Goal: Task Accomplishment & Management: Complete application form

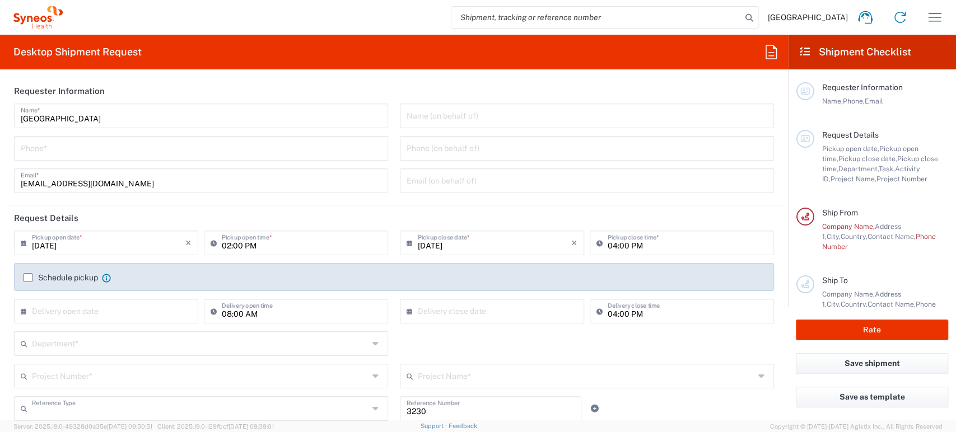
type input "Department"
type input "[GEOGRAPHIC_DATA]"
type input "Syneos Health Korea LLC"
click at [123, 148] on input "tel" at bounding box center [201, 148] width 361 height 20
type input "[PHONE_NUMBER]"
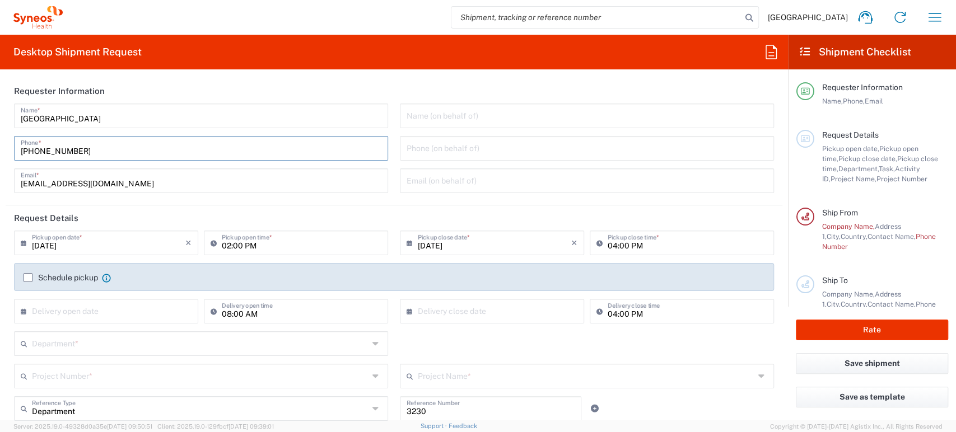
click at [124, 250] on input "[DATE]" at bounding box center [108, 242] width 153 height 20
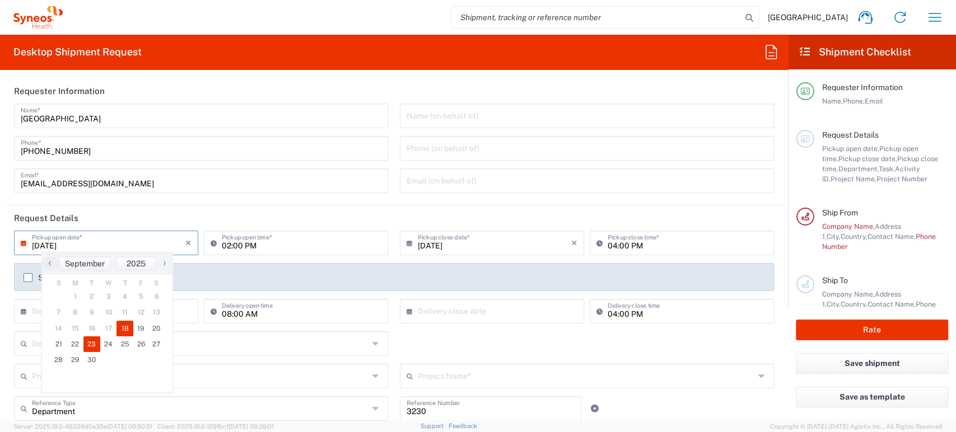
click at [94, 344] on span "23" at bounding box center [91, 345] width 17 height 16
type input "[DATE]"
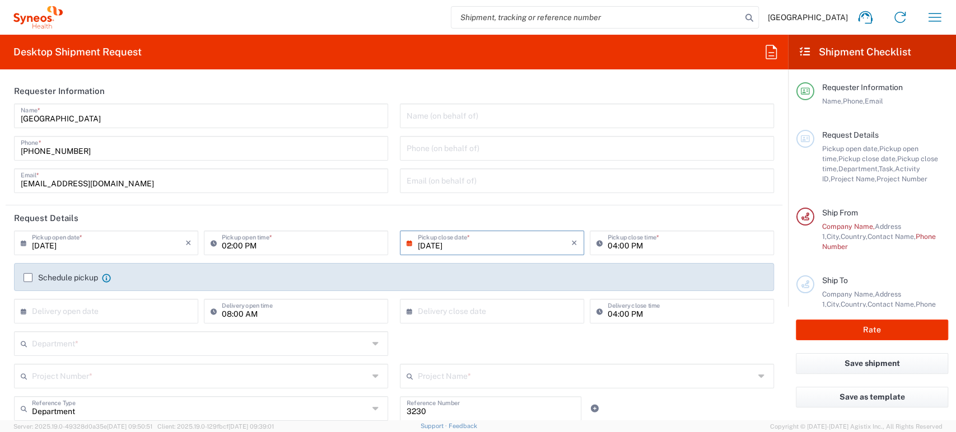
click at [260, 246] on input "02:00 PM" at bounding box center [302, 242] width 160 height 20
click at [248, 246] on input "02:00 PM" at bounding box center [302, 242] width 160 height 20
click at [234, 246] on input "02:00 PM" at bounding box center [302, 242] width 160 height 20
click at [227, 246] on input "02:00 PM" at bounding box center [302, 242] width 160 height 20
click at [247, 248] on input "02:00 PM" at bounding box center [302, 242] width 160 height 20
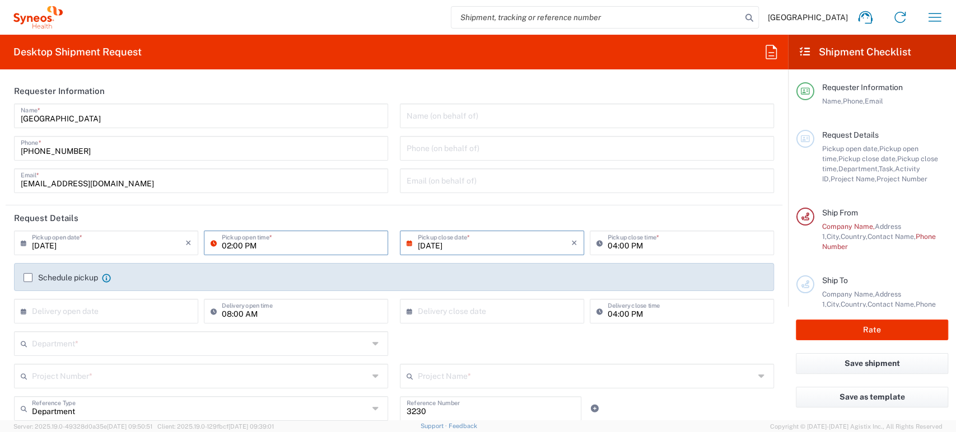
click at [247, 248] on input "02:00 PM" at bounding box center [302, 242] width 160 height 20
click at [257, 248] on input "02:00 PM" at bounding box center [302, 242] width 160 height 20
click at [280, 244] on input "02:00 PM" at bounding box center [302, 242] width 160 height 20
click at [258, 245] on input "02:00 PM" at bounding box center [302, 242] width 160 height 20
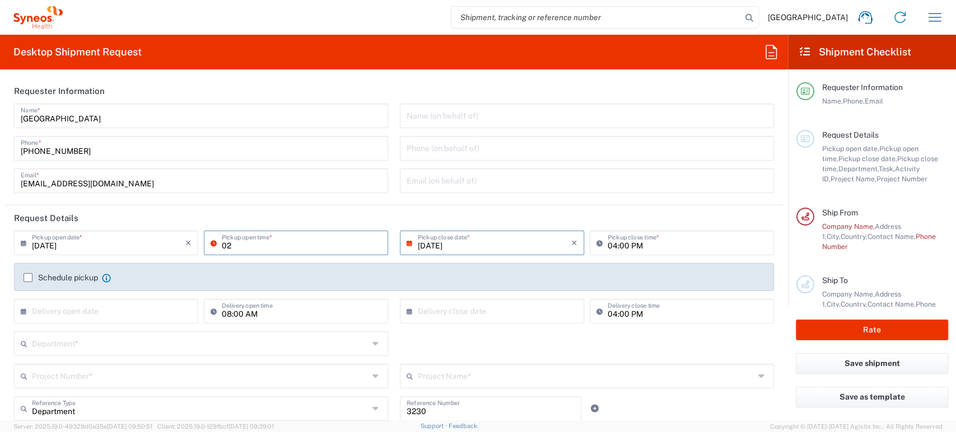
type input "0"
type input "09:00 AM"
click at [667, 238] on input "04:00 PM" at bounding box center [688, 242] width 160 height 20
click at [665, 227] on header "Request Details" at bounding box center [394, 218] width 777 height 25
click at [26, 151] on input "[PHONE_NUMBER]" at bounding box center [201, 148] width 361 height 20
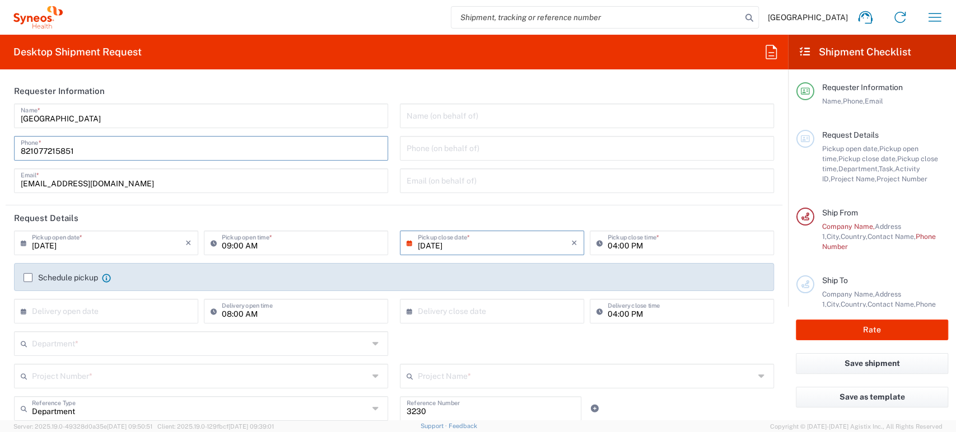
type input "821077215851"
click at [370, 210] on header "Request Details" at bounding box center [394, 218] width 777 height 25
click at [455, 241] on input "[DATE]" at bounding box center [494, 242] width 153 height 20
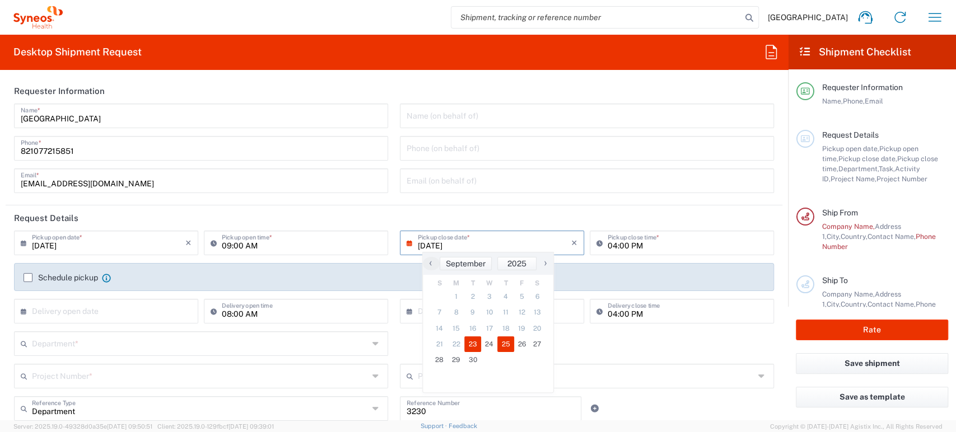
drag, startPoint x: 492, startPoint y: 335, endPoint x: 508, endPoint y: 344, distance: 18.6
click at [508, 344] on span "25" at bounding box center [505, 345] width 17 height 16
type input "[DATE]"
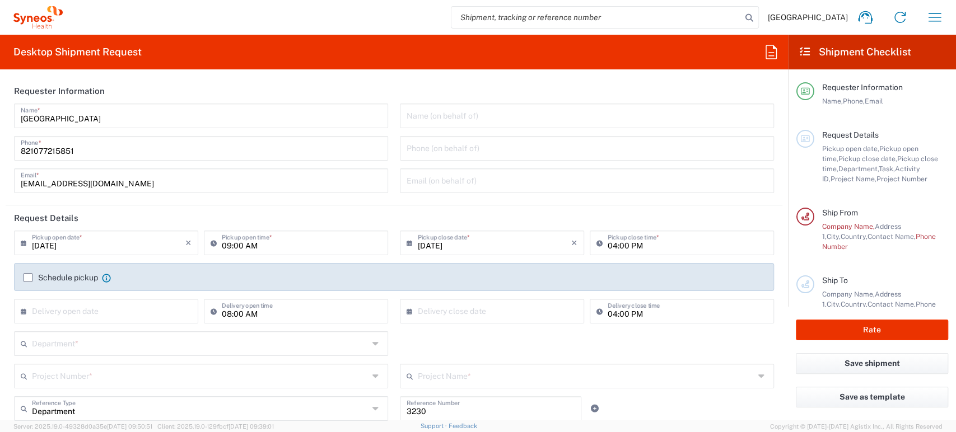
click at [486, 218] on header "Request Details" at bounding box center [394, 218] width 777 height 25
click at [474, 247] on input "[DATE]" at bounding box center [494, 242] width 153 height 20
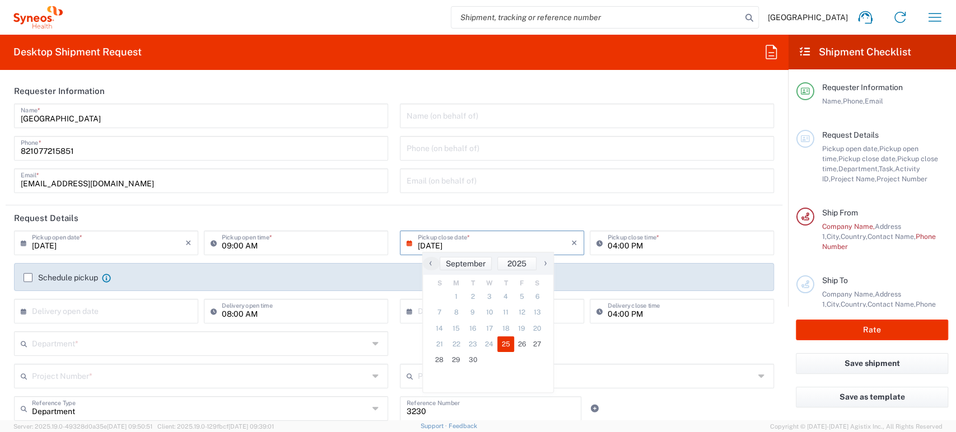
click at [477, 344] on span "23" at bounding box center [472, 345] width 17 height 16
click at [472, 344] on span "23" at bounding box center [472, 345] width 17 height 16
click at [429, 241] on input "[DATE]" at bounding box center [494, 242] width 153 height 20
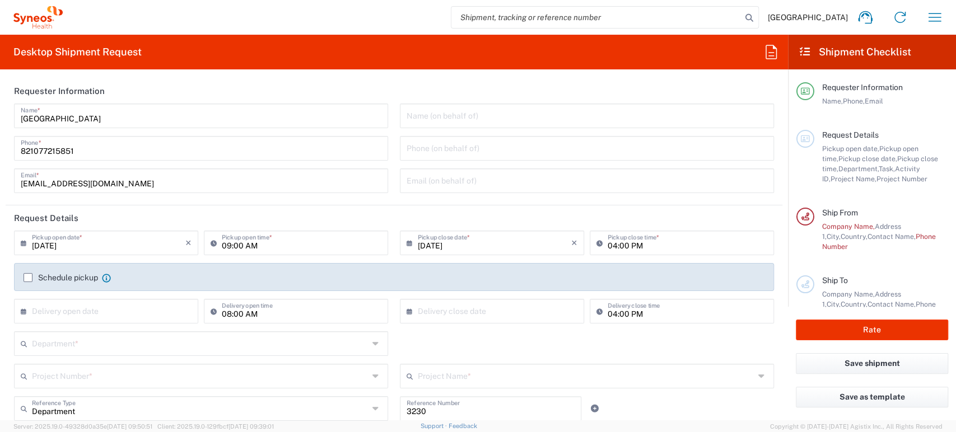
click at [439, 233] on input "[DATE]" at bounding box center [494, 242] width 153 height 20
click at [156, 239] on input "[DATE]" at bounding box center [108, 242] width 153 height 20
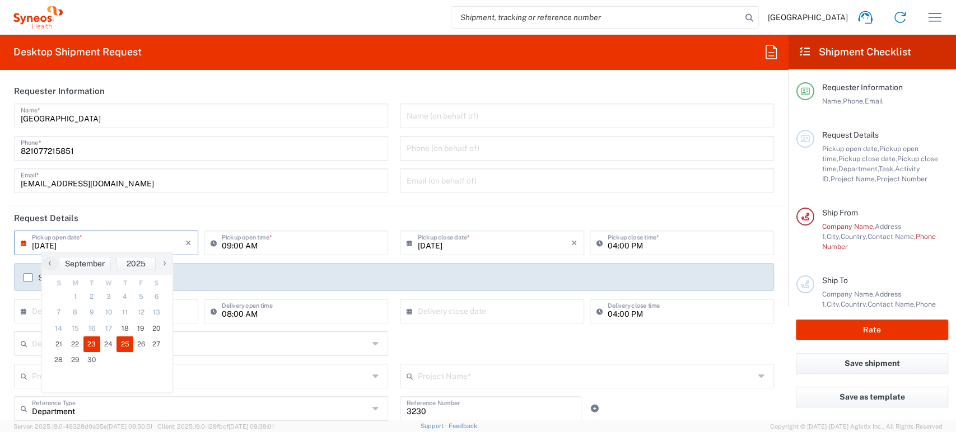
click at [89, 343] on span "23" at bounding box center [91, 345] width 17 height 16
type input "[DATE]"
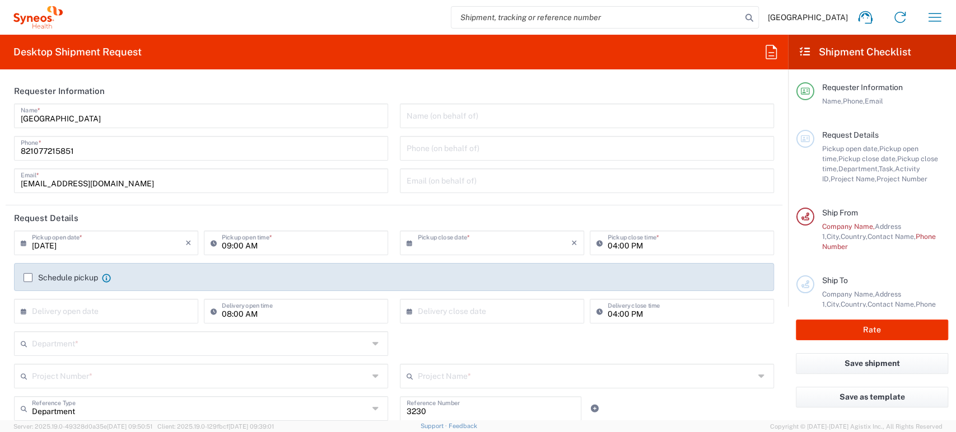
type input "[DATE]"
click at [187, 207] on header "Request Details" at bounding box center [394, 218] width 777 height 25
click at [450, 217] on header "Request Details" at bounding box center [394, 218] width 777 height 25
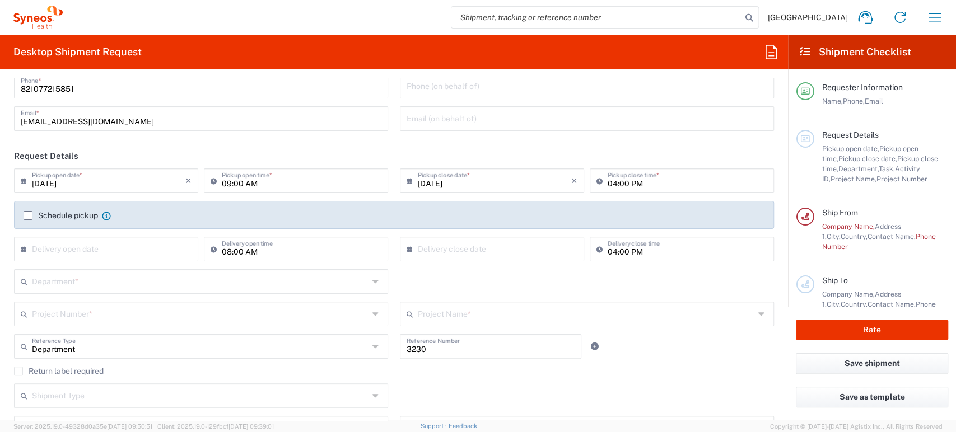
click at [106, 254] on input "text" at bounding box center [108, 249] width 153 height 20
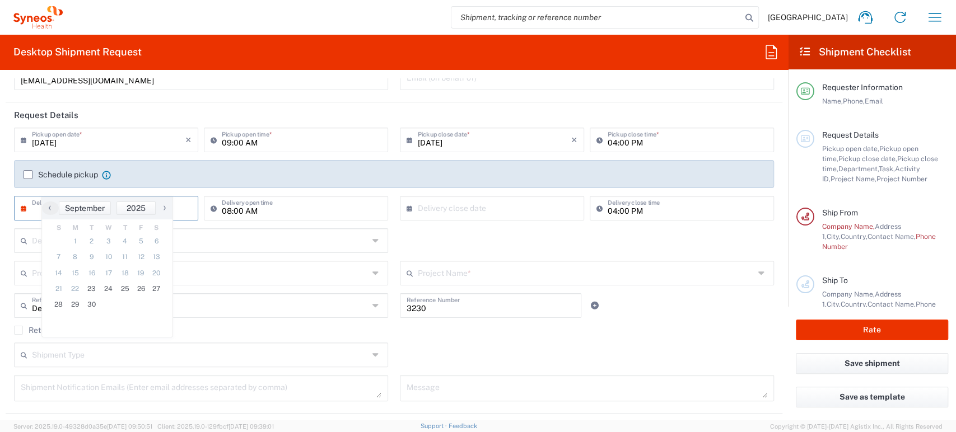
scroll to position [124, 0]
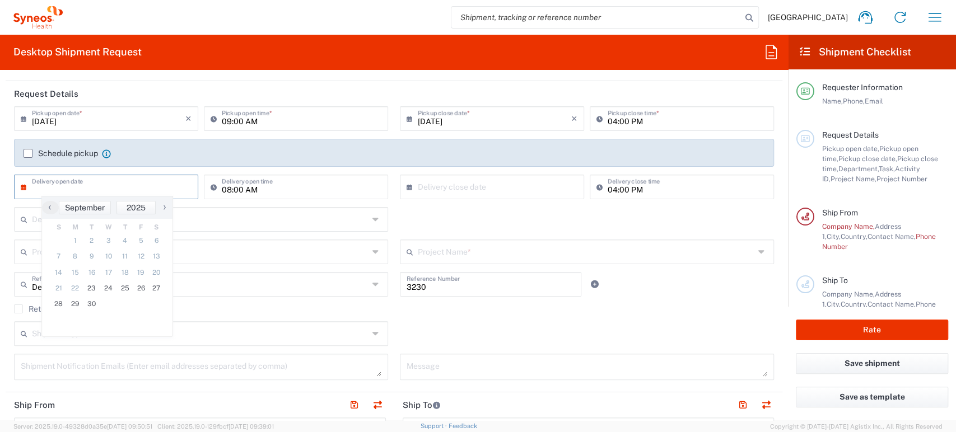
click at [201, 91] on header "Request Details" at bounding box center [394, 93] width 777 height 25
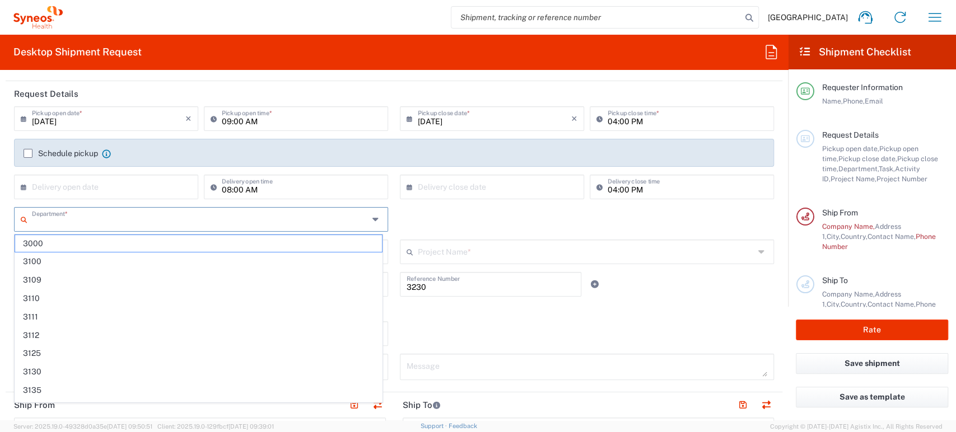
click at [173, 224] on input "text" at bounding box center [200, 219] width 337 height 20
click at [407, 224] on div "Department * 3000 3100 3109 3110 3111 3112 3125 3130 3135 3136 3150 3155 3165 3…" at bounding box center [394, 223] width 772 height 32
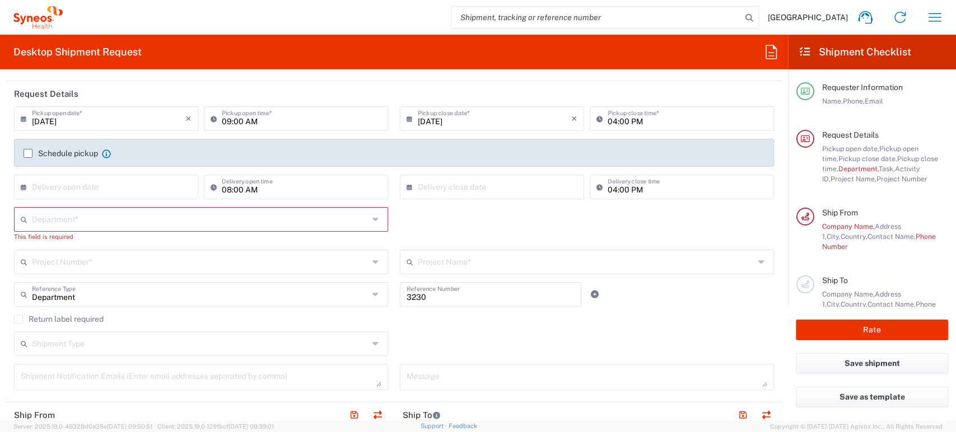
click at [295, 265] on input "text" at bounding box center [200, 262] width 337 height 20
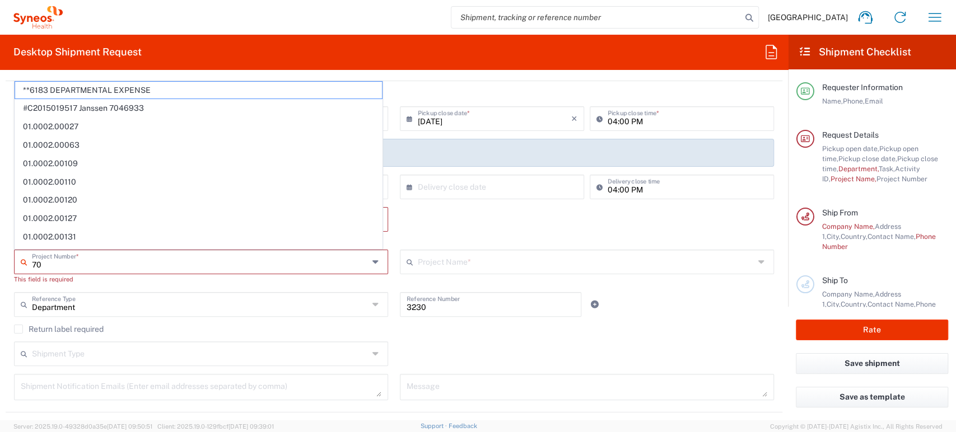
type input "7"
type input "0"
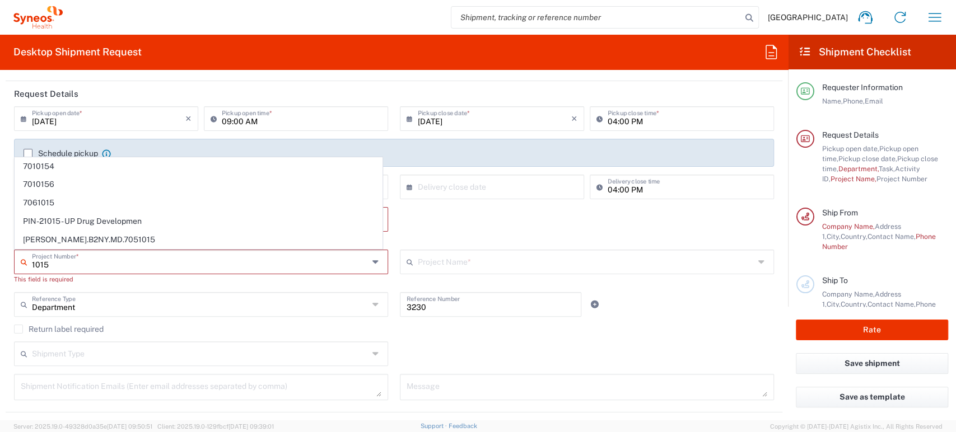
click at [68, 264] on input "1015" at bounding box center [200, 262] width 337 height 20
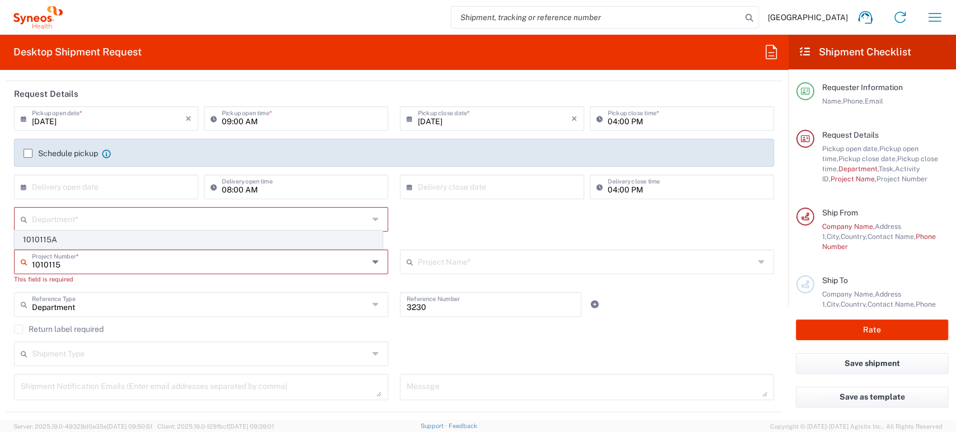
click at [83, 238] on span "1010115A" at bounding box center [198, 239] width 367 height 17
type input "1010115A"
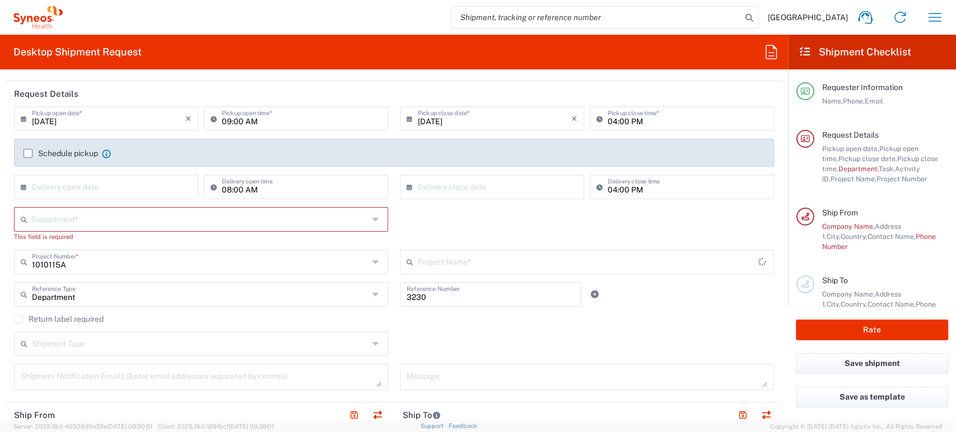
type input "Genmab 1010115A"
click at [74, 218] on input "text" at bounding box center [200, 219] width 337 height 20
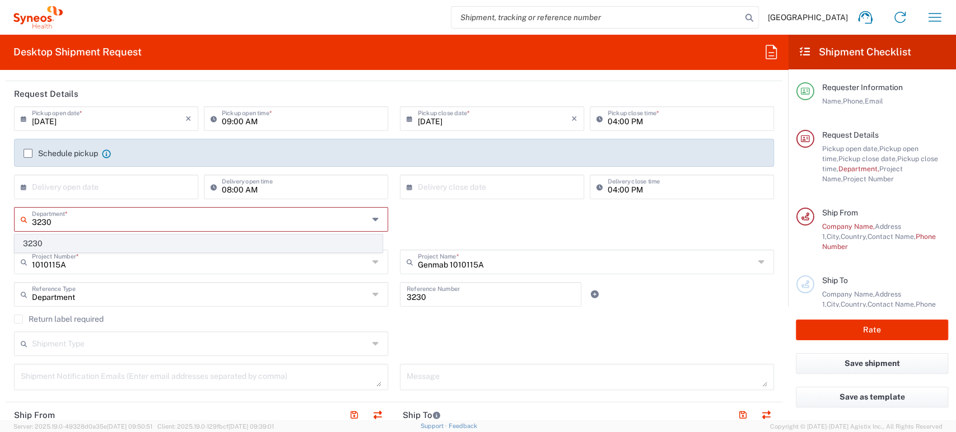
click at [68, 240] on span "3230" at bounding box center [198, 243] width 367 height 17
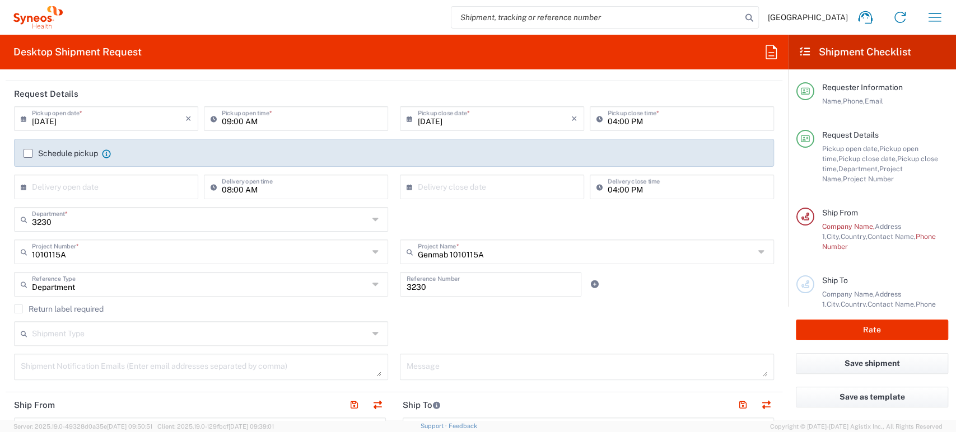
click at [373, 218] on icon at bounding box center [377, 220] width 9 height 18
type input "3230"
click at [373, 218] on icon at bounding box center [377, 220] width 9 height 18
click at [406, 220] on div "Department * 3230 3000 3100 3109 3110 3111 3112 3125 3130 3135 3136 3150 3155 3…" at bounding box center [394, 223] width 772 height 32
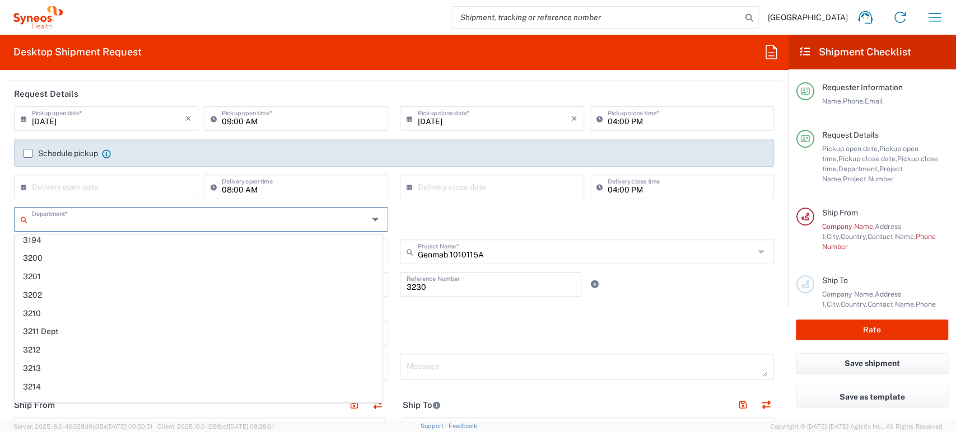
type input "3230"
click at [506, 324] on div "Shipment Type Batch Regular" at bounding box center [394, 338] width 772 height 32
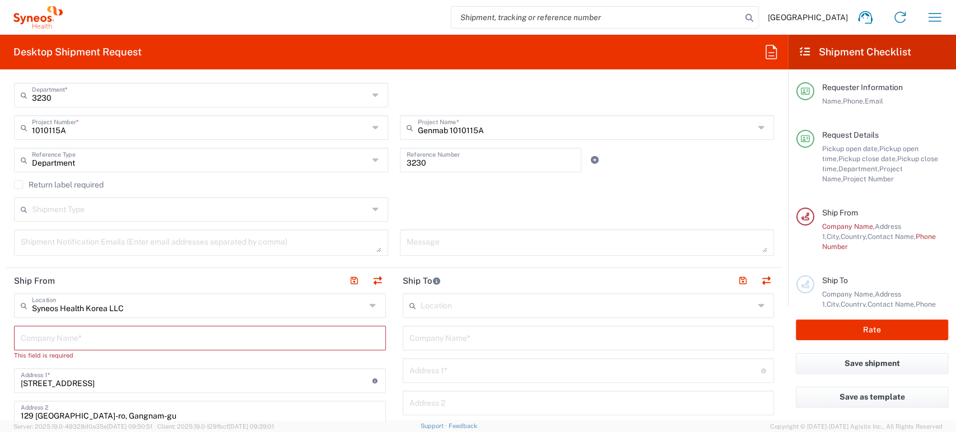
scroll to position [311, 0]
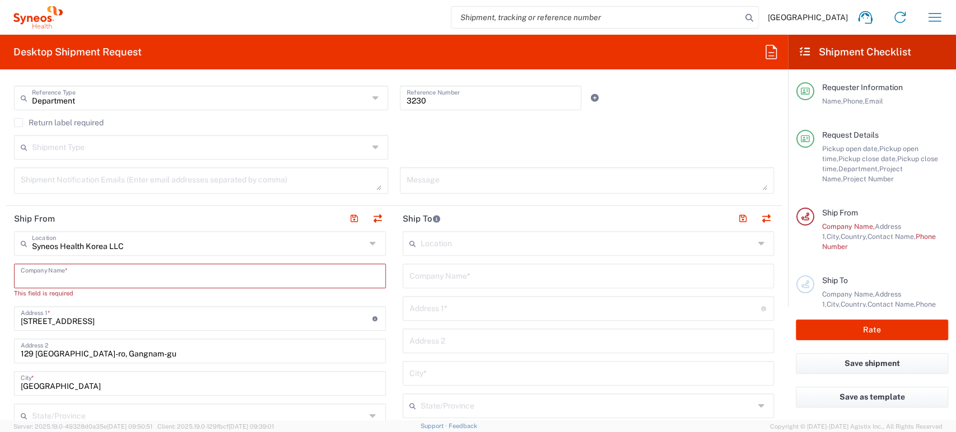
click at [128, 268] on input "text" at bounding box center [200, 276] width 359 height 20
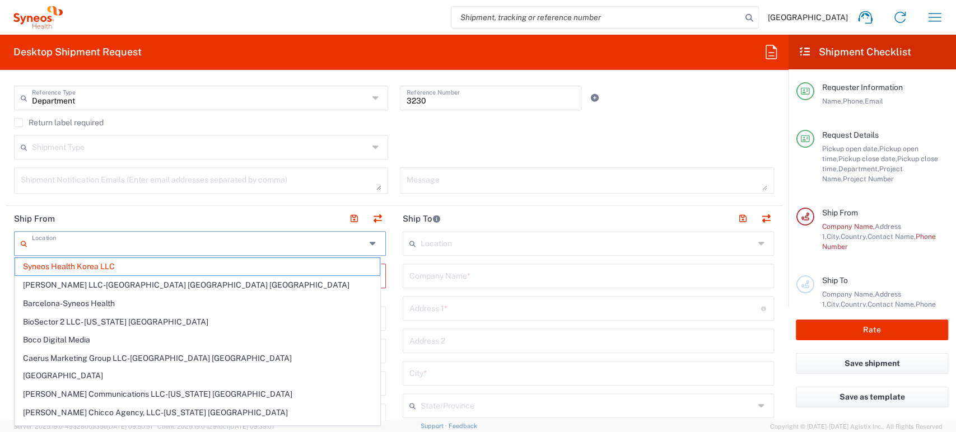
drag, startPoint x: 132, startPoint y: 248, endPoint x: 28, endPoint y: 245, distance: 103.7
click at [28, 245] on div "Location" at bounding box center [200, 243] width 372 height 25
click at [70, 267] on span "Syneos Health Korea LLC" at bounding box center [197, 266] width 365 height 17
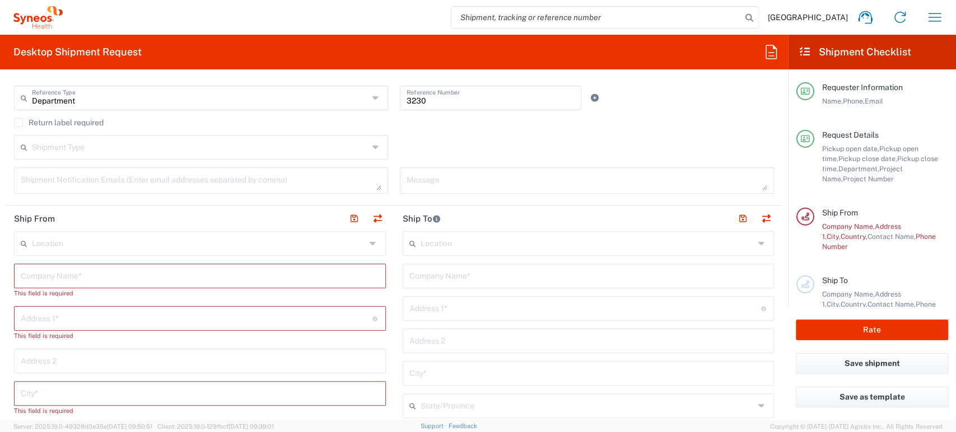
click at [128, 216] on header "Ship From" at bounding box center [200, 218] width 389 height 25
click at [119, 272] on input "text" at bounding box center [200, 276] width 359 height 20
click at [353, 272] on input "text" at bounding box center [200, 276] width 359 height 20
click at [370, 240] on icon at bounding box center [374, 244] width 9 height 18
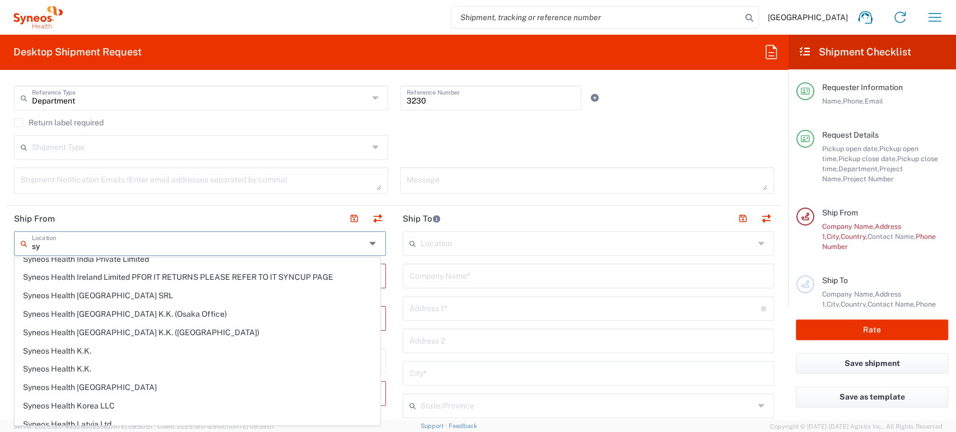
scroll to position [933, 0]
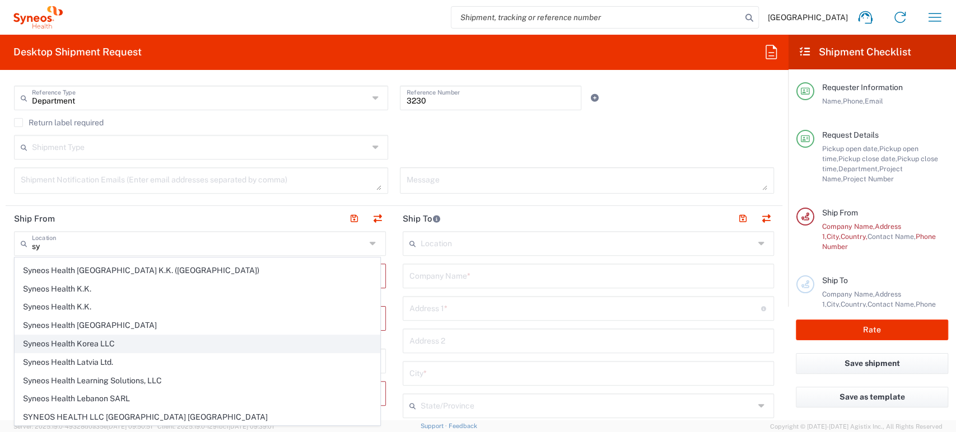
click at [148, 336] on span "Syneos Health Korea LLC" at bounding box center [197, 344] width 365 height 17
type input "Syneos Health Korea LLC"
type input "[STREET_ADDRESS]"
type input "129 [GEOGRAPHIC_DATA]-ro, Gangnam-gu"
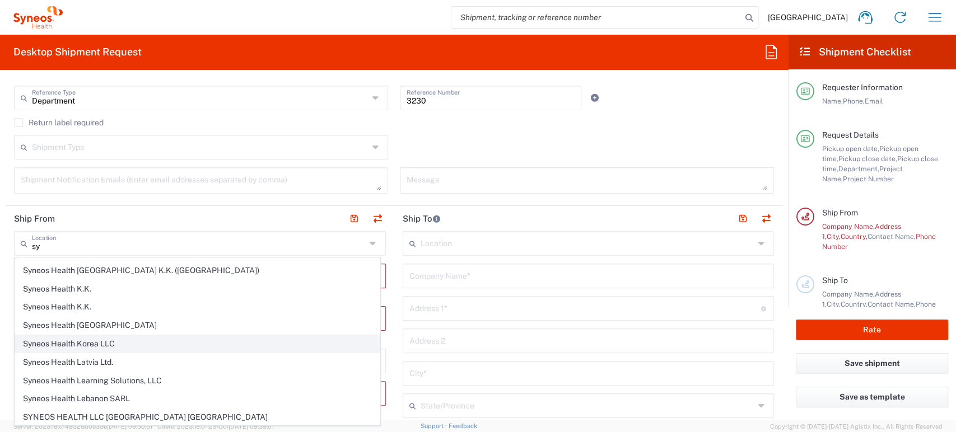
type input "[GEOGRAPHIC_DATA]"
type input "06133"
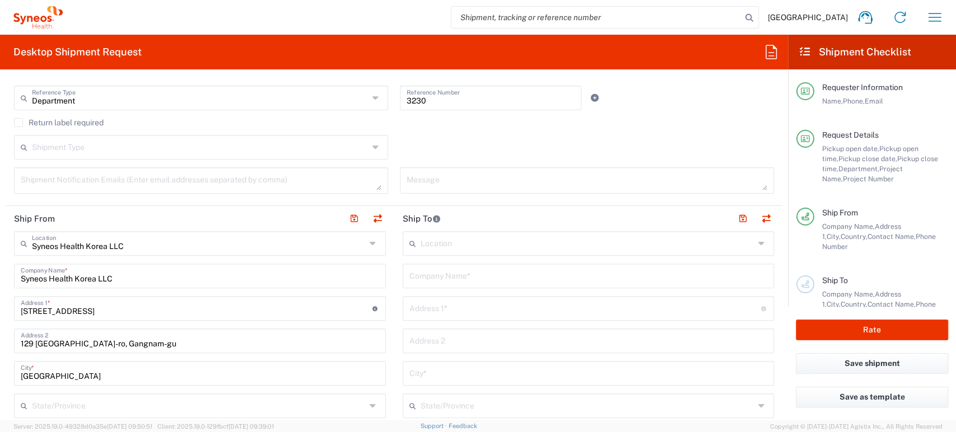
click at [238, 215] on header "Ship From" at bounding box center [200, 218] width 389 height 25
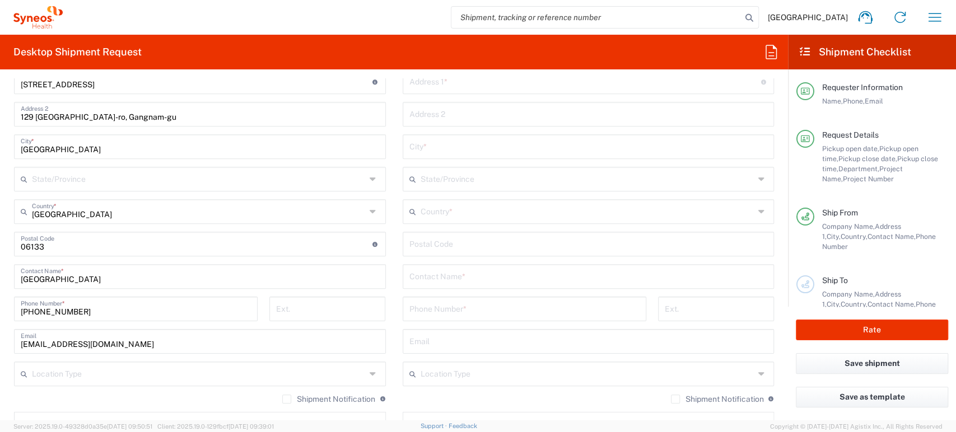
scroll to position [560, 0]
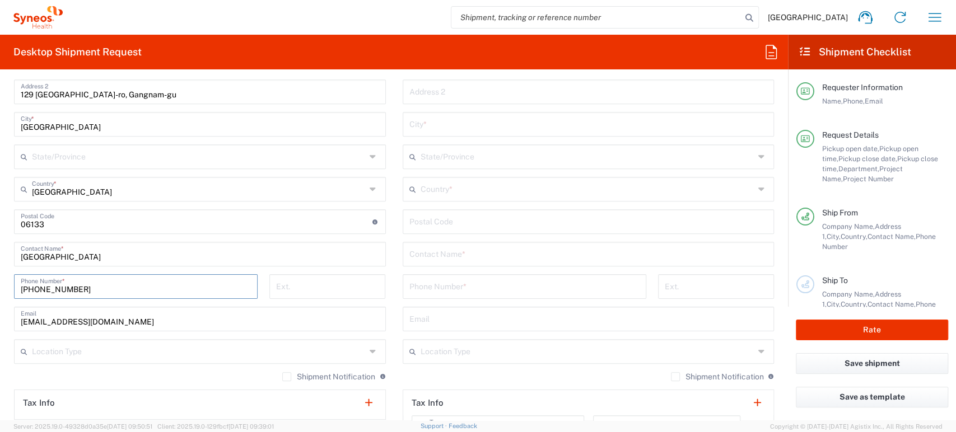
drag, startPoint x: 94, startPoint y: 290, endPoint x: 31, endPoint y: 293, distance: 62.8
click at [31, 293] on input "[PHONE_NUMBER]" at bounding box center [136, 286] width 230 height 20
type input "821077215851"
click at [110, 378] on div "Shipment Notification If checked, a shipment notification email will be sent to…" at bounding box center [200, 381] width 372 height 18
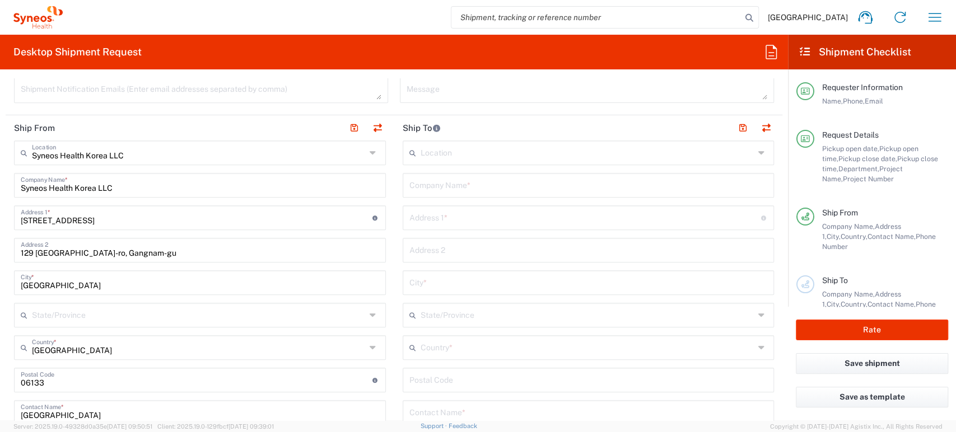
scroll to position [373, 0]
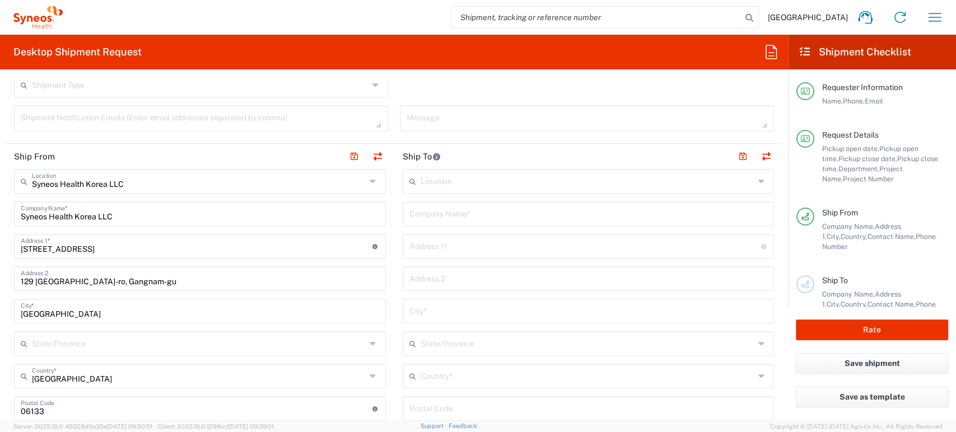
click at [490, 183] on input "text" at bounding box center [588, 181] width 334 height 20
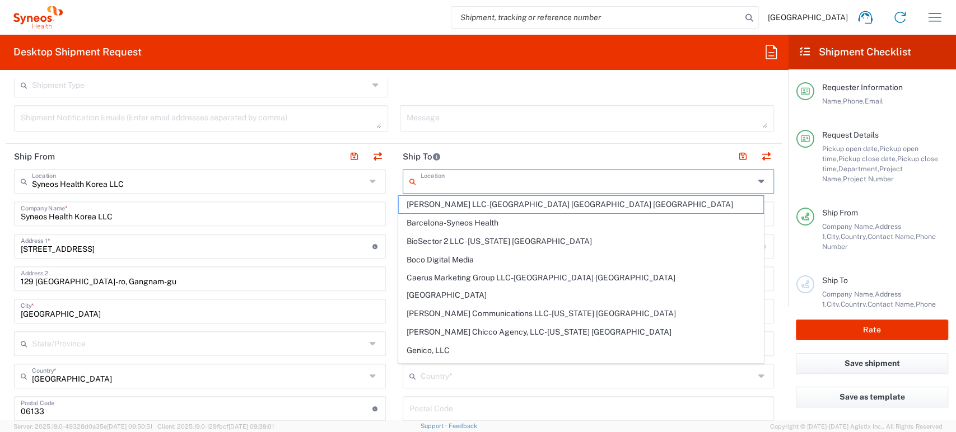
paste input "Genmab A/S"
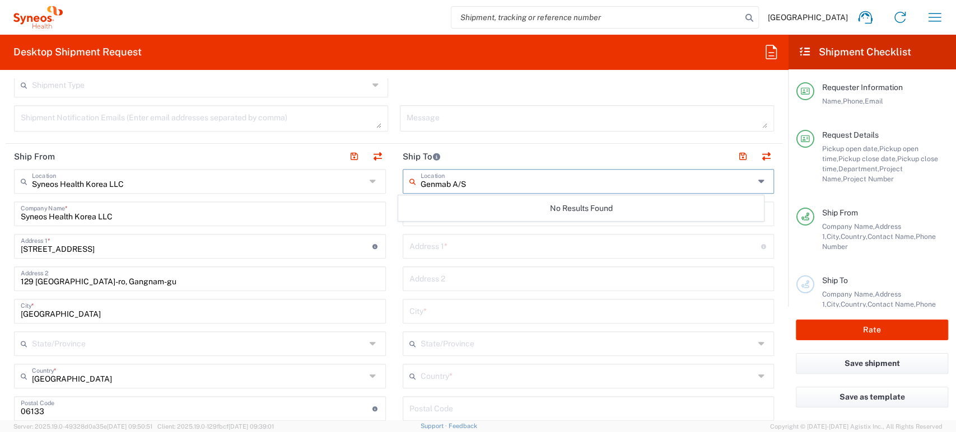
drag, startPoint x: 491, startPoint y: 177, endPoint x: 449, endPoint y: 179, distance: 41.5
click at [449, 179] on input "Genmab A/S" at bounding box center [588, 181] width 334 height 20
click at [463, 183] on input "Genmab" at bounding box center [588, 181] width 334 height 20
type input "Genmab"
click at [479, 151] on header "Ship To" at bounding box center [588, 156] width 389 height 25
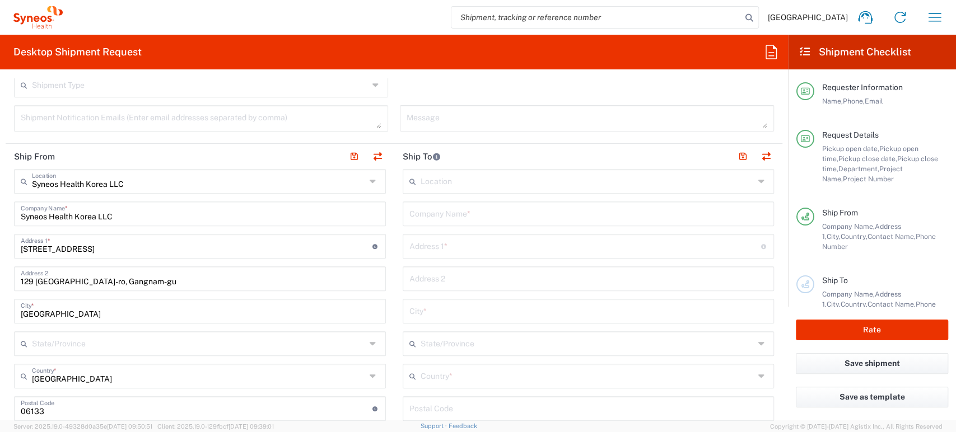
click at [478, 211] on input "text" at bounding box center [588, 213] width 359 height 20
paste input "Genmab A/S"
type input "Genmab A/S"
click at [409, 378] on icon at bounding box center [414, 376] width 11 height 18
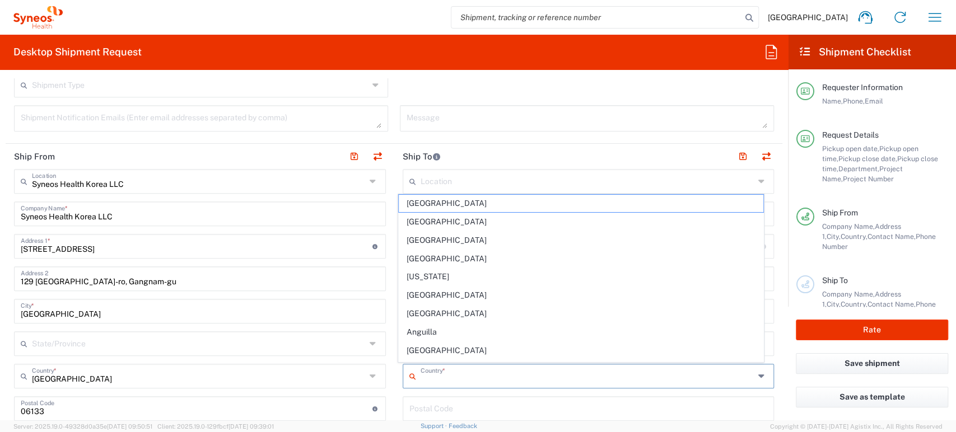
click at [409, 376] on icon at bounding box center [414, 376] width 11 height 18
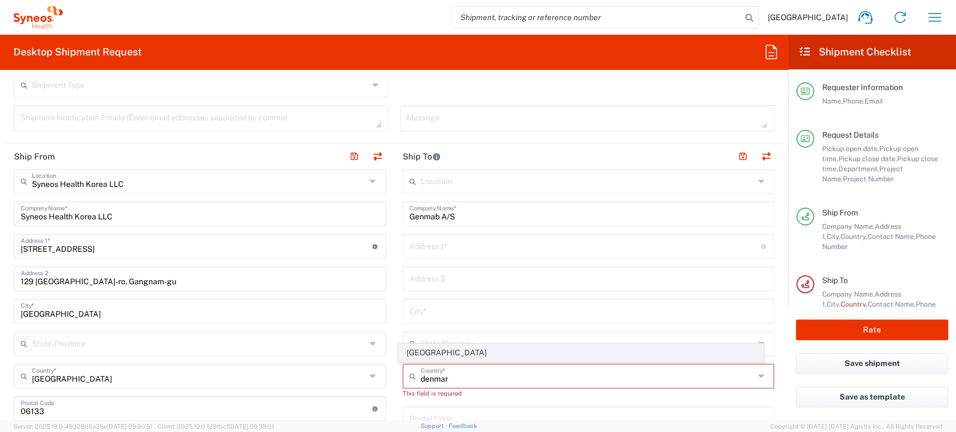
click at [435, 353] on span "[GEOGRAPHIC_DATA]" at bounding box center [581, 352] width 365 height 17
type input "[GEOGRAPHIC_DATA]"
type input "Sender/Shipper"
type input "Delivery Duty Paid"
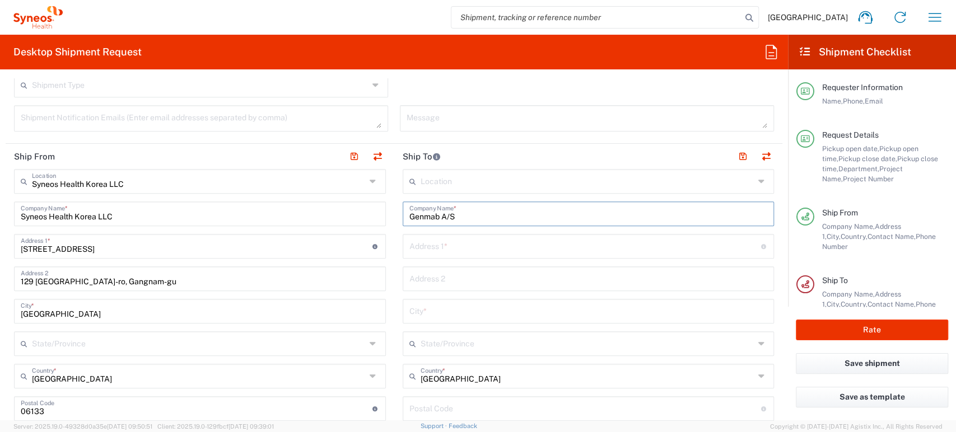
click at [482, 215] on input "Genmab A/S" at bounding box center [588, 213] width 359 height 20
click at [458, 241] on input "text" at bounding box center [585, 246] width 352 height 20
paste input "[PERSON_NAME] Vej 30"
type input "[PERSON_NAME] Vej 30"
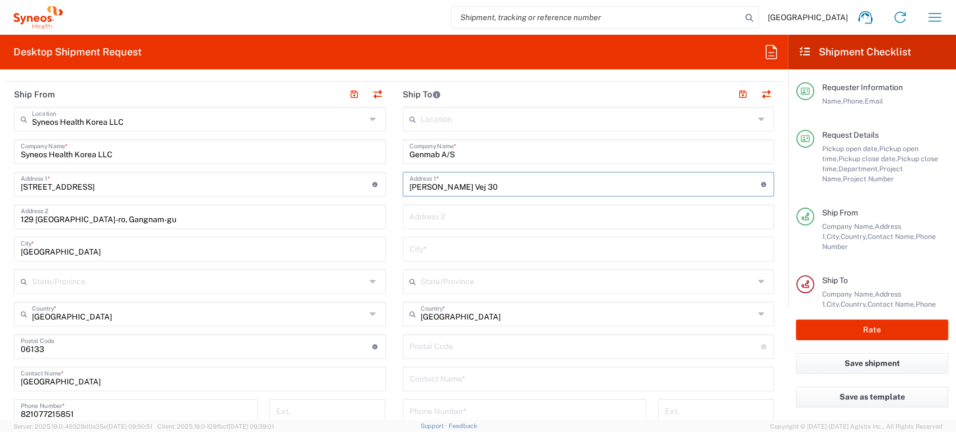
scroll to position [497, 0]
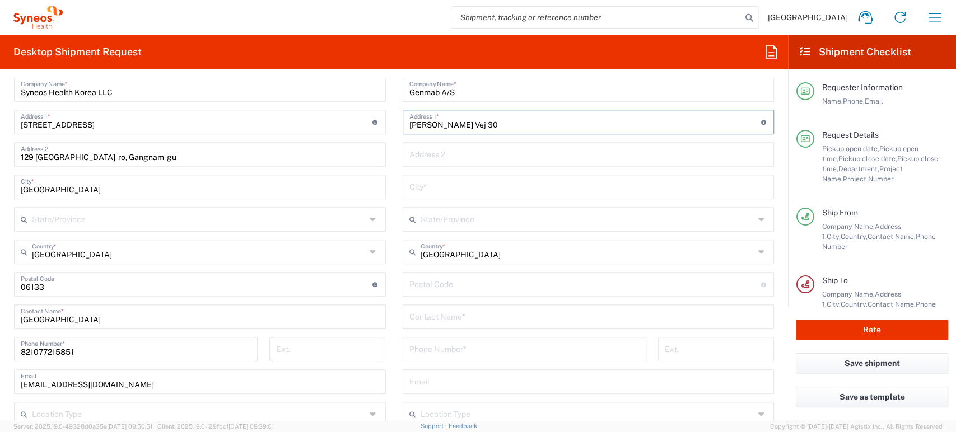
click at [463, 351] on input "tel" at bounding box center [524, 349] width 230 height 20
paste input "4570202728"
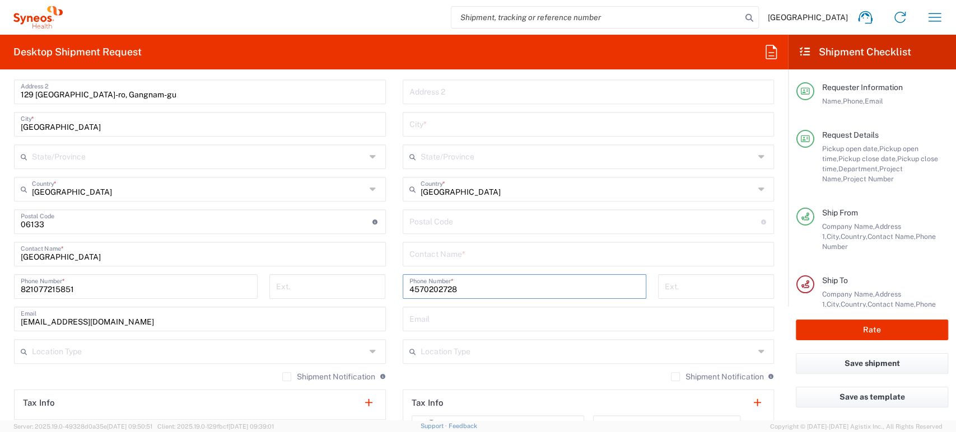
type input "4570202728"
click at [472, 254] on input "text" at bounding box center [588, 254] width 359 height 20
paste input "GenOps"
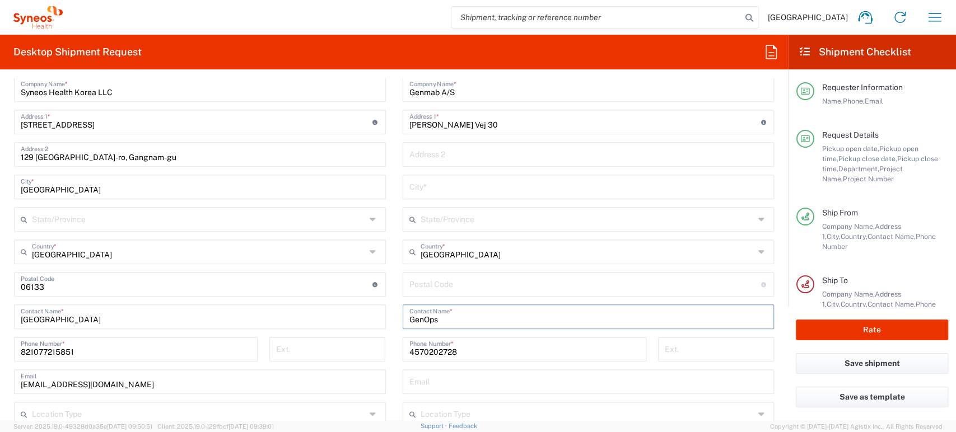
scroll to position [435, 0]
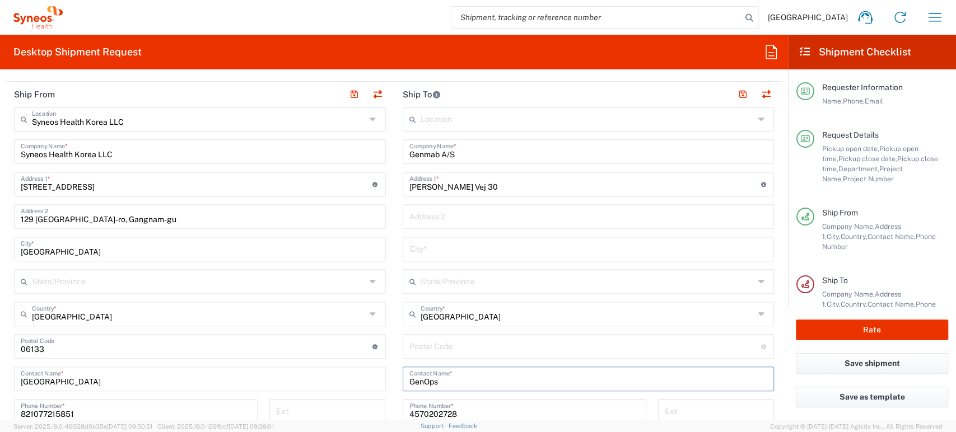
type input "GenOps"
click at [519, 208] on input "text" at bounding box center [588, 216] width 359 height 20
paste input "DK-2500"
type input "DK-2500"
click at [453, 250] on input "text" at bounding box center [588, 249] width 359 height 20
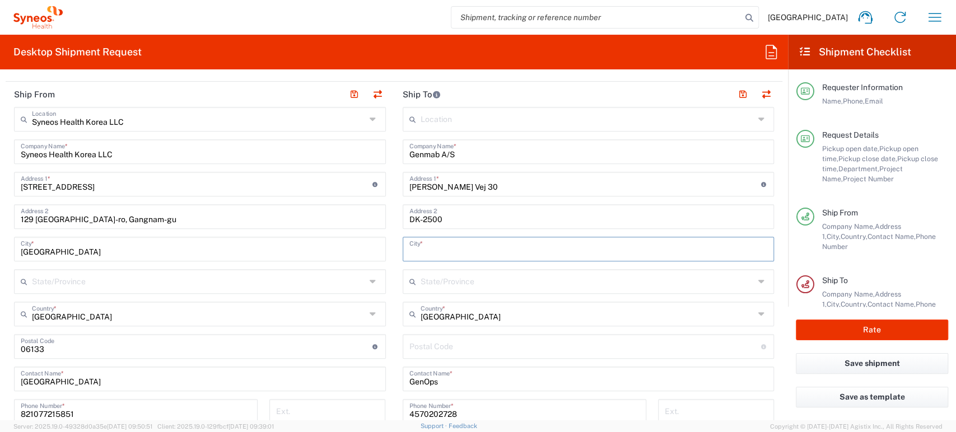
paste input "Valby 2500"
type input "Valby 2500"
click at [515, 89] on header "Ship To" at bounding box center [588, 94] width 389 height 25
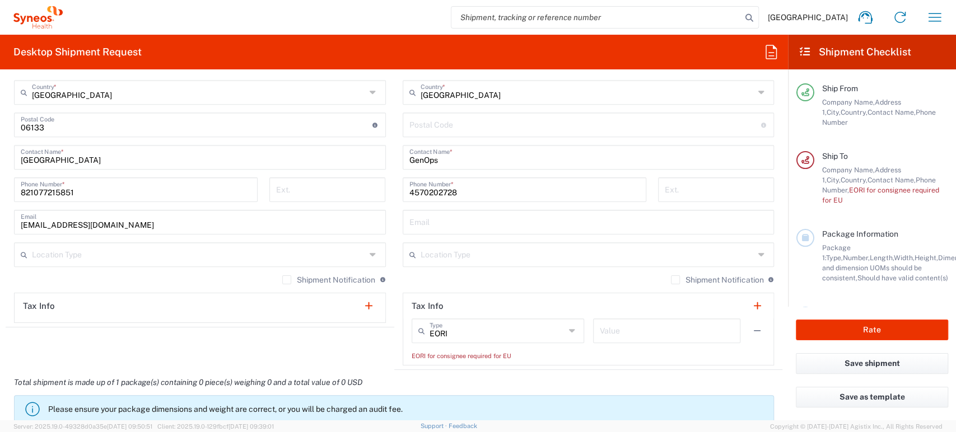
scroll to position [685, 0]
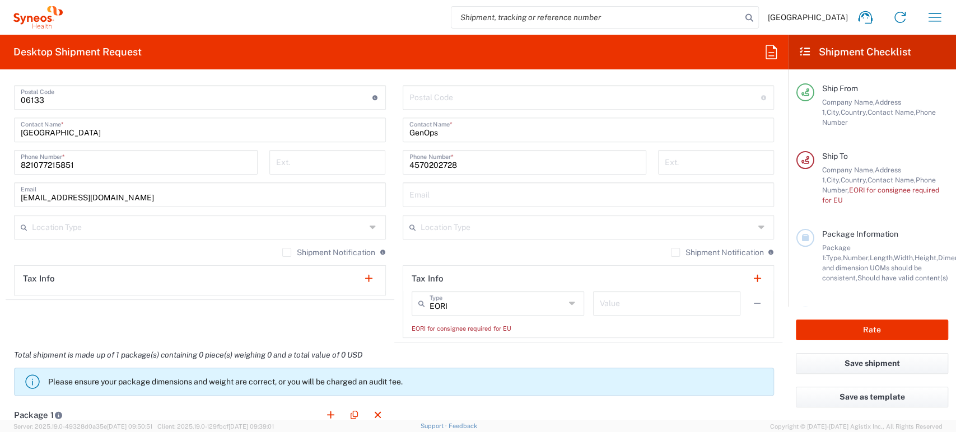
click at [569, 305] on icon at bounding box center [573, 304] width 8 height 18
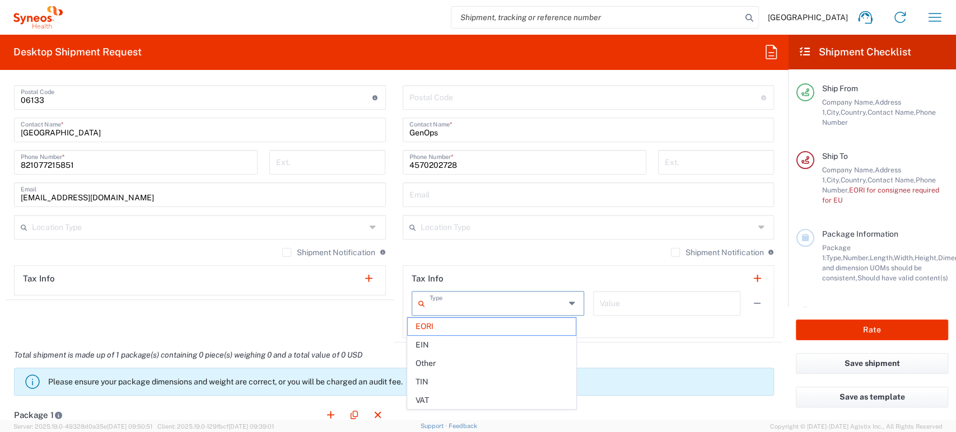
click at [569, 305] on icon at bounding box center [573, 304] width 8 height 18
click at [637, 302] on input "text" at bounding box center [667, 303] width 134 height 20
type input "EORI"
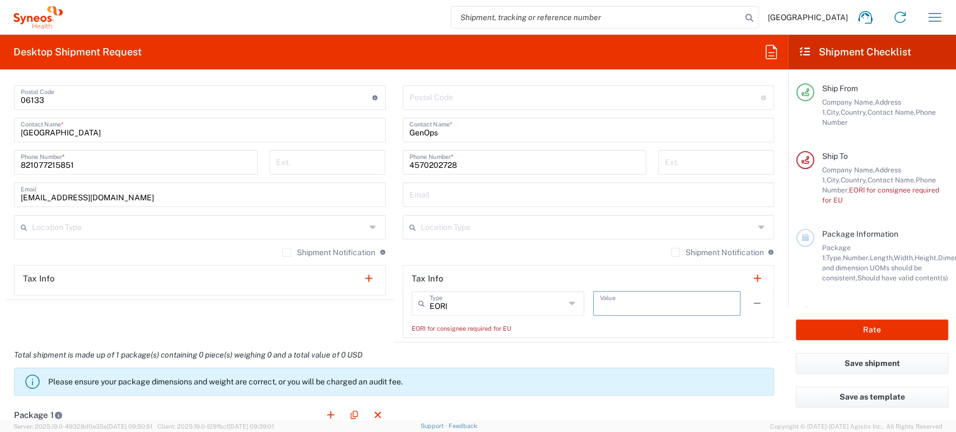
click at [632, 301] on input "text" at bounding box center [667, 303] width 134 height 20
click at [525, 224] on input "text" at bounding box center [588, 227] width 334 height 20
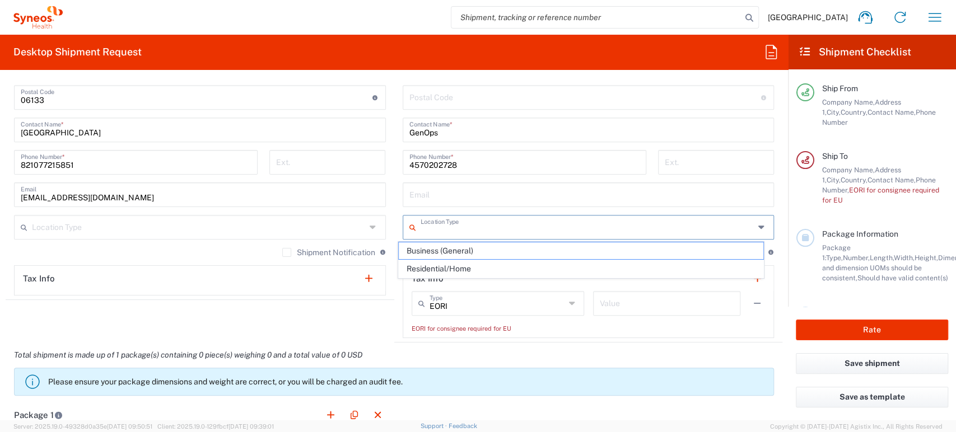
click at [758, 228] on icon at bounding box center [762, 227] width 9 height 18
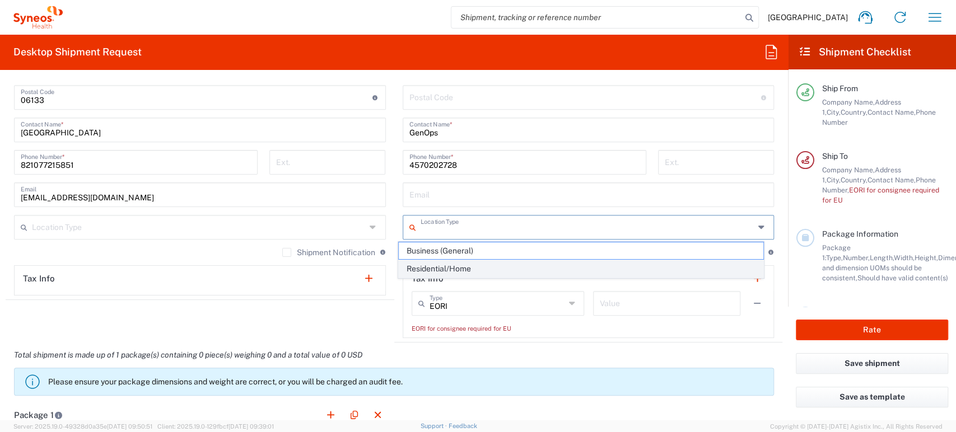
click at [492, 269] on span "Residential/Home" at bounding box center [581, 268] width 365 height 17
type input "Residential/Home"
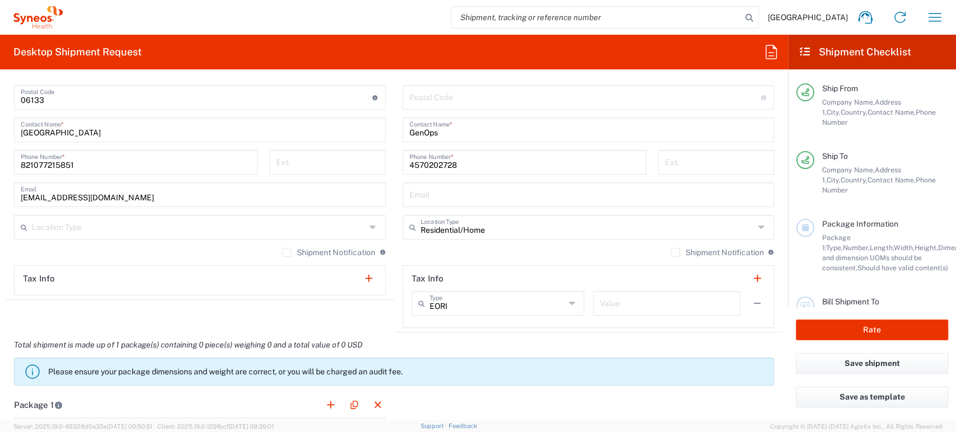
click at [492, 248] on div "Shipment Notification If checked, a shipment notification email will be sent to…" at bounding box center [589, 257] width 372 height 18
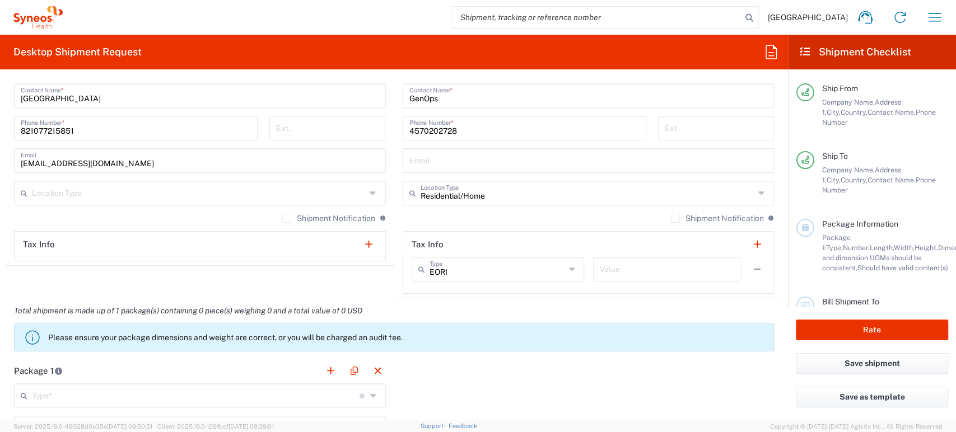
scroll to position [747, 0]
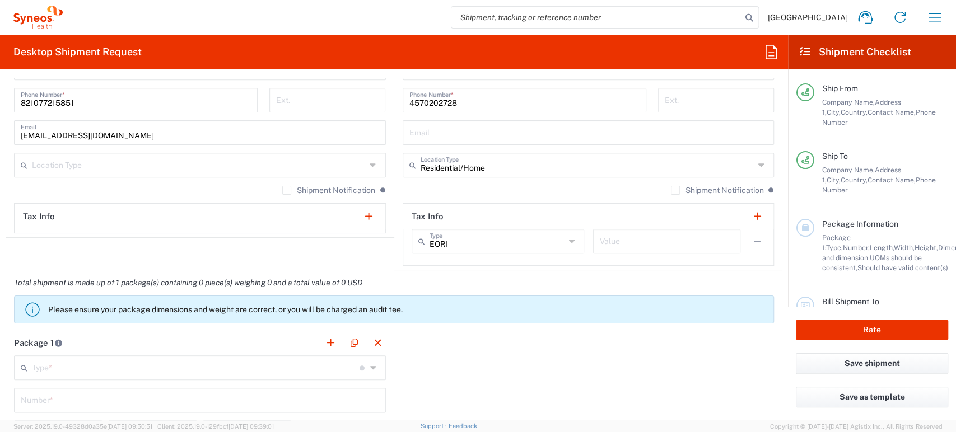
click at [372, 162] on icon at bounding box center [374, 165] width 9 height 18
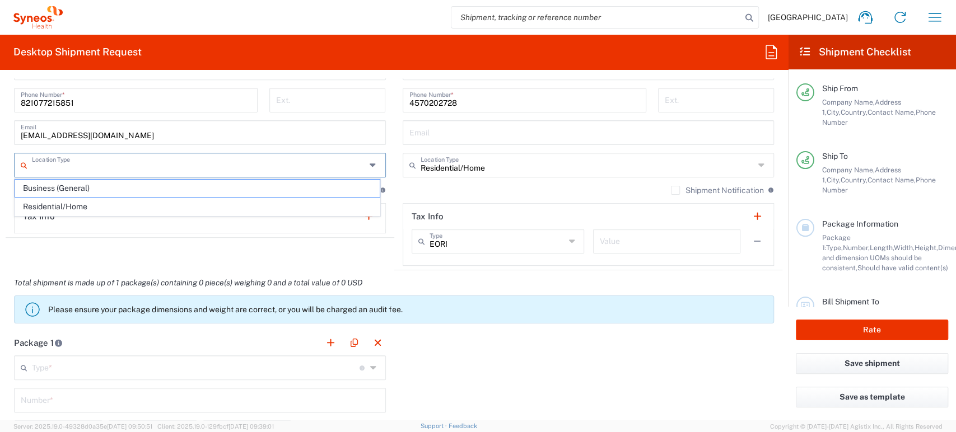
click at [370, 162] on icon at bounding box center [374, 165] width 9 height 18
click at [525, 189] on div "Shipment Notification If checked, a shipment notification email will be sent to…" at bounding box center [589, 194] width 372 height 18
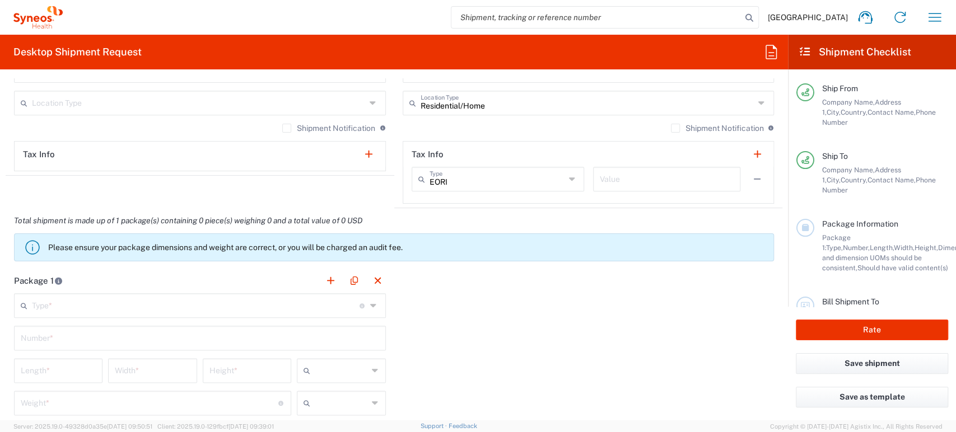
scroll to position [871, 0]
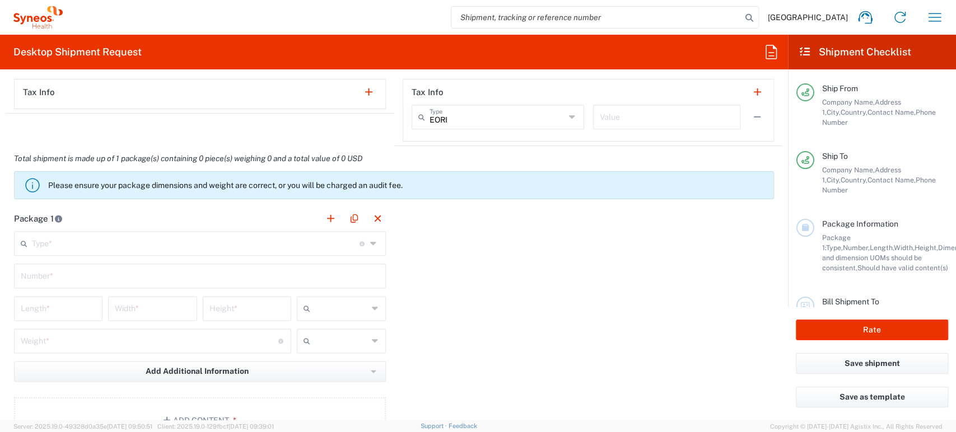
click at [372, 239] on icon at bounding box center [374, 244] width 9 height 18
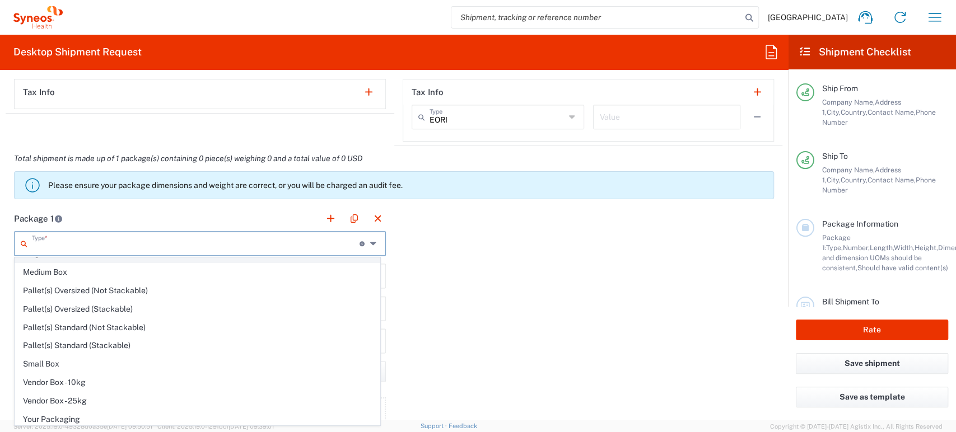
scroll to position [32, 0]
click at [506, 274] on div "Package 1 Type * Material used to package goods Envelope Large Box Medium Box P…" at bounding box center [394, 329] width 777 height 246
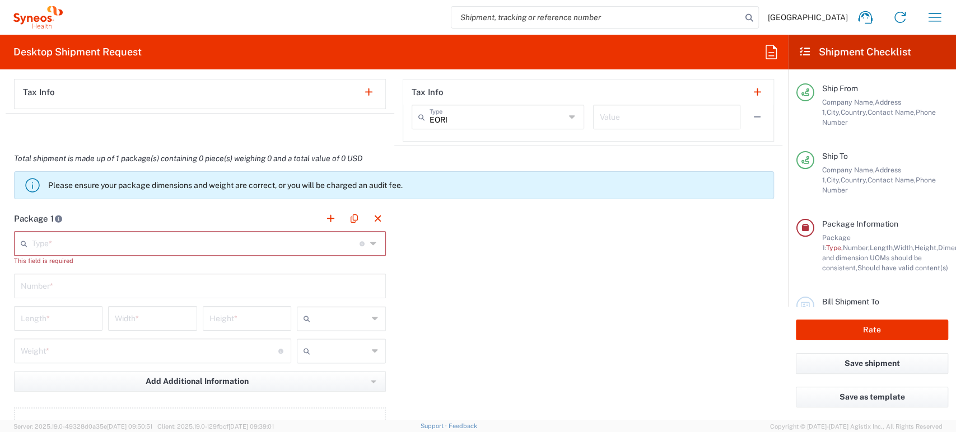
click at [370, 244] on icon at bounding box center [374, 244] width 9 height 18
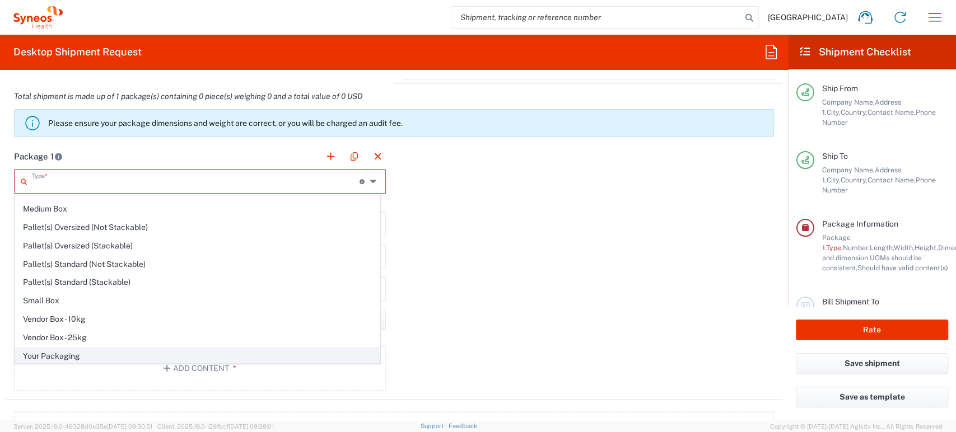
click at [66, 350] on span "Your Packaging" at bounding box center [197, 356] width 365 height 17
type input "Your Packaging"
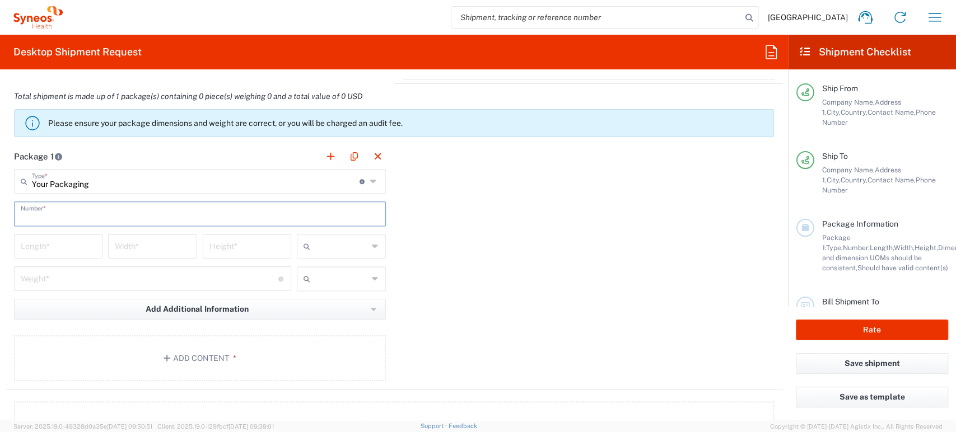
click at [151, 215] on input "text" at bounding box center [200, 213] width 359 height 20
type input "1"
click at [70, 237] on input "number" at bounding box center [58, 246] width 75 height 20
type input "9.5"
click at [372, 248] on icon at bounding box center [375, 247] width 7 height 18
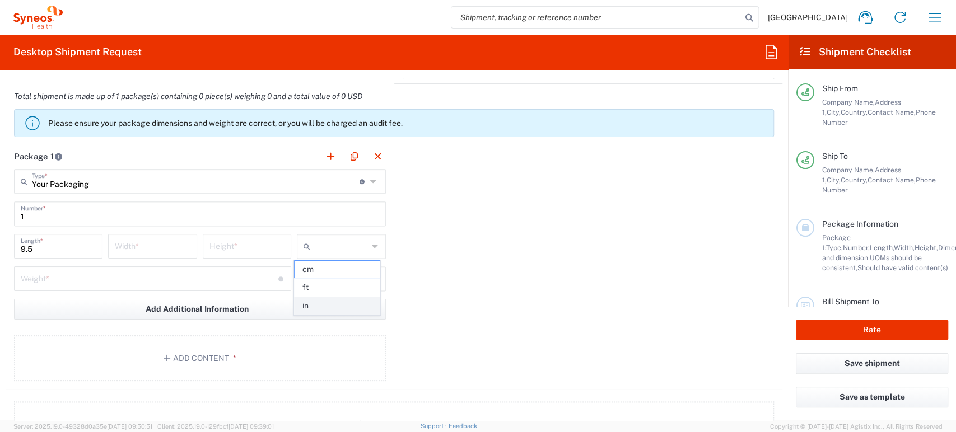
click at [332, 308] on span "in" at bounding box center [337, 305] width 85 height 17
type input "in"
click at [148, 245] on input "number" at bounding box center [152, 246] width 75 height 20
type input "12.5"
click at [239, 243] on input "number" at bounding box center [246, 246] width 75 height 20
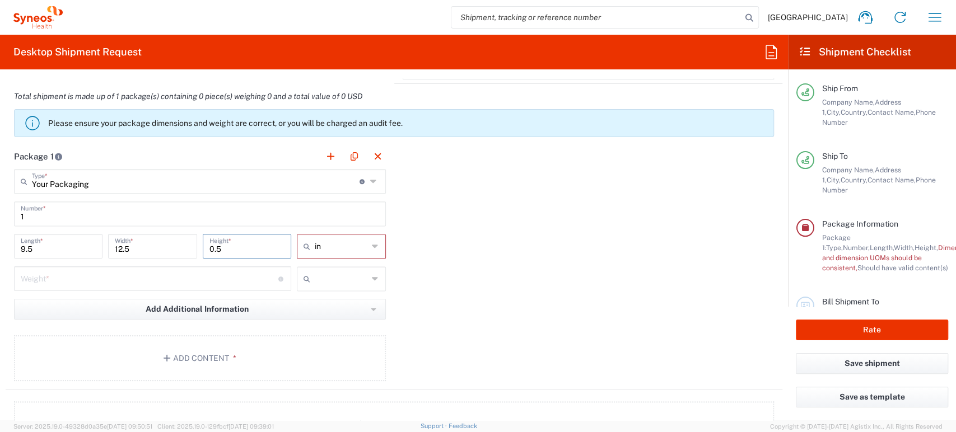
type input "0.5"
click at [555, 220] on div "Package 1 Your Packaging Type * Material used to package goods Envelope Large B…" at bounding box center [394, 267] width 777 height 246
click at [372, 280] on icon at bounding box center [375, 279] width 7 height 18
click at [336, 306] on span "kgs" at bounding box center [337, 302] width 85 height 17
type input "kgs"
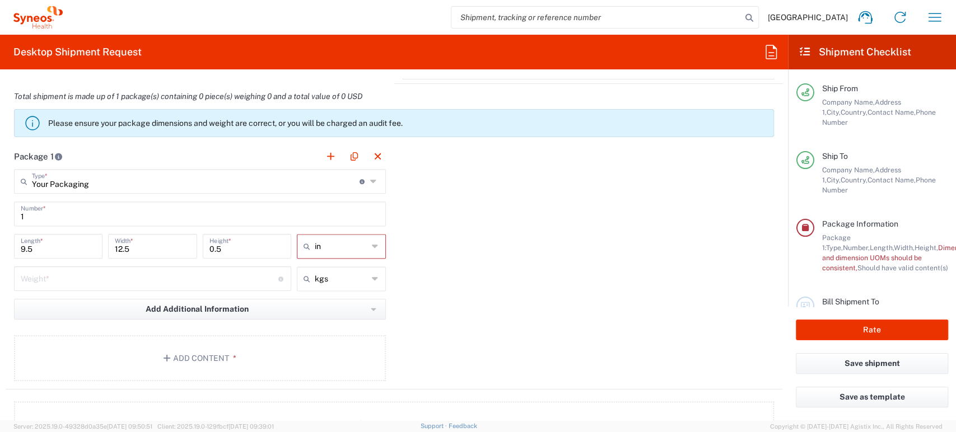
click at [225, 281] on input "number" at bounding box center [150, 278] width 258 height 20
click at [538, 253] on div "Package 1 Your Packaging Type * Material used to package goods Envelope Large B…" at bounding box center [394, 267] width 777 height 246
drag, startPoint x: 118, startPoint y: 276, endPoint x: 0, endPoint y: 291, distance: 118.7
click at [0, 291] on form "Requester Information Jungeun Park Name * [PHONE_NUMBER] Phone * [EMAIL_ADDRESS…" at bounding box center [394, 249] width 788 height 342
type input "1"
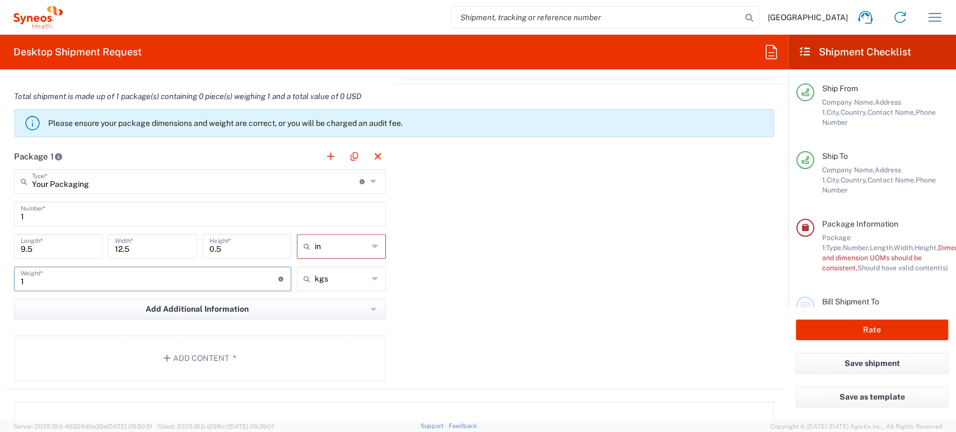
click at [546, 210] on div "Package 1 Your Packaging Type * Material used to package goods Envelope Large B…" at bounding box center [394, 267] width 777 height 246
click at [153, 272] on input "1" at bounding box center [150, 278] width 258 height 20
click at [462, 315] on div "Package 1 Your Packaging Type * Material used to package goods Envelope Large B…" at bounding box center [394, 267] width 777 height 246
click at [38, 284] on input "1" at bounding box center [150, 278] width 258 height 20
type input "2"
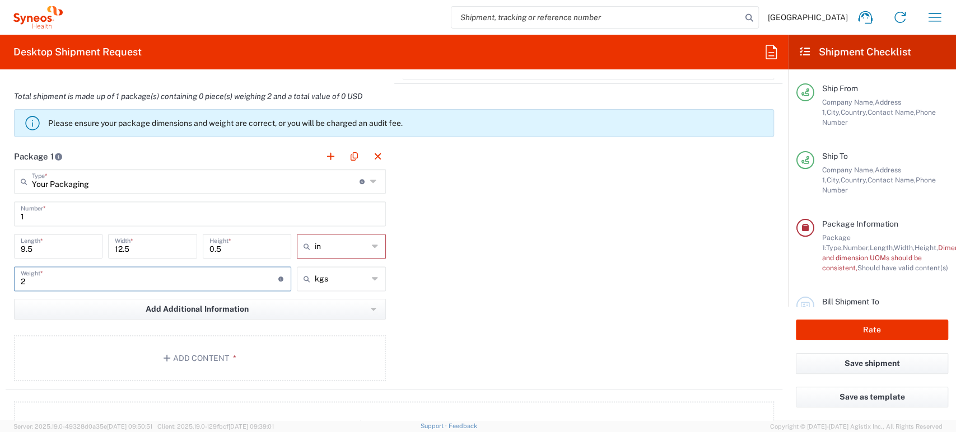
click at [533, 267] on div "Package 1 Your Packaging Type * Material used to package goods Envelope Large B…" at bounding box center [394, 267] width 777 height 246
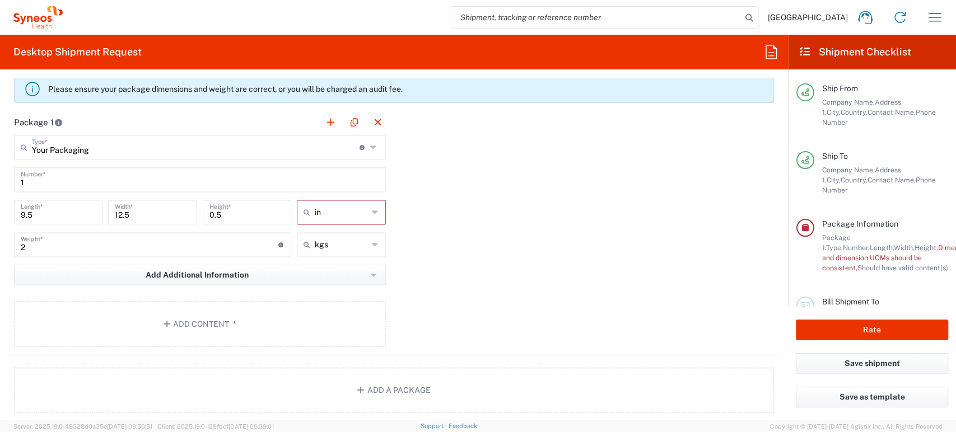
scroll to position [995, 0]
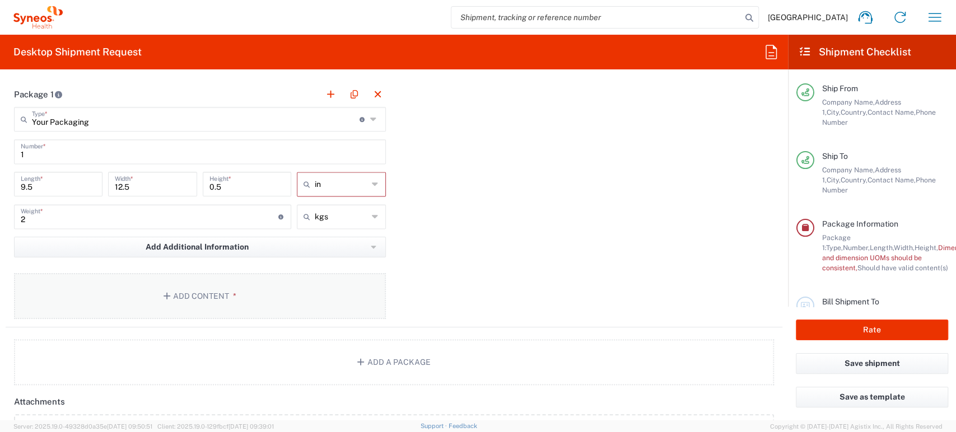
click at [229, 296] on span "*" at bounding box center [232, 296] width 7 height 9
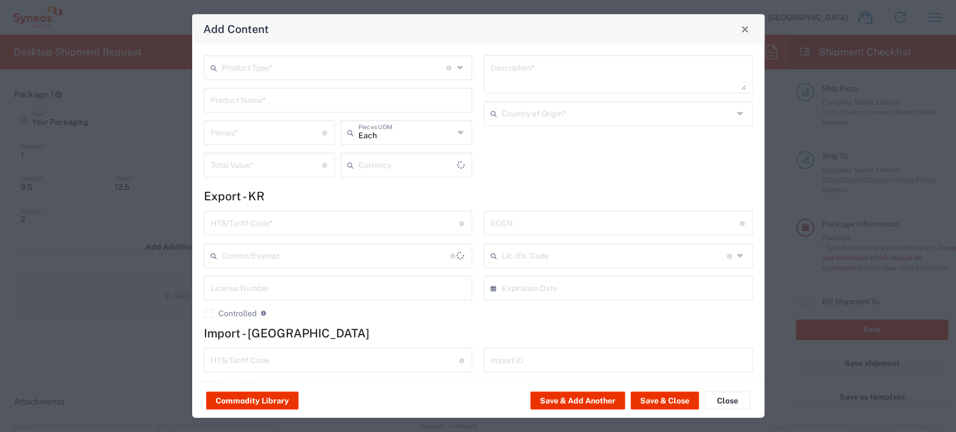
type input "US Dollar"
click at [457, 67] on icon at bounding box center [461, 68] width 8 height 18
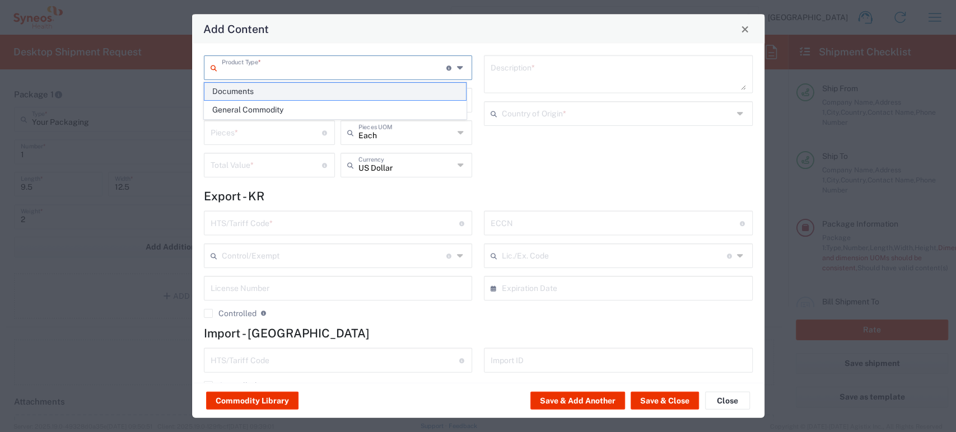
click at [371, 96] on span "Documents" at bounding box center [335, 91] width 262 height 17
type input "Documents"
type input "1"
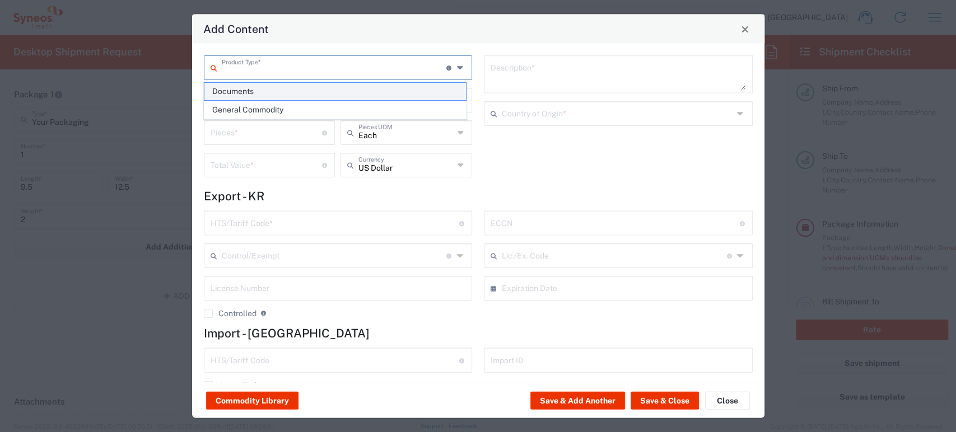
type textarea "Documents"
type input "[GEOGRAPHIC_DATA]"
type input "0000.00.0000"
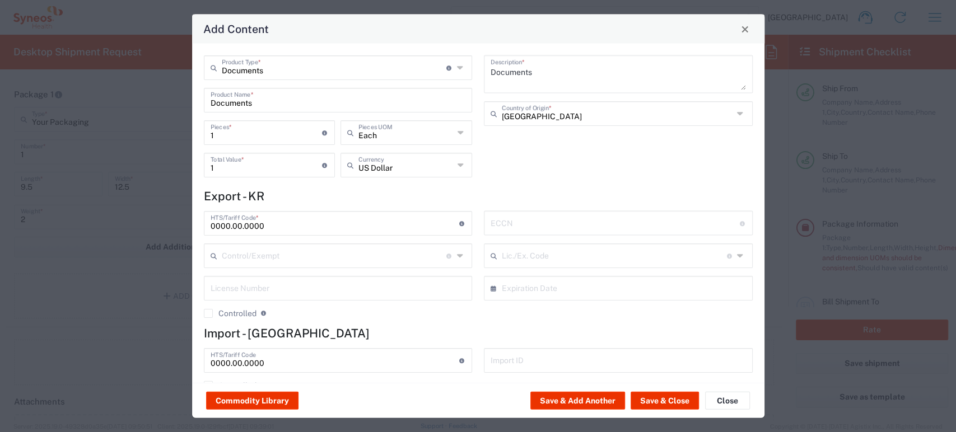
scroll to position [27, 0]
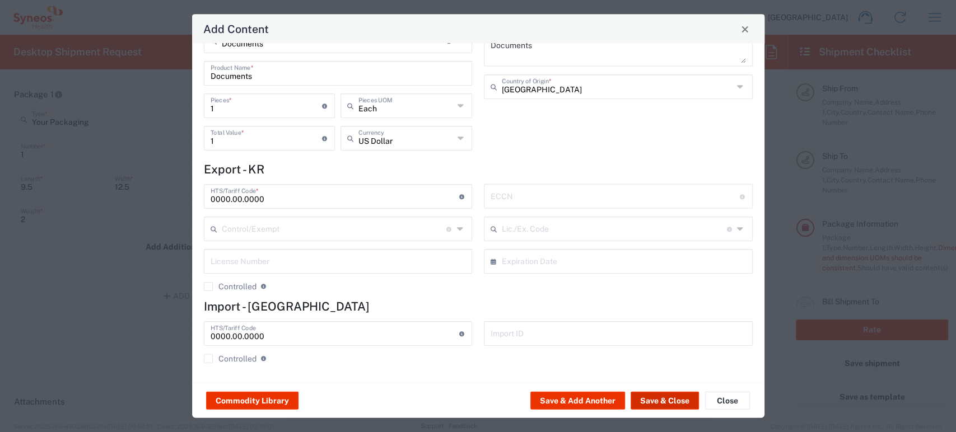
click at [659, 401] on button "Save & Close" at bounding box center [665, 401] width 68 height 18
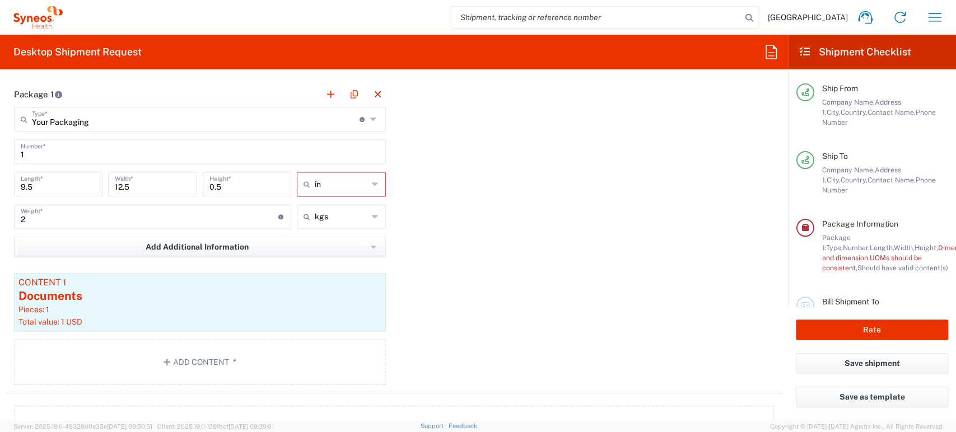
click at [938, 245] on span "Dimension," at bounding box center [955, 248] width 35 height 8
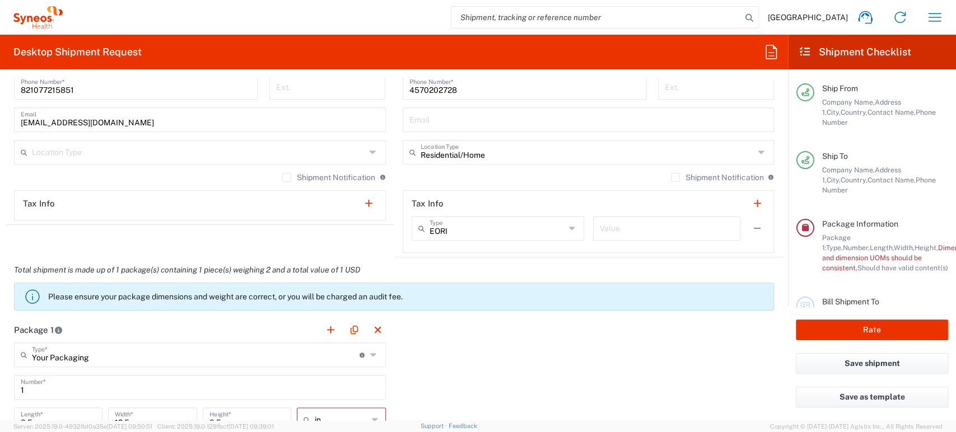
scroll to position [746, 0]
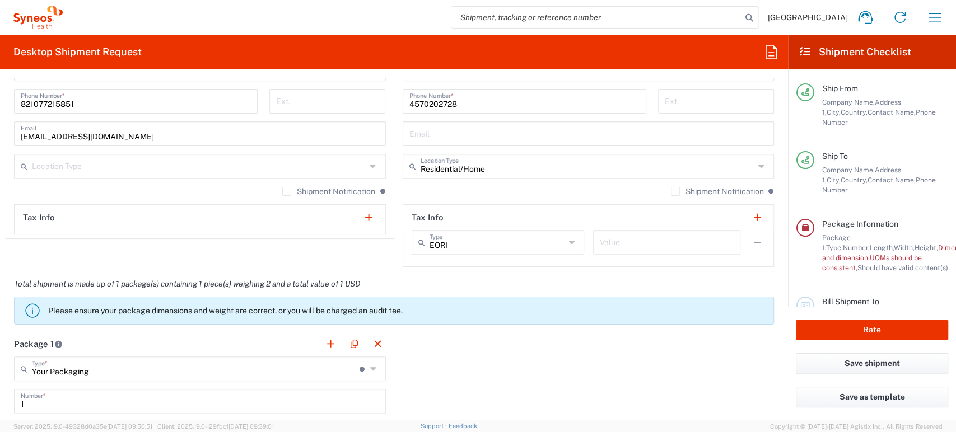
click at [938, 249] on span "Dimension," at bounding box center [955, 248] width 35 height 8
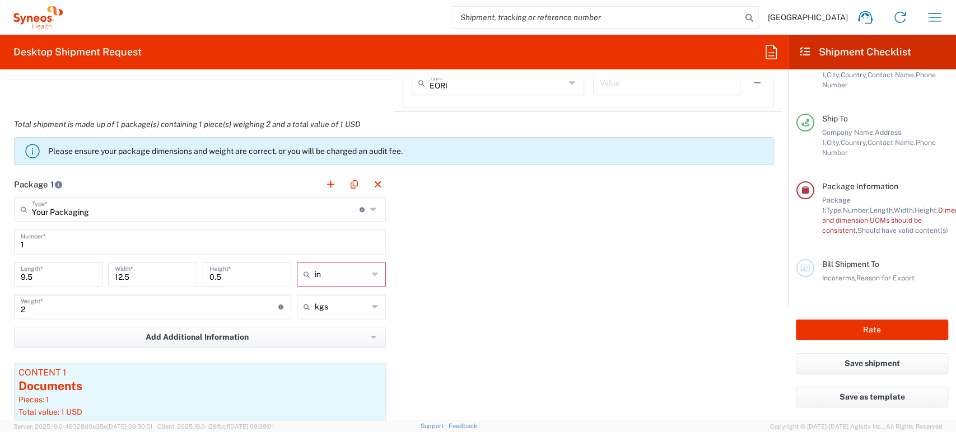
scroll to position [932, 0]
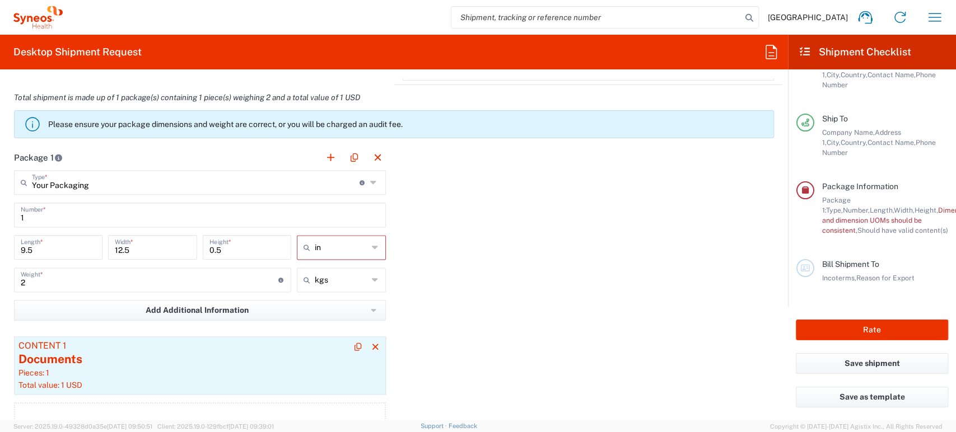
click at [315, 342] on div "Content 1" at bounding box center [199, 346] width 363 height 10
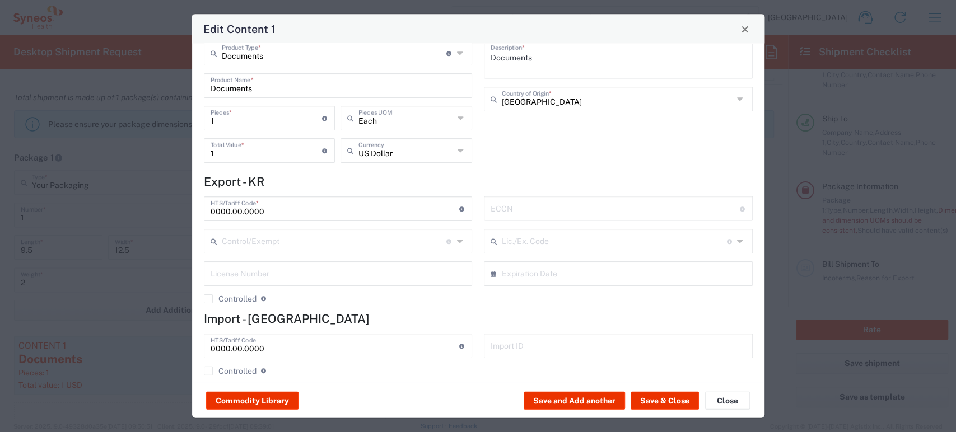
scroll to position [27, 0]
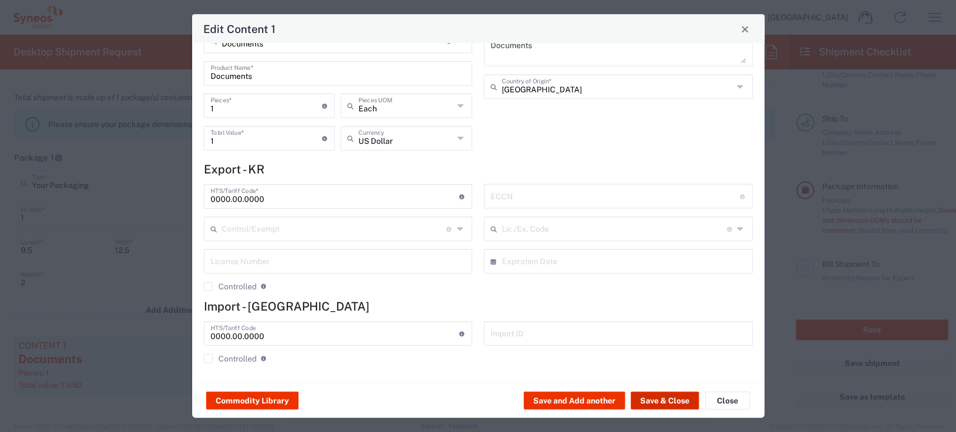
click at [659, 397] on button "Save & Close" at bounding box center [665, 401] width 68 height 18
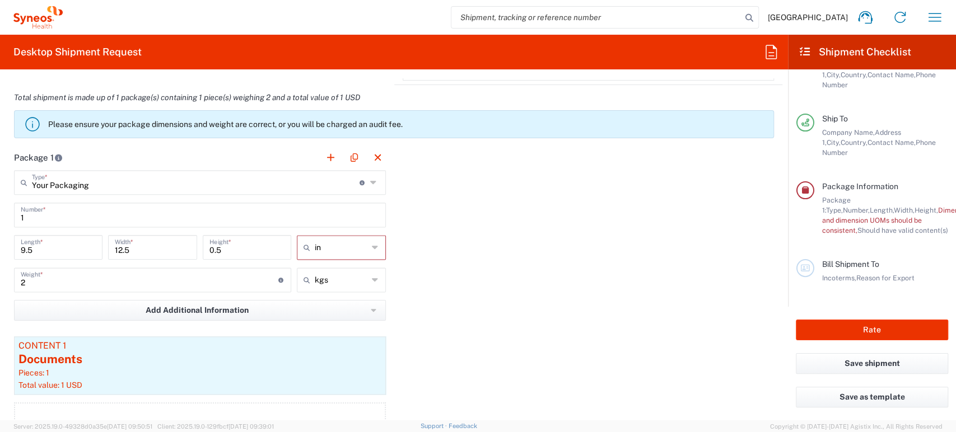
click at [373, 277] on icon at bounding box center [375, 280] width 7 height 18
type input "kgs"
click at [341, 314] on span "lbs" at bounding box center [337, 321] width 85 height 17
type input "4.41"
click at [341, 277] on input "lbs" at bounding box center [341, 280] width 53 height 18
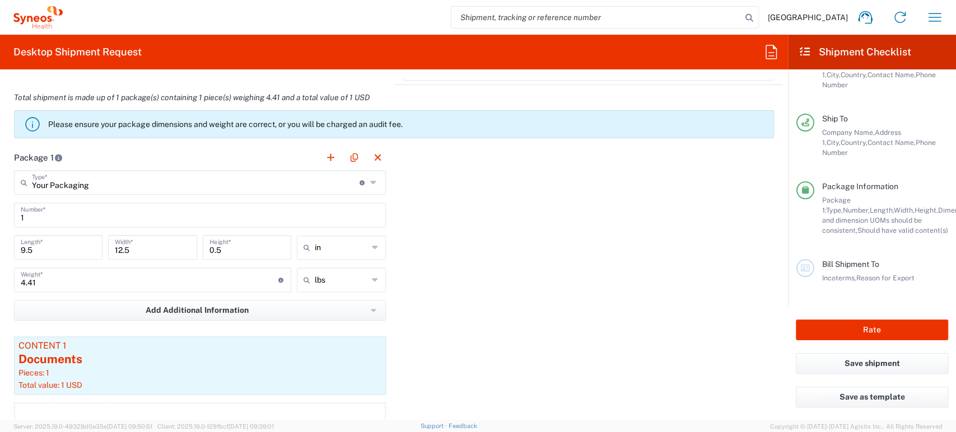
type input "lbs"
click at [337, 313] on span "kgs" at bounding box center [337, 321] width 85 height 17
type input "2"
type input "kgs"
drag, startPoint x: 41, startPoint y: 284, endPoint x: 15, endPoint y: 286, distance: 26.4
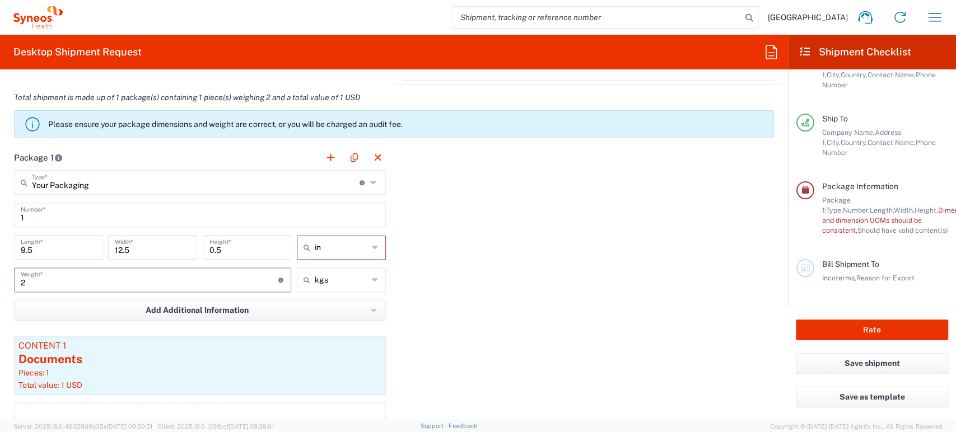
click at [15, 286] on div "2 Weight * Total weight of package(s) in pounds or kilograms" at bounding box center [152, 280] width 277 height 25
type input "1"
click at [335, 273] on input "kgs" at bounding box center [341, 280] width 53 height 18
type input "kgs"
click at [336, 316] on span "lbs" at bounding box center [337, 321] width 85 height 17
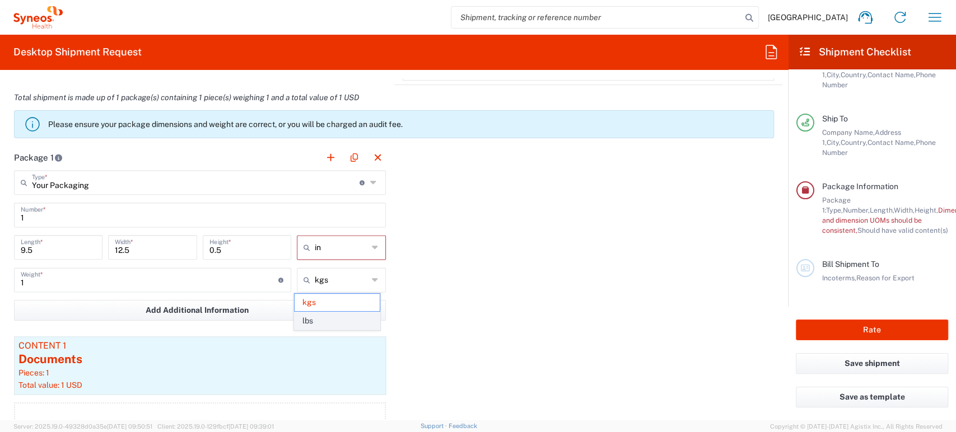
type input "2.2"
type input "lbs"
click at [505, 269] on div "Package 1 Your Packaging Type * Material used to package goods Envelope Large B…" at bounding box center [394, 301] width 777 height 312
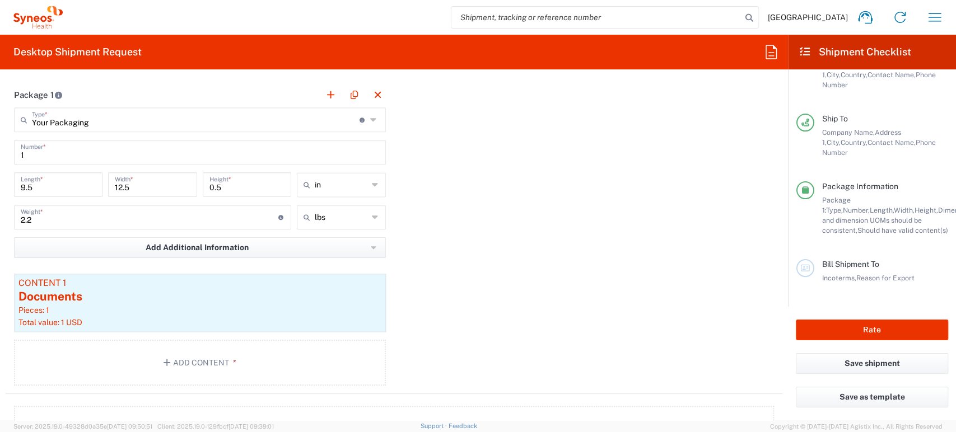
scroll to position [1119, 0]
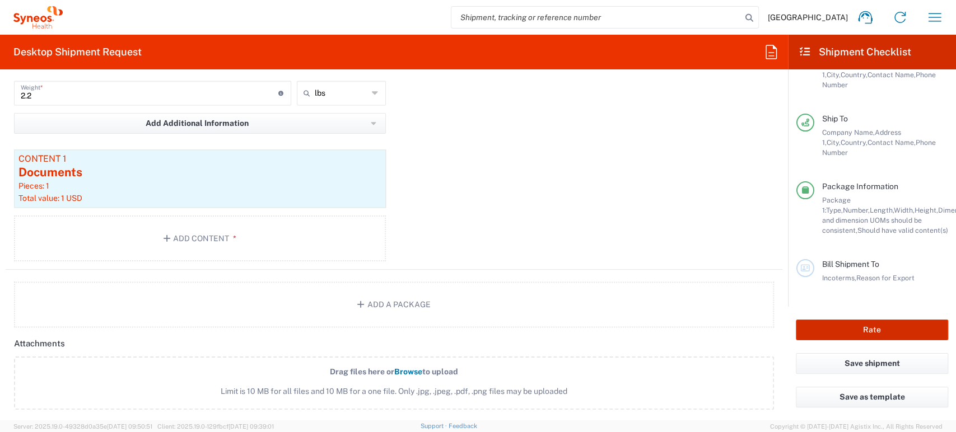
click at [861, 334] on button "Rate" at bounding box center [872, 330] width 152 height 21
type input "1010115A"
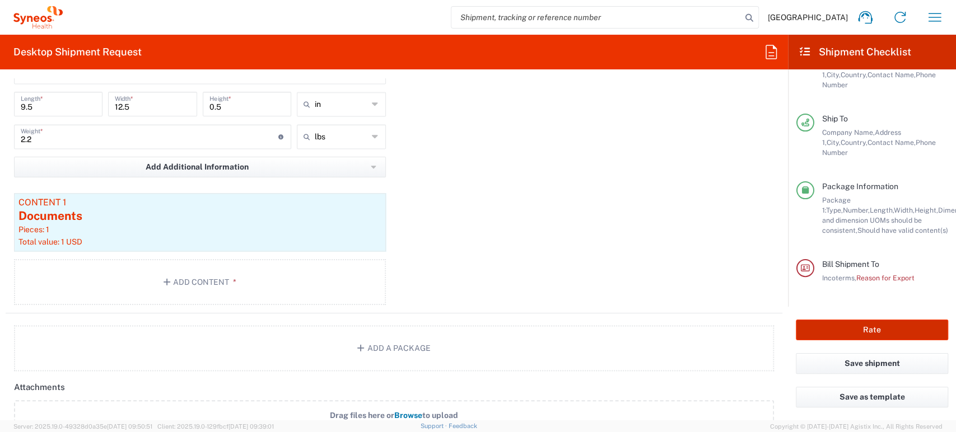
scroll to position [1057, 0]
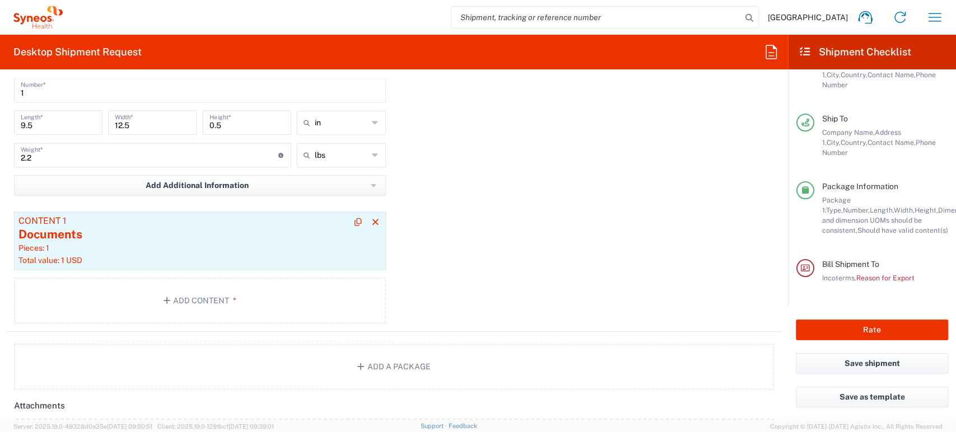
click at [232, 239] on div "Documents" at bounding box center [199, 234] width 363 height 17
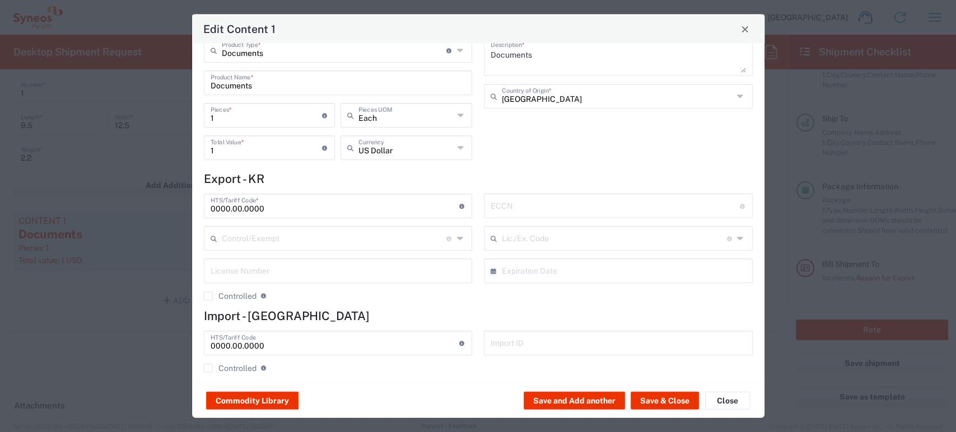
scroll to position [27, 0]
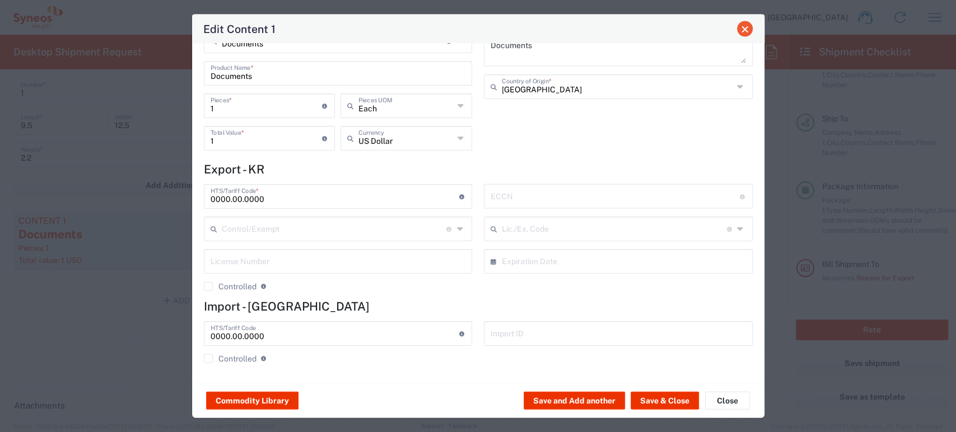
click at [745, 27] on span "Close" at bounding box center [745, 29] width 8 height 8
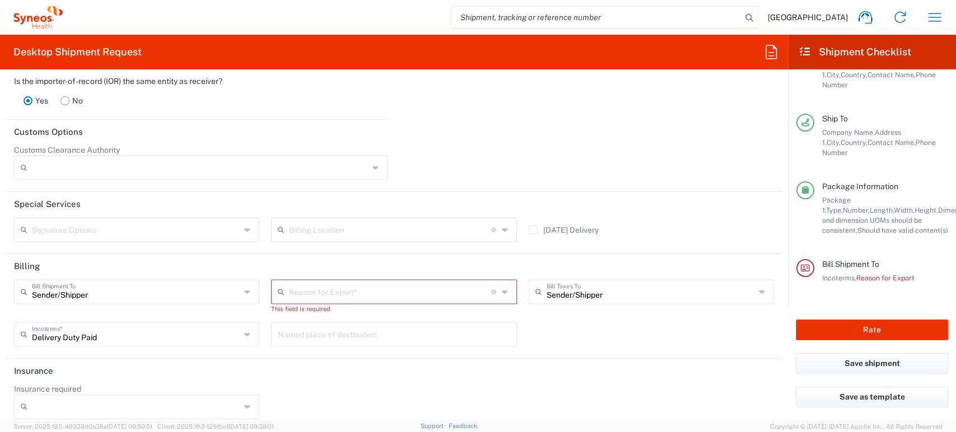
scroll to position [1502, 0]
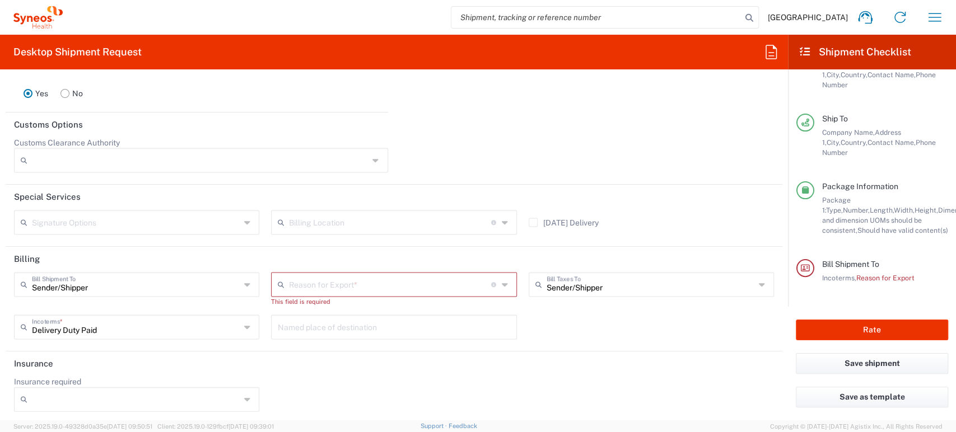
click at [501, 279] on icon at bounding box center [505, 285] width 8 height 18
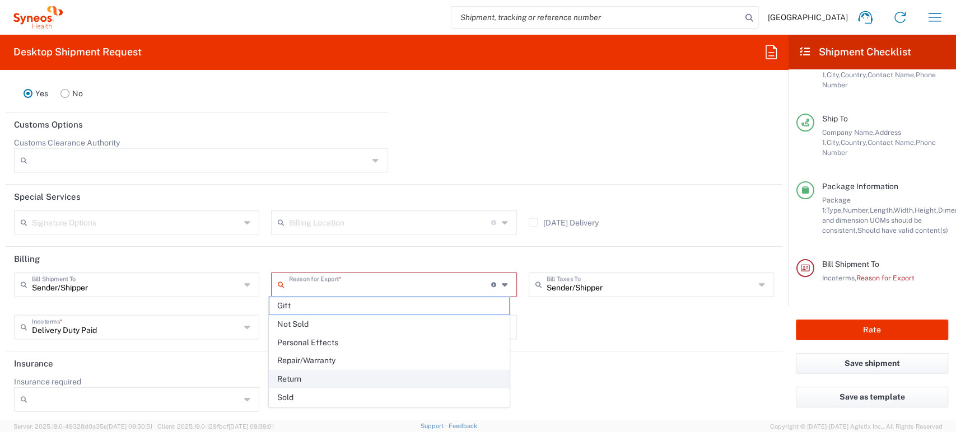
click at [338, 376] on span "Return" at bounding box center [389, 379] width 240 height 17
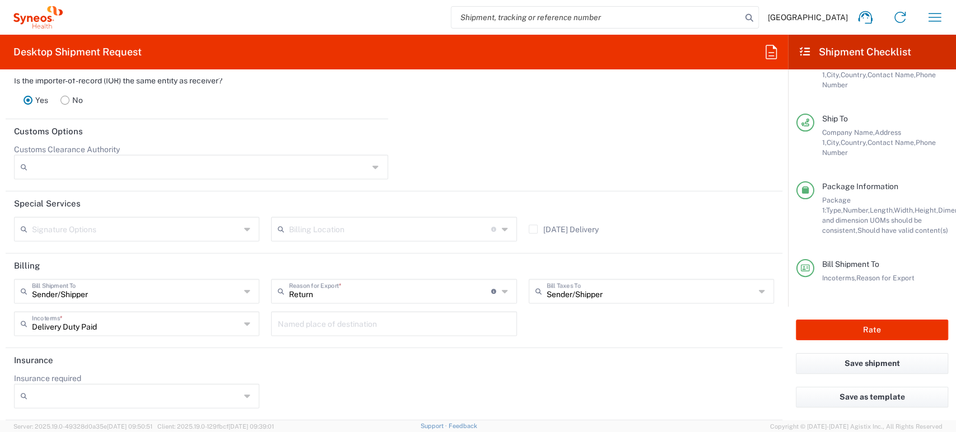
scroll to position [1492, 0]
click at [502, 158] on div at bounding box center [587, 168] width 386 height 43
click at [501, 290] on icon at bounding box center [505, 294] width 8 height 18
type input "Return"
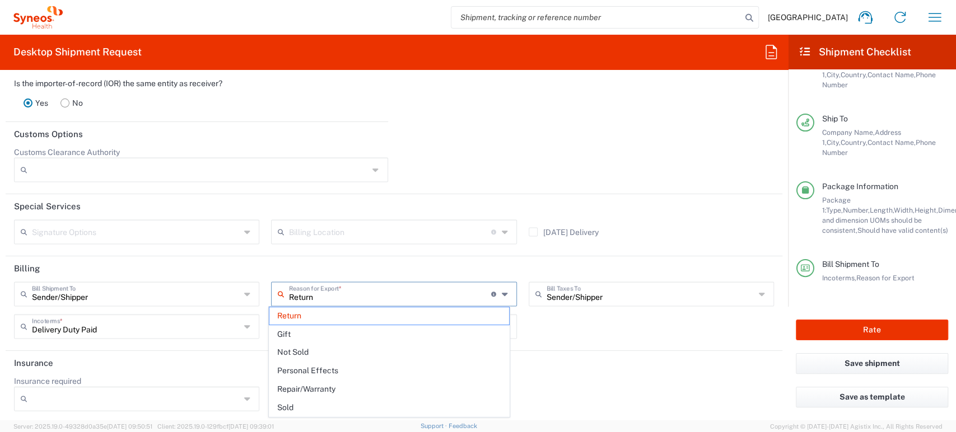
click at [501, 290] on icon at bounding box center [505, 294] width 8 height 18
click at [604, 144] on header "Customs Options" at bounding box center [394, 134] width 777 height 25
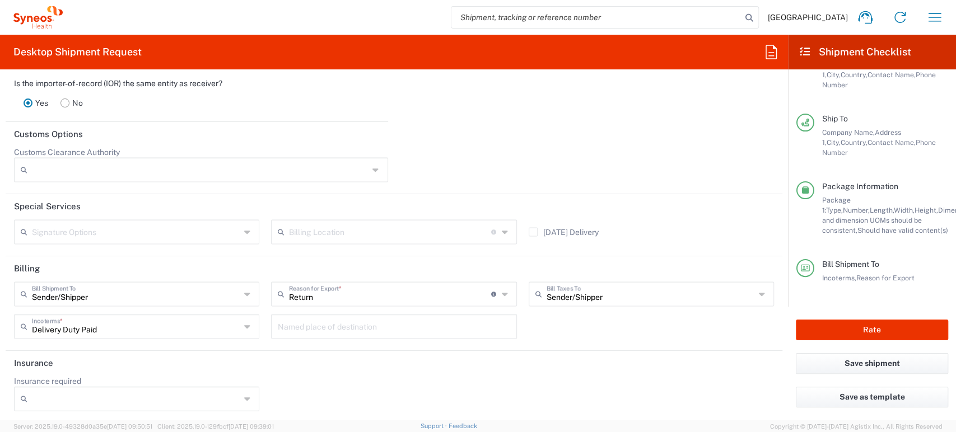
click at [501, 288] on icon at bounding box center [505, 294] width 8 height 18
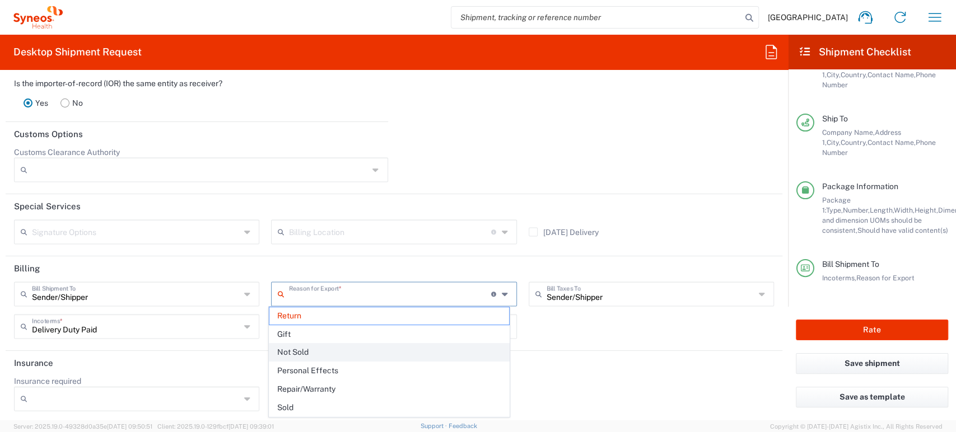
click at [359, 352] on span "Not Sold" at bounding box center [389, 352] width 240 height 17
type input "Not Sold"
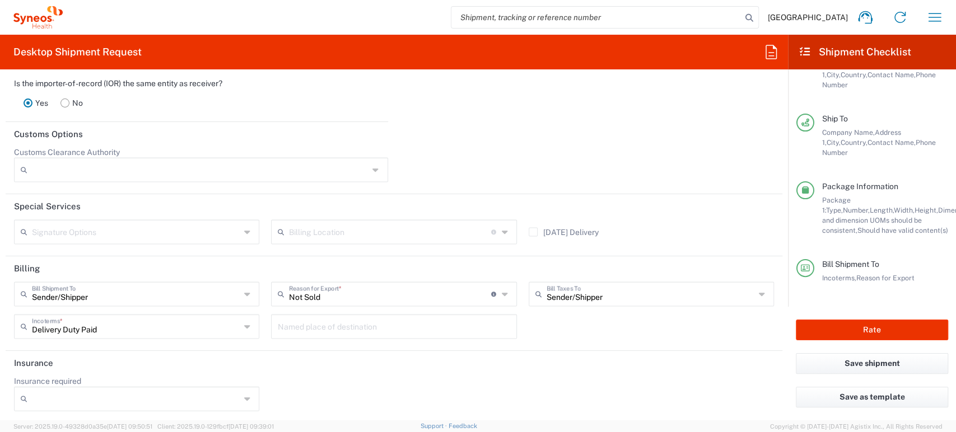
click at [557, 165] on div at bounding box center [587, 168] width 386 height 43
click at [873, 328] on button "Rate" at bounding box center [872, 330] width 152 height 21
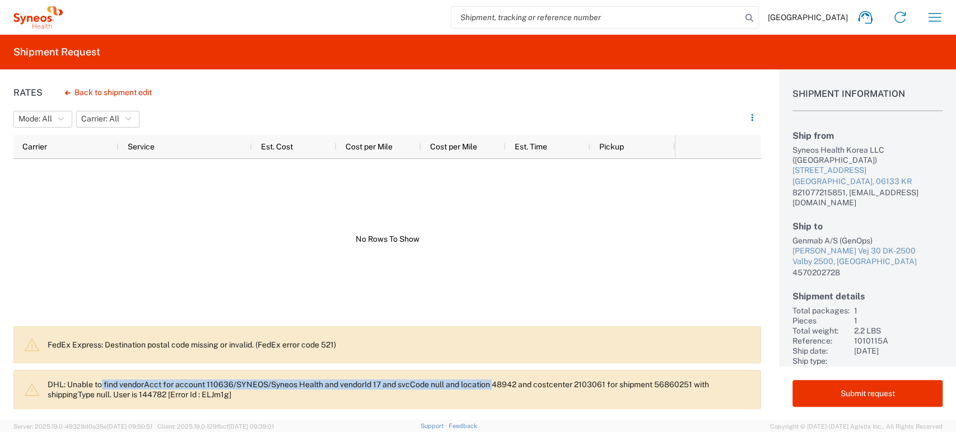
drag, startPoint x: 103, startPoint y: 385, endPoint x: 494, endPoint y: 381, distance: 391.6
click at [494, 381] on p "DHL: Unable to find vendorAcct for account 110636/SYNEOS/Syneos Health and vend…" at bounding box center [400, 390] width 704 height 20
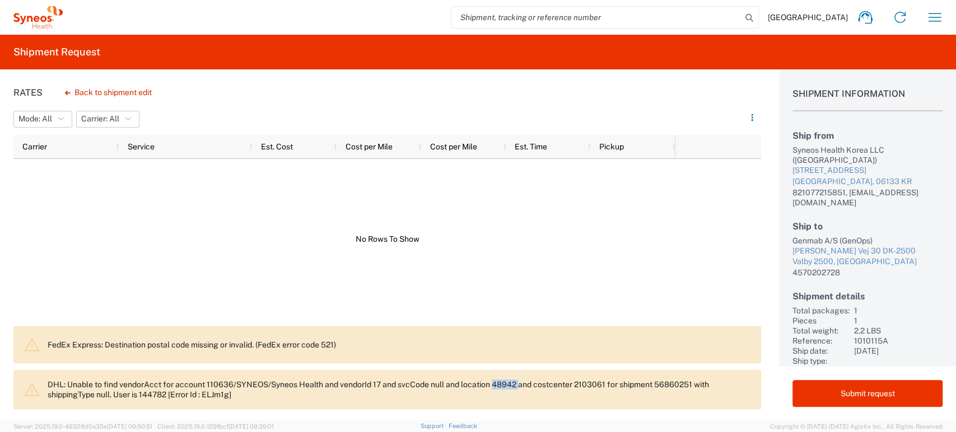
click at [494, 381] on p "DHL: Unable to find vendorAcct for account 110636/SYNEOS/Syneos Health and vend…" at bounding box center [400, 390] width 704 height 20
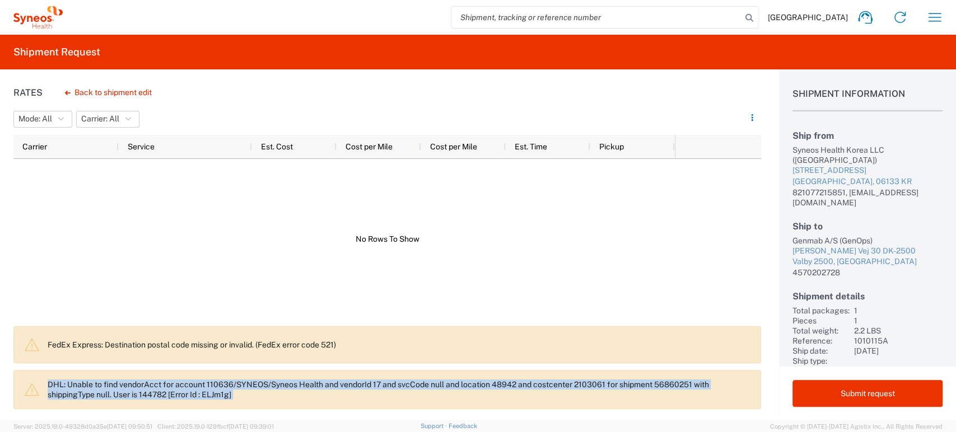
click at [494, 380] on p "DHL: Unable to find vendorAcct for account 110636/SYNEOS/Syneos Health and vend…" at bounding box center [400, 390] width 704 height 20
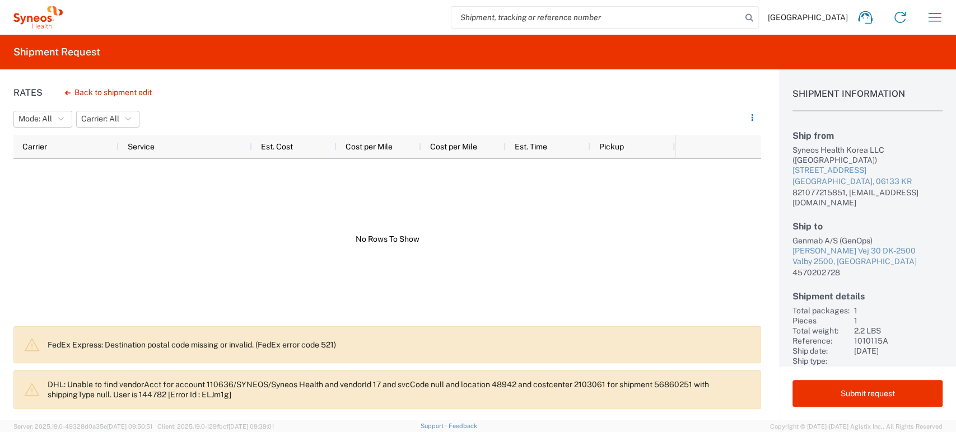
click at [467, 343] on p "FedEx Express: Destination postal code missing or invalid. (FedEx error code 52…" at bounding box center [400, 345] width 704 height 10
click at [95, 97] on button "Back to shipment edit" at bounding box center [108, 93] width 105 height 20
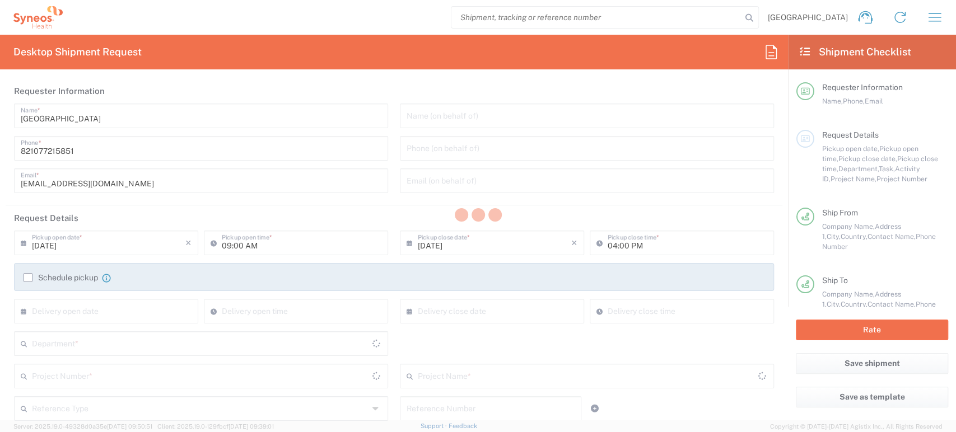
type input "1010115A"
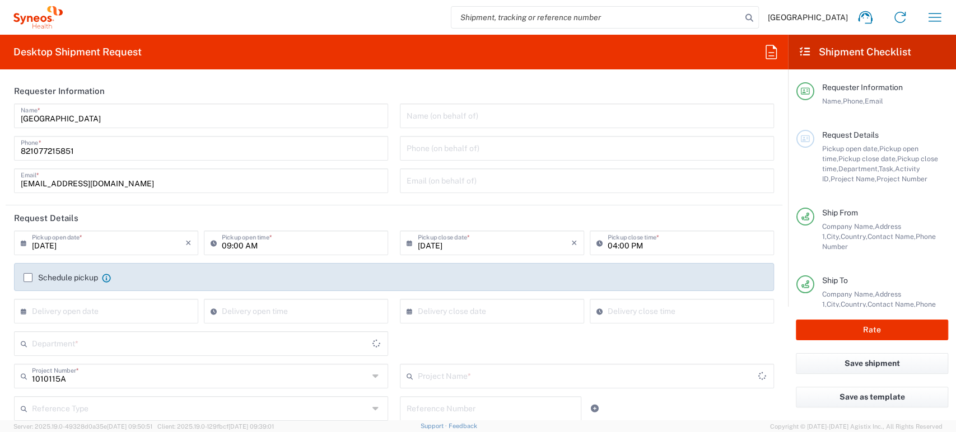
type input "Your Packaging"
type input "Genmab 1010115A"
type input "3230"
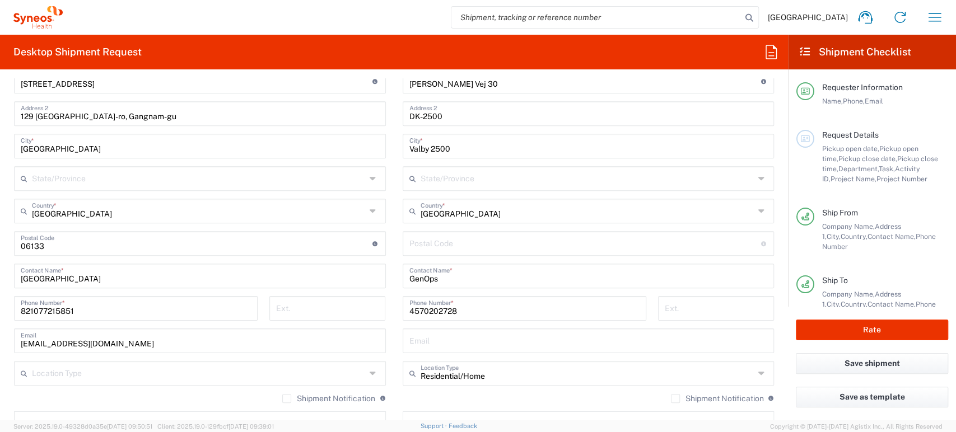
scroll to position [560, 0]
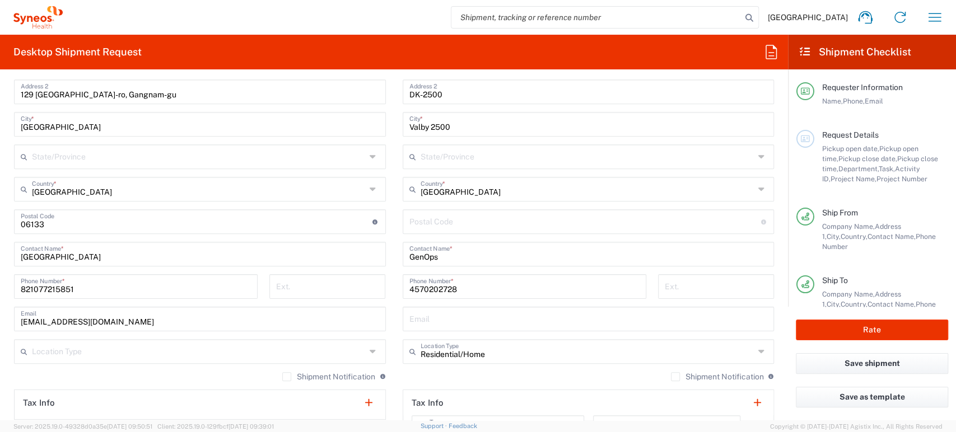
click at [482, 229] on input "undefined" at bounding box center [585, 221] width 352 height 20
click at [761, 221] on icon at bounding box center [764, 222] width 6 height 5
click at [694, 223] on input "undefined" at bounding box center [585, 221] width 352 height 20
click at [865, 332] on button "Rate" at bounding box center [872, 330] width 152 height 21
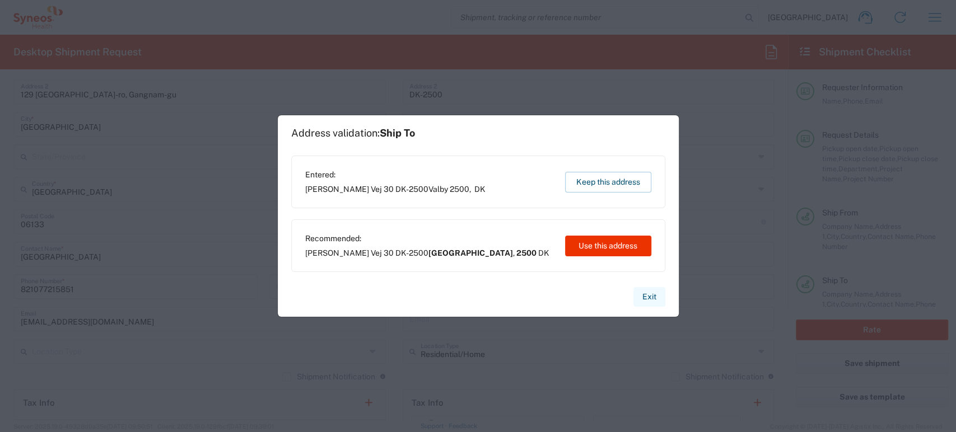
click at [645, 296] on button "Exit" at bounding box center [650, 297] width 32 height 20
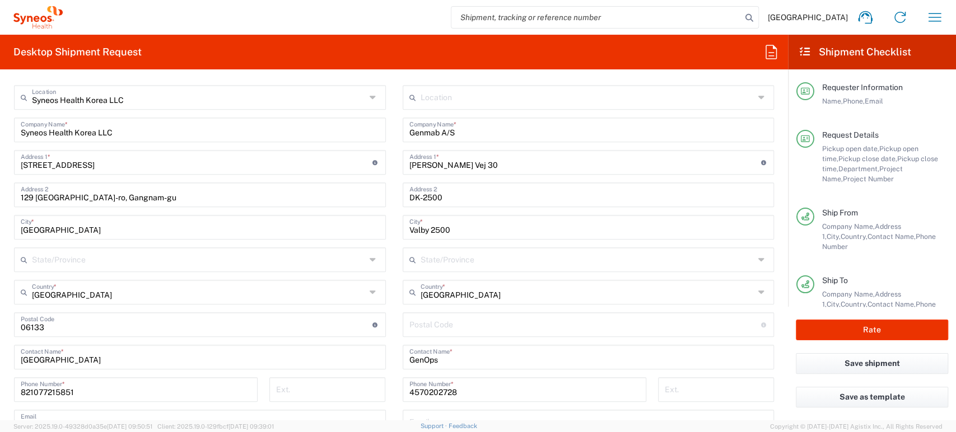
scroll to position [435, 0]
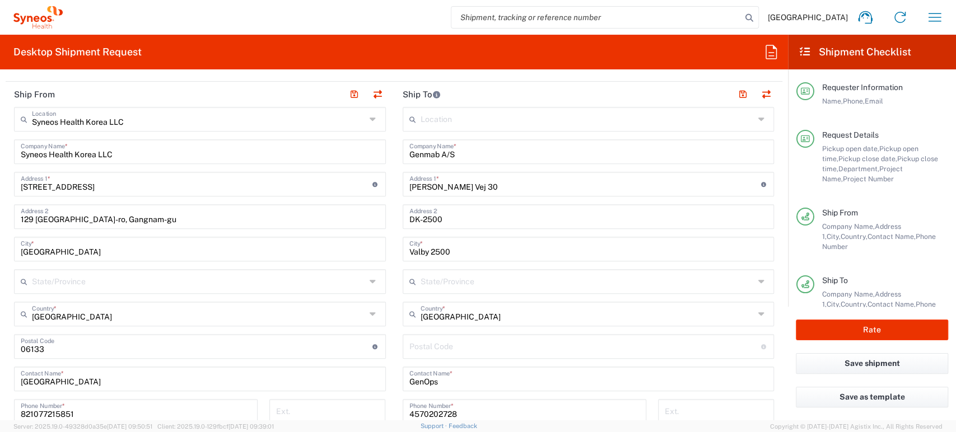
click at [748, 281] on div "State/Province" at bounding box center [589, 281] width 372 height 25
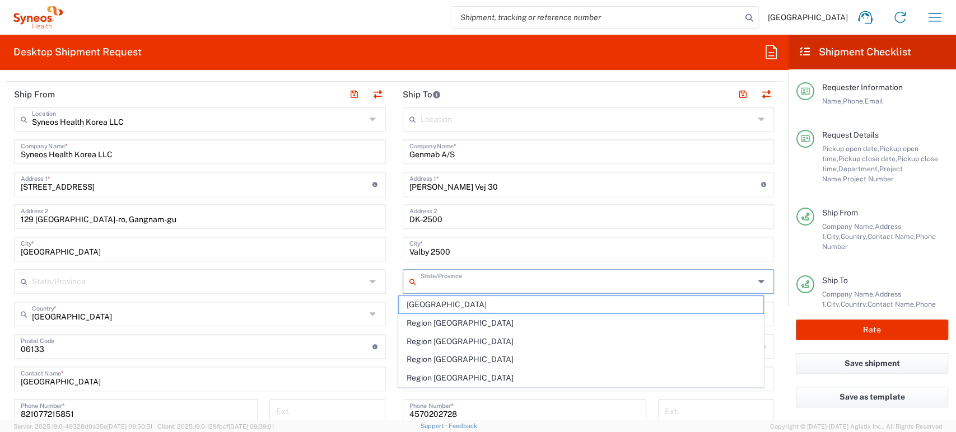
click at [524, 64] on agx-form-header "Desktop Shipment Request" at bounding box center [394, 52] width 788 height 35
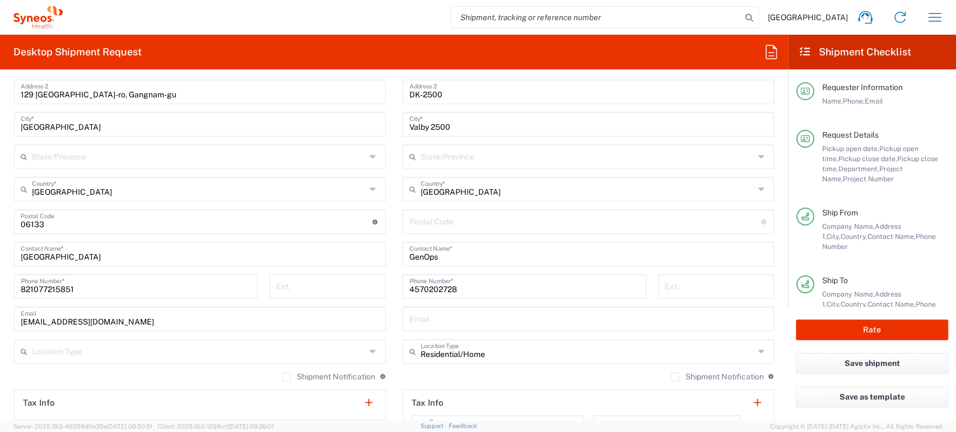
scroll to position [622, 0]
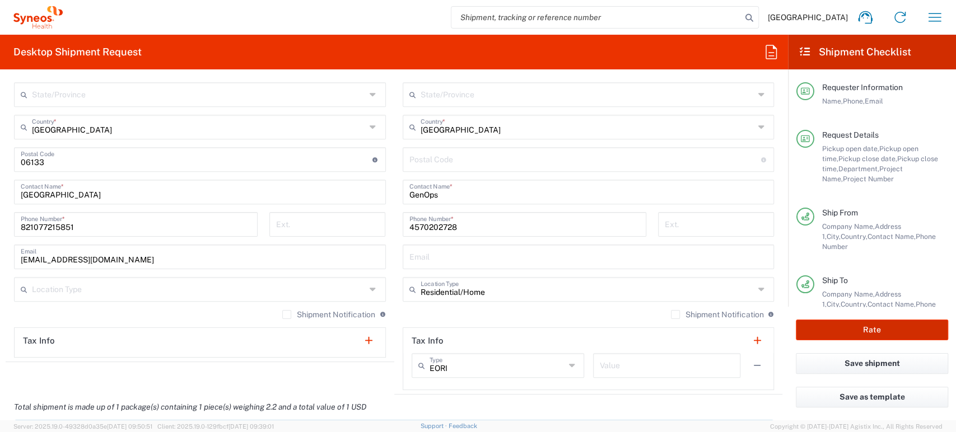
click at [837, 328] on button "Rate" at bounding box center [872, 330] width 152 height 21
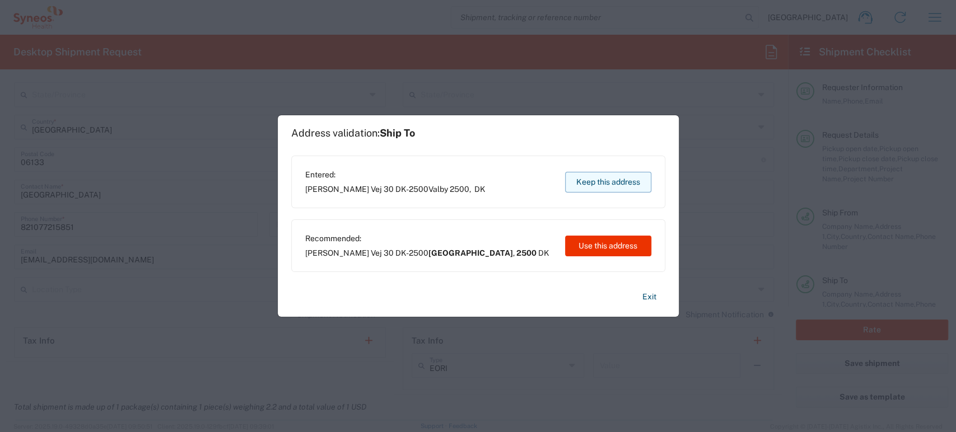
click at [592, 184] on button "Keep this address" at bounding box center [608, 182] width 86 height 21
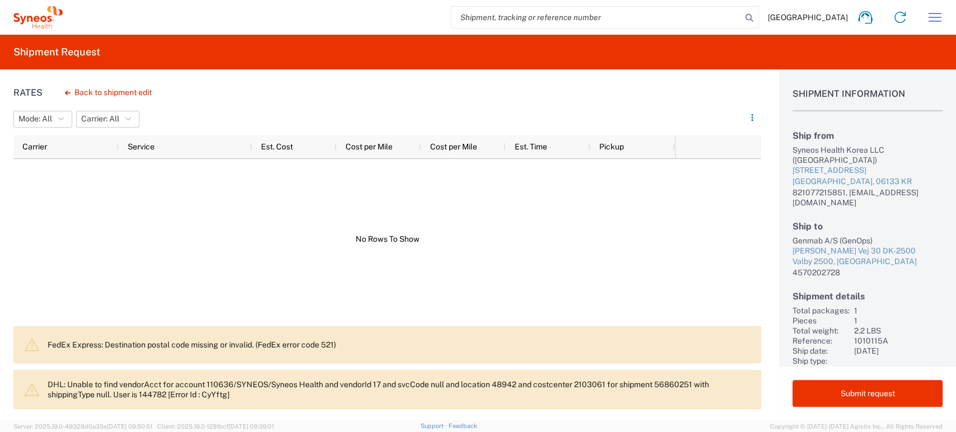
click at [829, 14] on span "[GEOGRAPHIC_DATA]" at bounding box center [808, 17] width 80 height 10
click at [942, 18] on icon "button" at bounding box center [935, 17] width 18 height 18
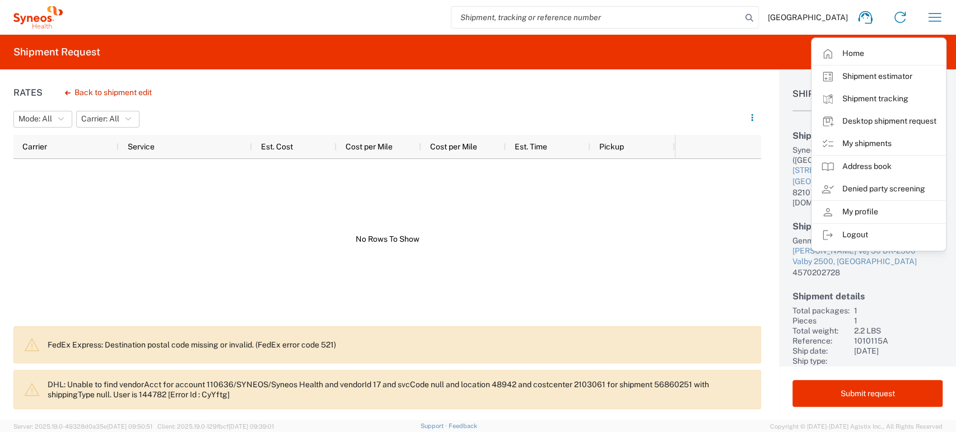
click at [698, 202] on div at bounding box center [387, 239] width 748 height 161
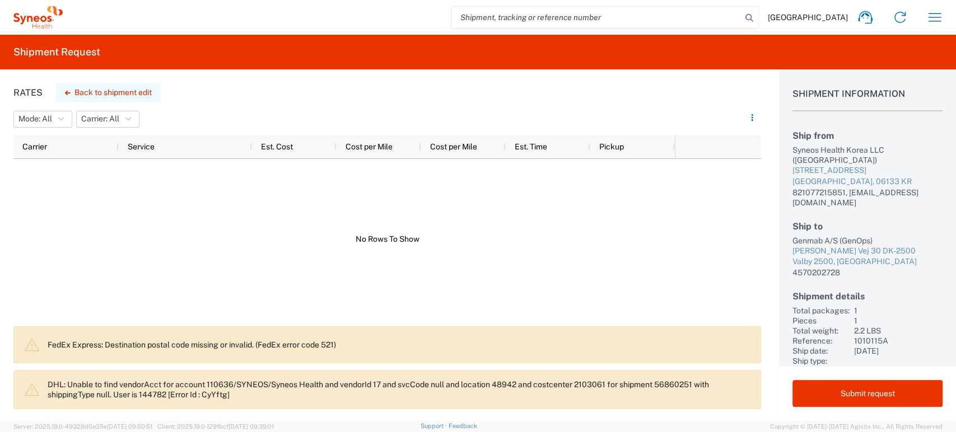
click at [139, 92] on button "Back to shipment edit" at bounding box center [108, 93] width 105 height 20
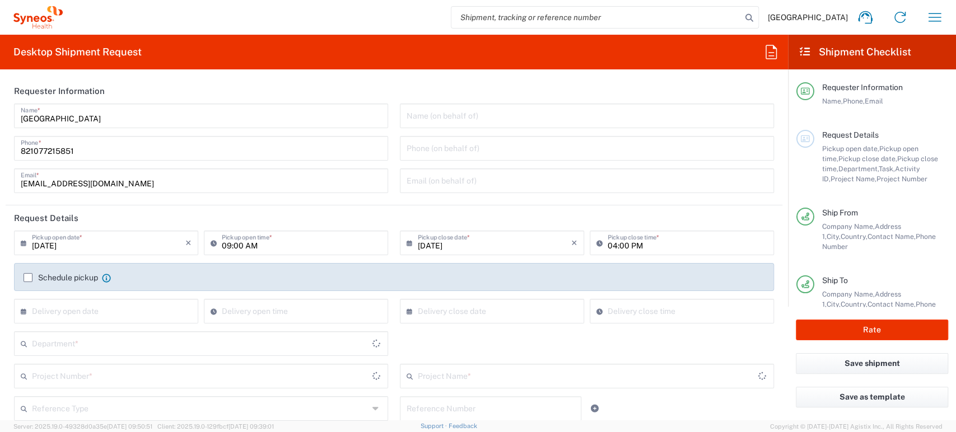
type input "1010115A"
type input "Genmab 1010115A"
type input "Your Packaging"
type input "3230"
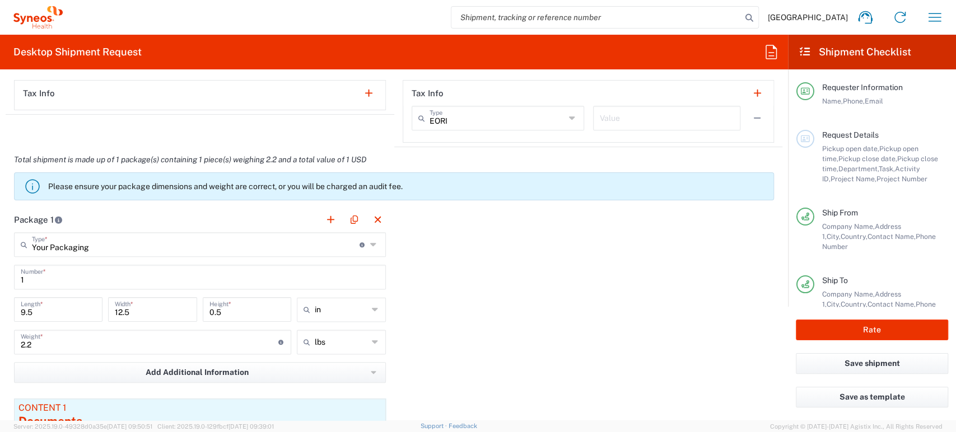
scroll to position [932, 0]
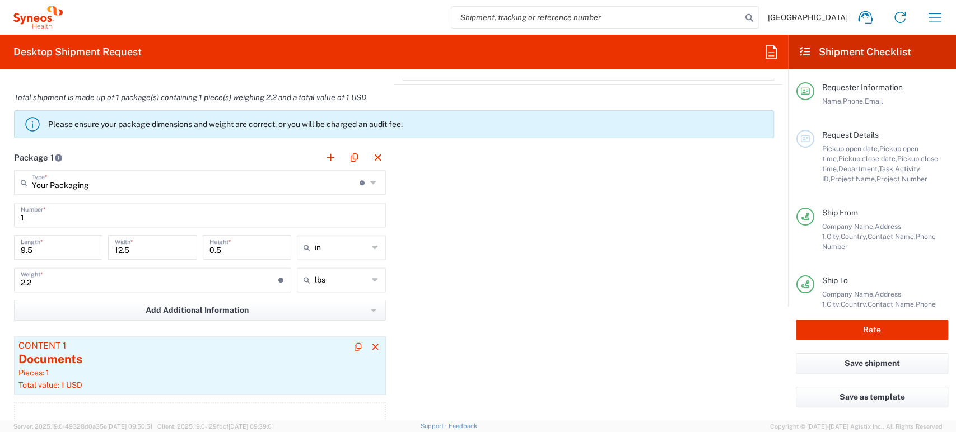
click at [165, 360] on div "Documents" at bounding box center [199, 359] width 363 height 17
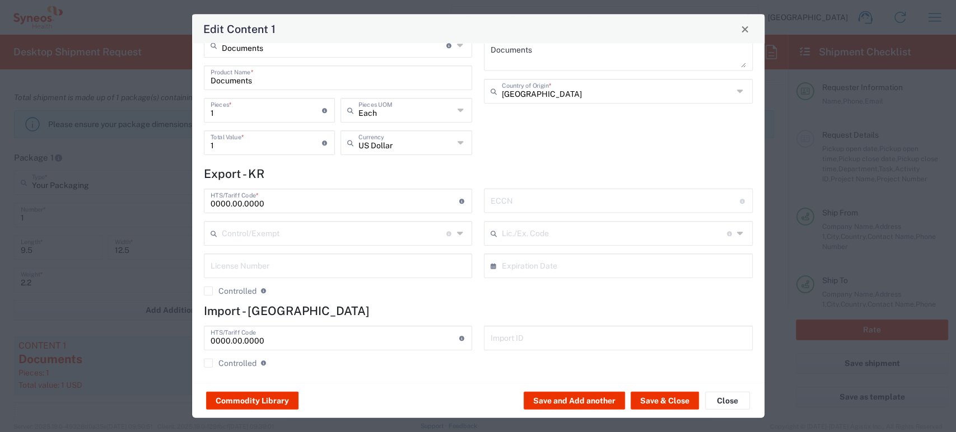
scroll to position [27, 0]
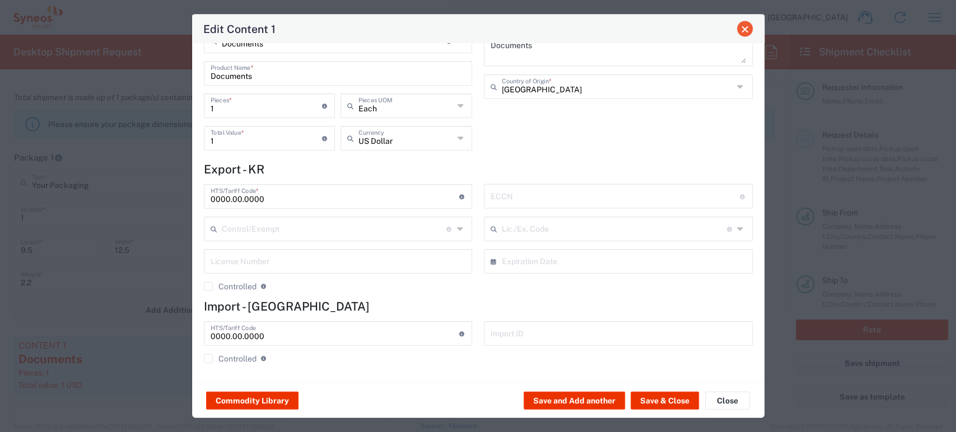
click at [744, 35] on button "Close" at bounding box center [745, 29] width 16 height 16
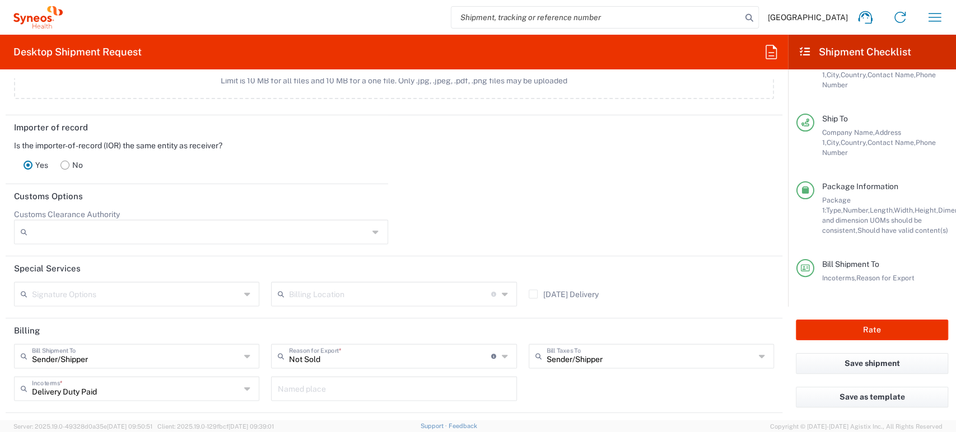
scroll to position [1368, 0]
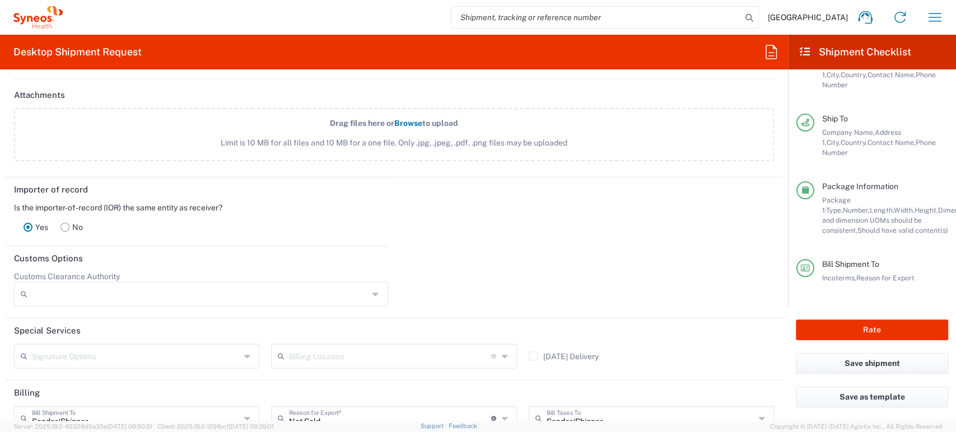
click at [67, 223] on icon at bounding box center [64, 227] width 9 height 9
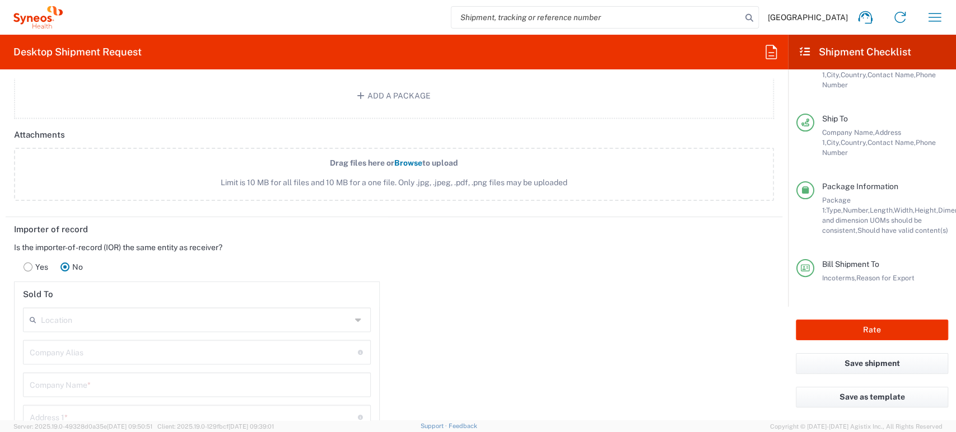
scroll to position [1320, 0]
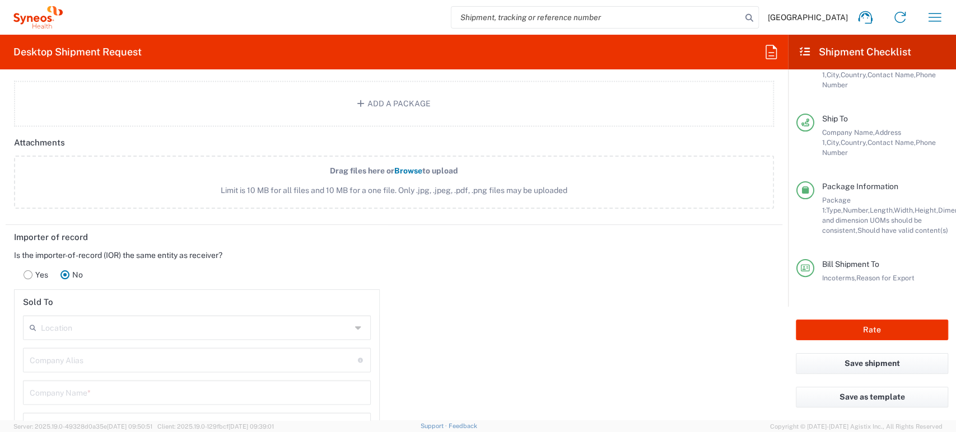
click at [31, 271] on icon at bounding box center [28, 275] width 9 height 9
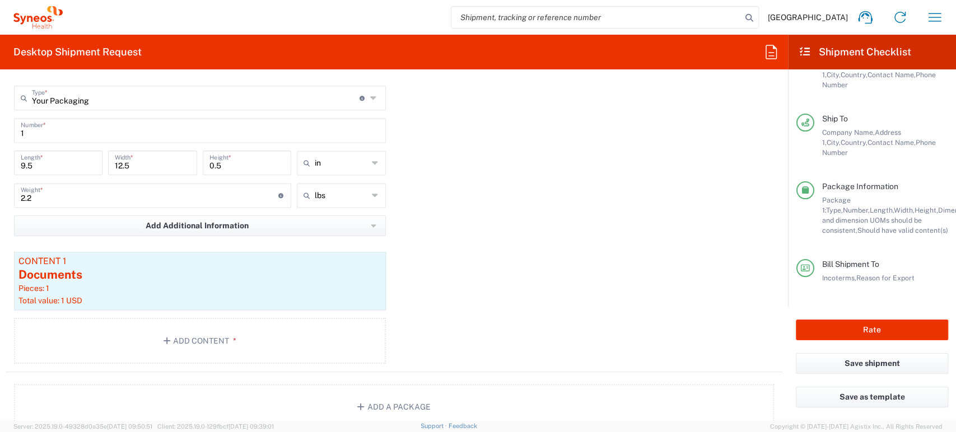
scroll to position [995, 0]
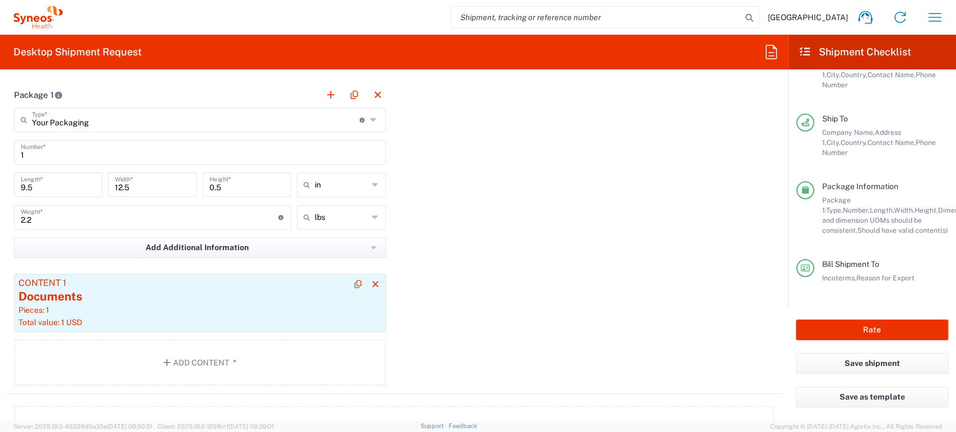
click at [195, 306] on div "Pieces: 1" at bounding box center [199, 310] width 363 height 10
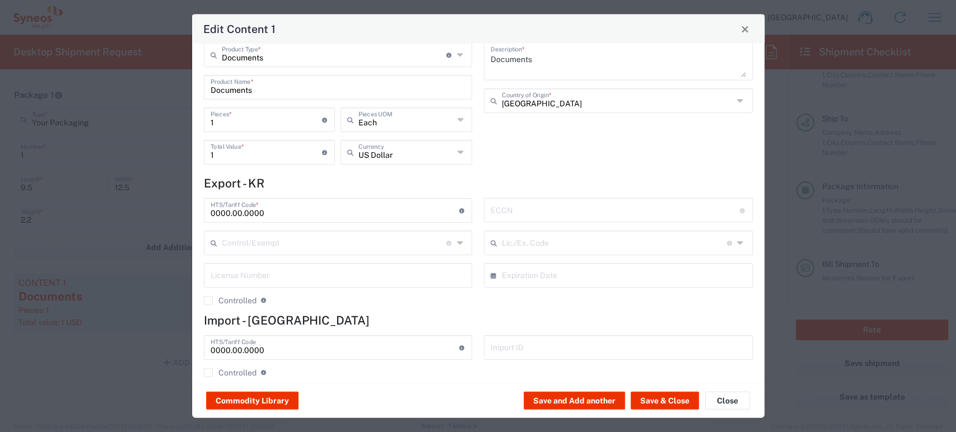
scroll to position [0, 0]
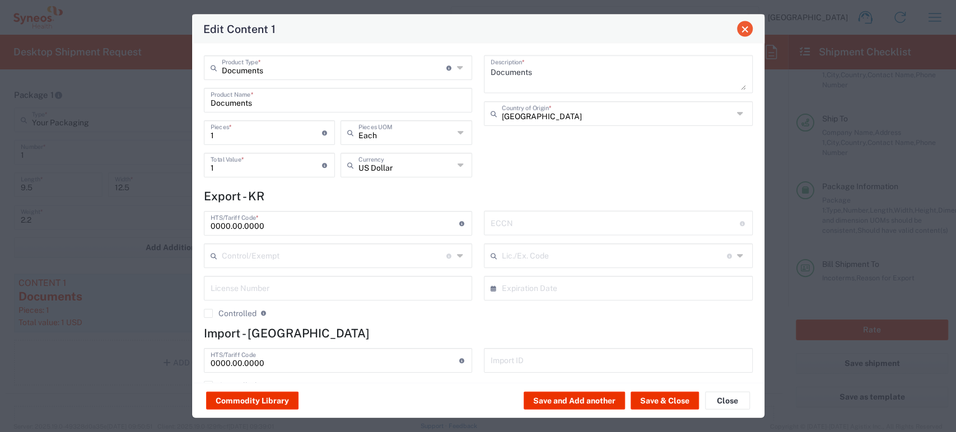
click at [746, 30] on span "Close" at bounding box center [745, 29] width 8 height 8
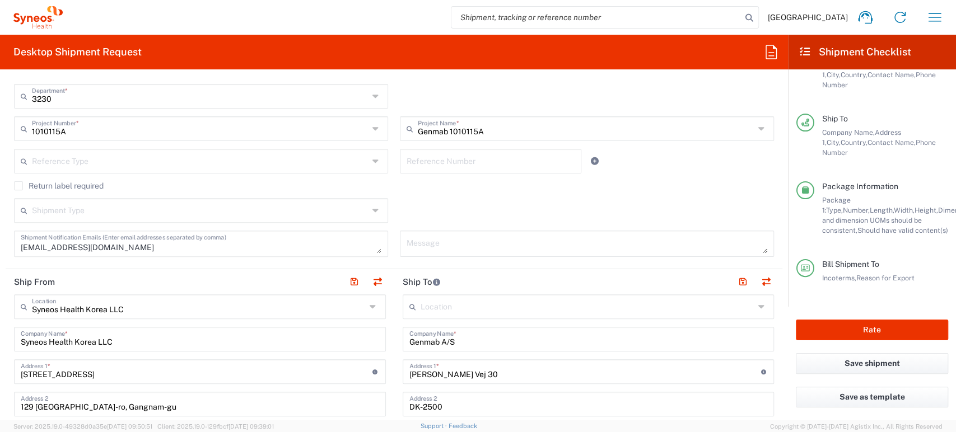
scroll to position [185, 0]
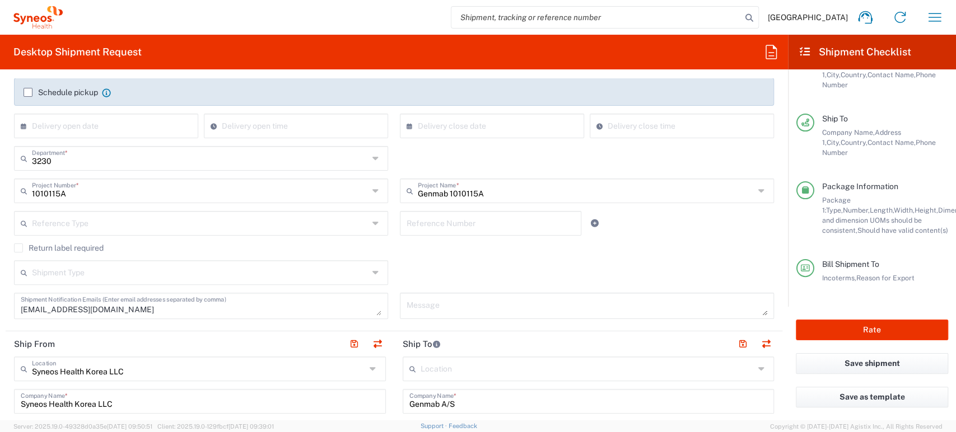
click at [475, 308] on textarea at bounding box center [587, 306] width 361 height 20
paste textarea "1010115A"
type textarea "1010115A"
click at [471, 260] on div "Shipment Type Batch Regular" at bounding box center [394, 276] width 772 height 32
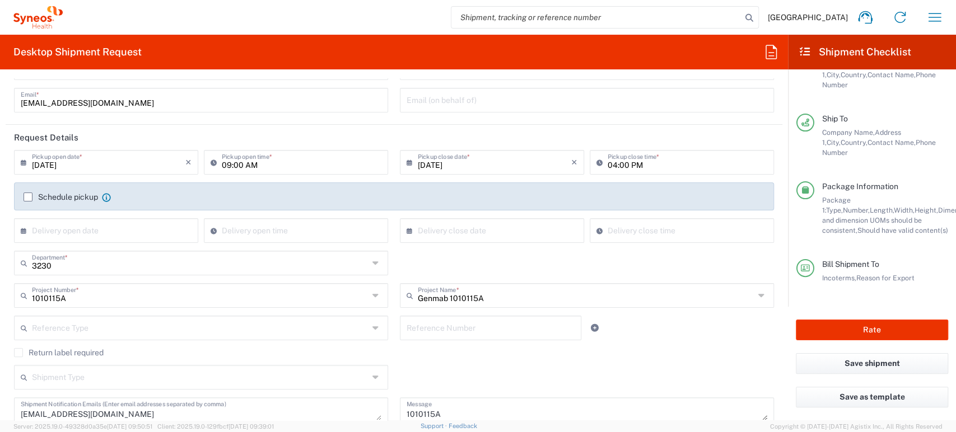
scroll to position [187, 0]
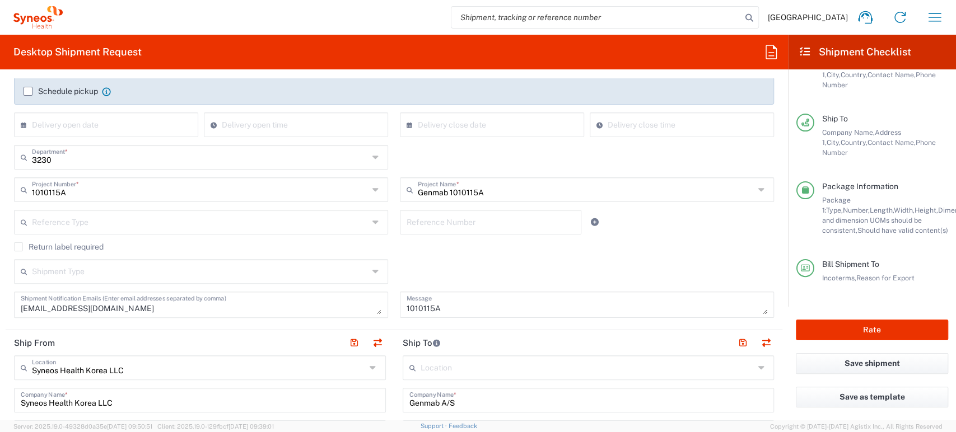
click at [495, 277] on div "Shipment Type Batch Regular" at bounding box center [394, 275] width 772 height 32
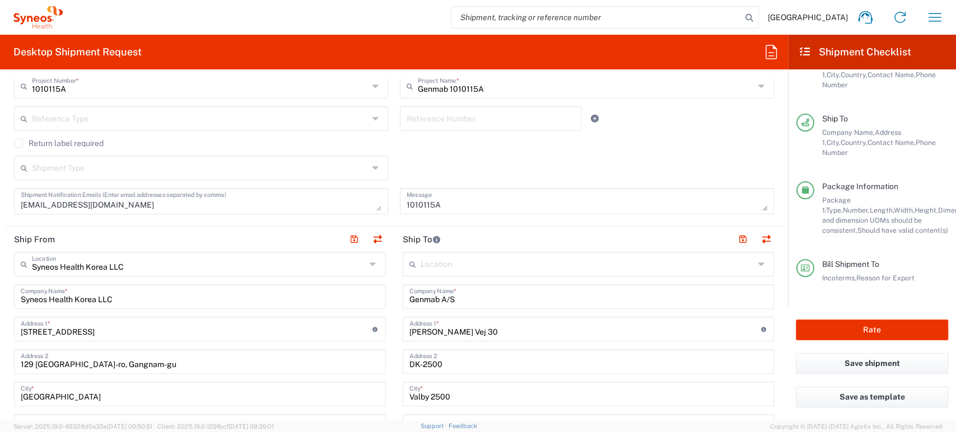
scroll to position [311, 0]
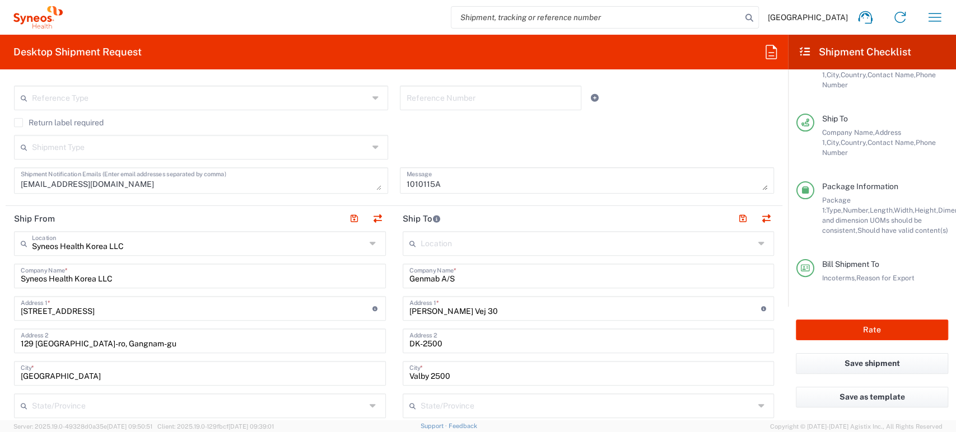
click at [758, 241] on icon at bounding box center [762, 244] width 9 height 18
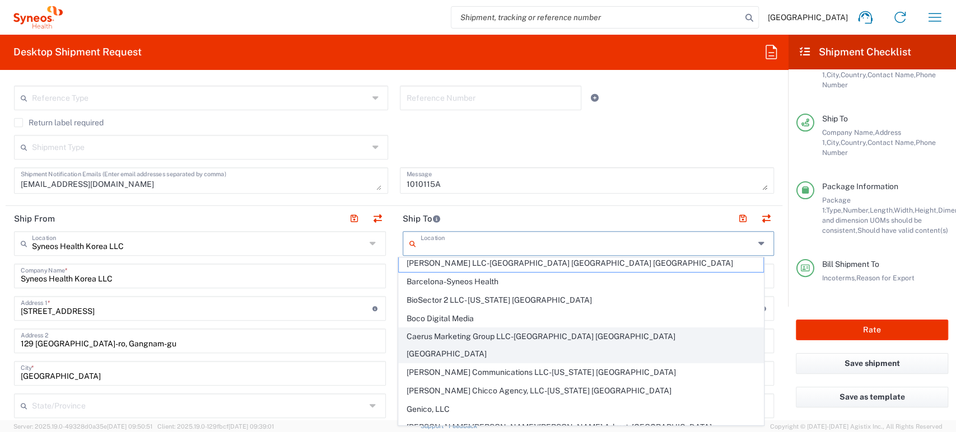
scroll to position [0, 0]
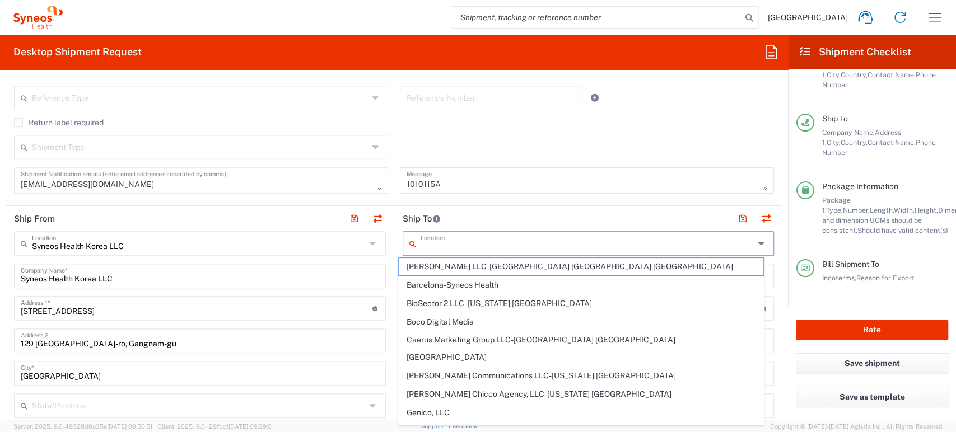
drag, startPoint x: 524, startPoint y: 226, endPoint x: 490, endPoint y: 147, distance: 85.8
click at [490, 147] on form "Requester Information Jungeun Park Name * [PHONE_NUMBER] Phone * [EMAIL_ADDRESS…" at bounding box center [394, 249] width 788 height 342
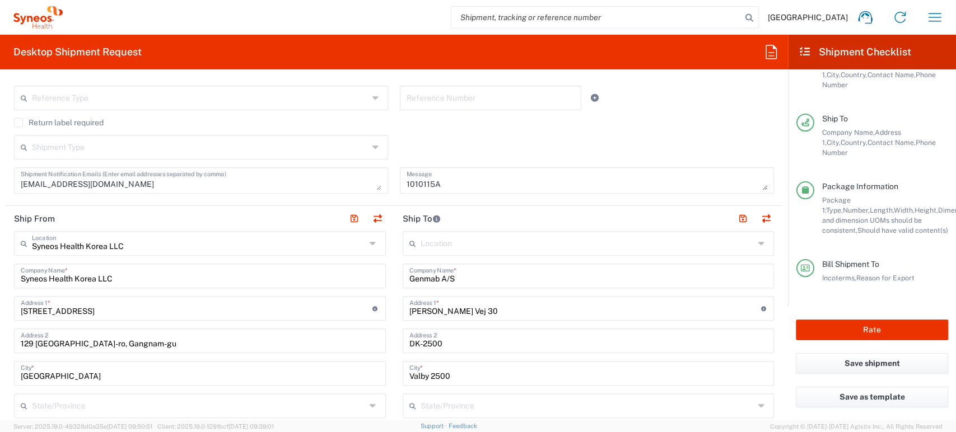
click at [490, 147] on div "Shipment Type Batch Regular" at bounding box center [394, 151] width 772 height 32
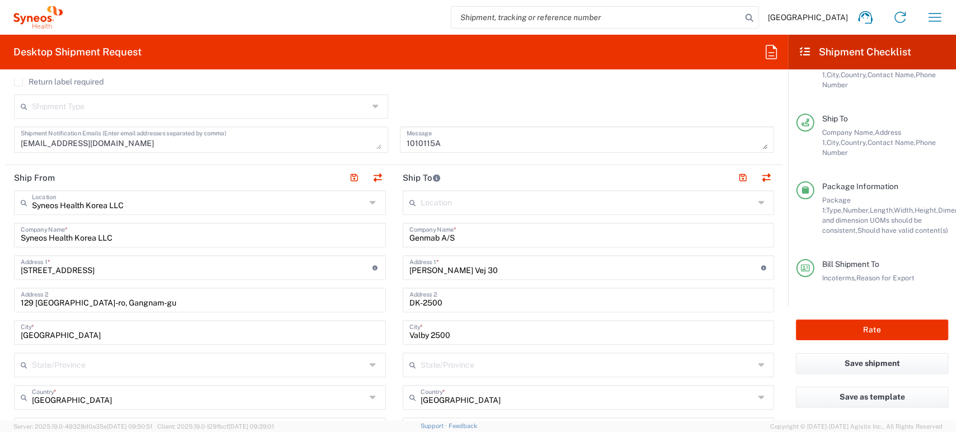
scroll to position [373, 0]
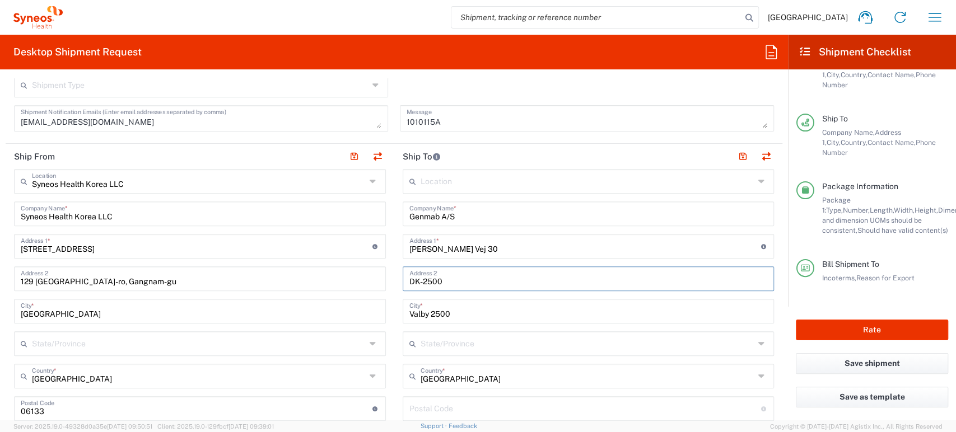
click at [518, 280] on input "DK-2500" at bounding box center [588, 278] width 359 height 20
drag, startPoint x: 514, startPoint y: 281, endPoint x: 522, endPoint y: 273, distance: 11.1
click at [517, 278] on input "DK-2500" at bounding box center [588, 278] width 359 height 20
click at [536, 89] on div "Shipment Type Batch Regular" at bounding box center [394, 89] width 772 height 32
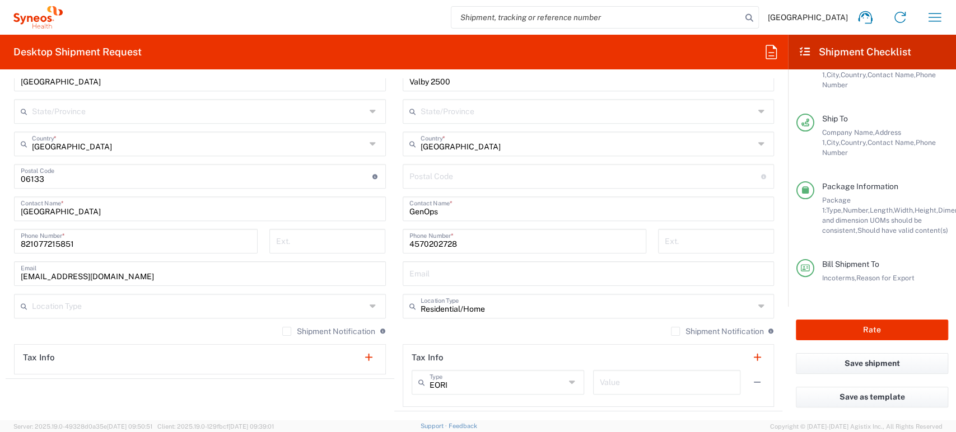
scroll to position [497, 0]
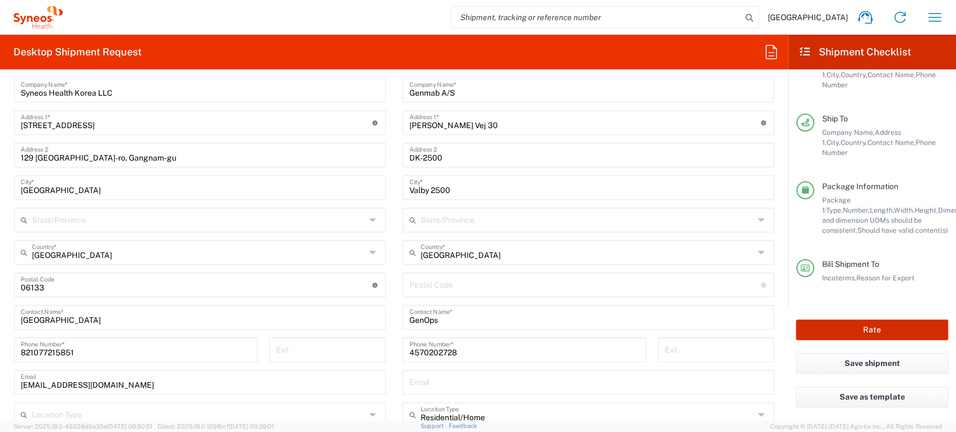
click at [903, 325] on button "Rate" at bounding box center [872, 330] width 152 height 21
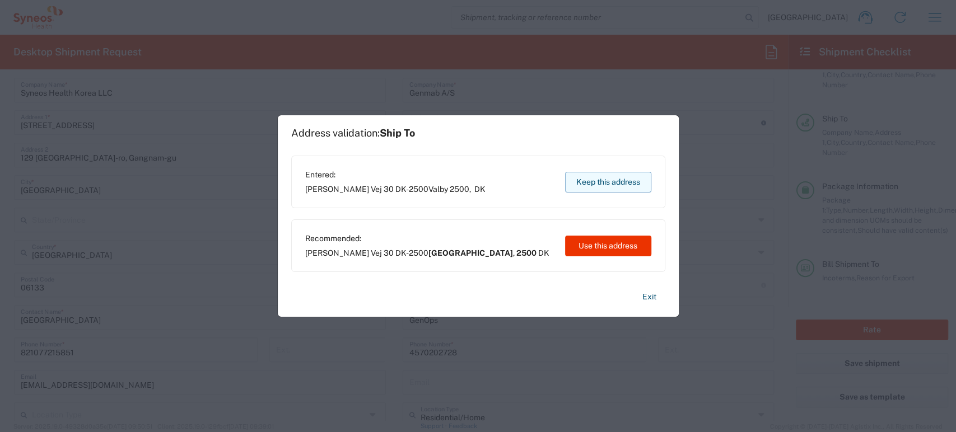
click at [610, 174] on button "Keep this address" at bounding box center [608, 182] width 86 height 21
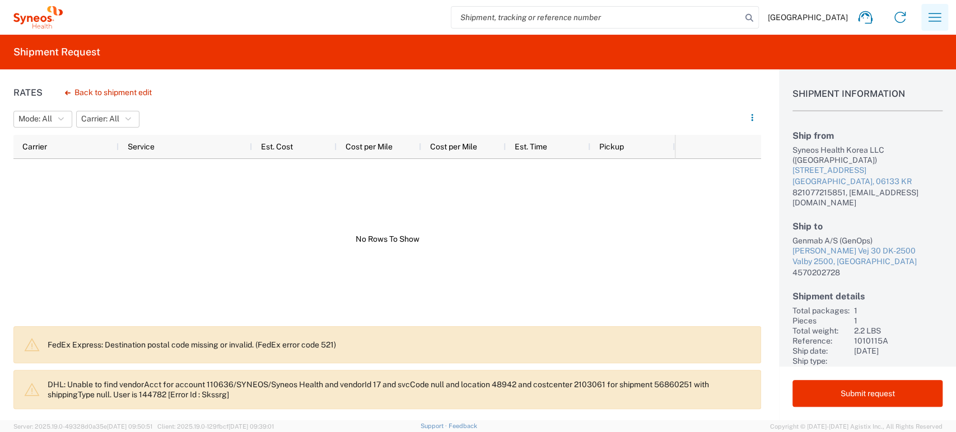
click at [926, 16] on icon "button" at bounding box center [935, 17] width 18 height 18
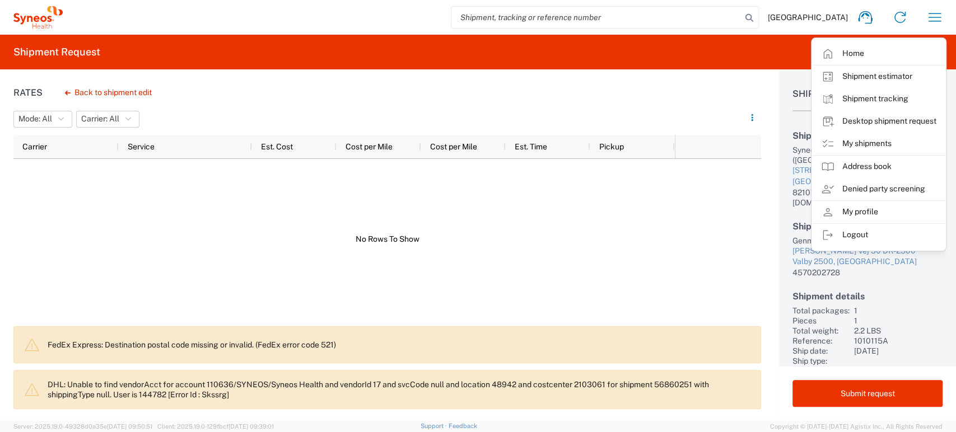
click at [708, 260] on div at bounding box center [387, 239] width 748 height 161
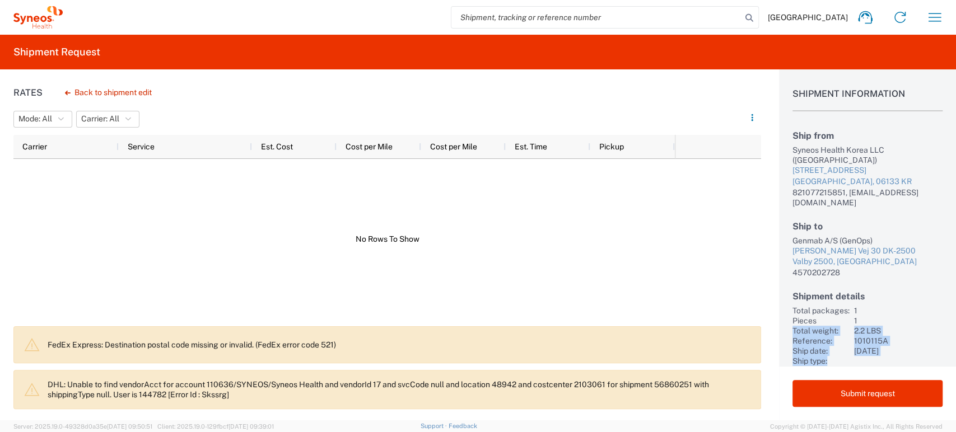
drag, startPoint x: 861, startPoint y: 320, endPoint x: 879, endPoint y: 348, distance: 34.0
click at [872, 362] on div "Total packages: 1 Pieces 1 Total weight: 2.2 LBS Reference: 1010115A Ship date:…" at bounding box center [868, 336] width 150 height 60
click at [889, 339] on div "1010115A" at bounding box center [898, 341] width 89 height 10
click at [892, 329] on div "2.2 LBS" at bounding box center [898, 331] width 89 height 10
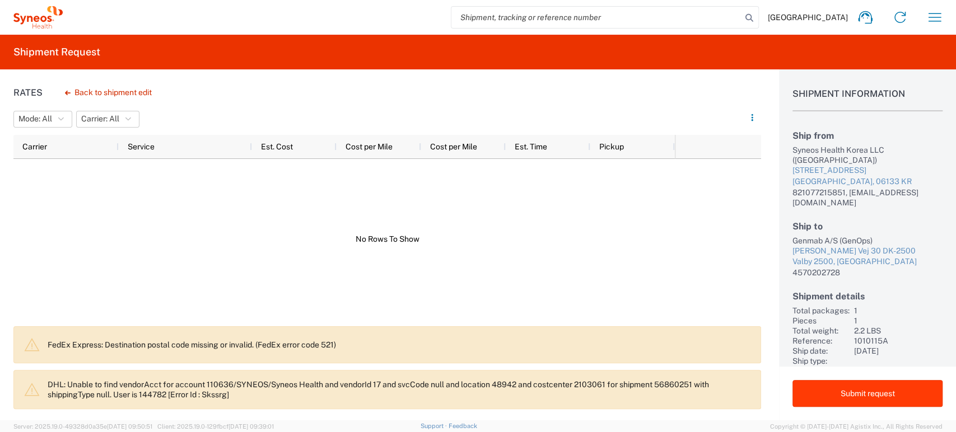
click at [859, 396] on button "Submit request" at bounding box center [868, 393] width 150 height 27
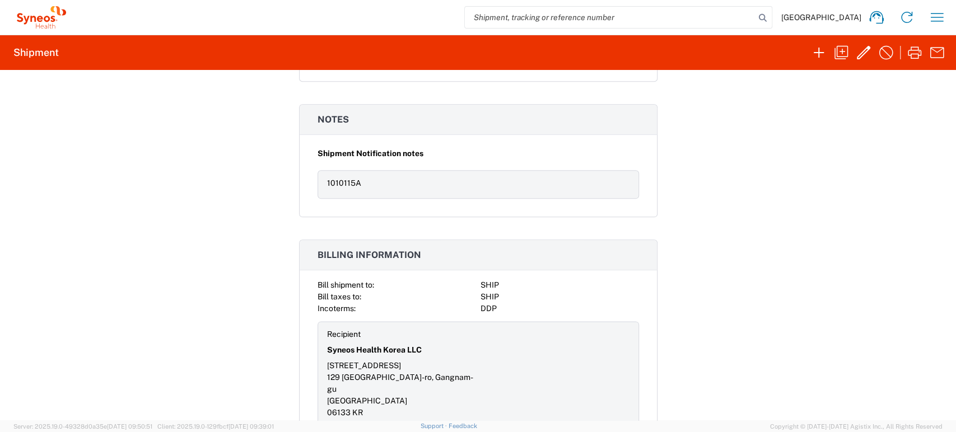
scroll to position [884, 0]
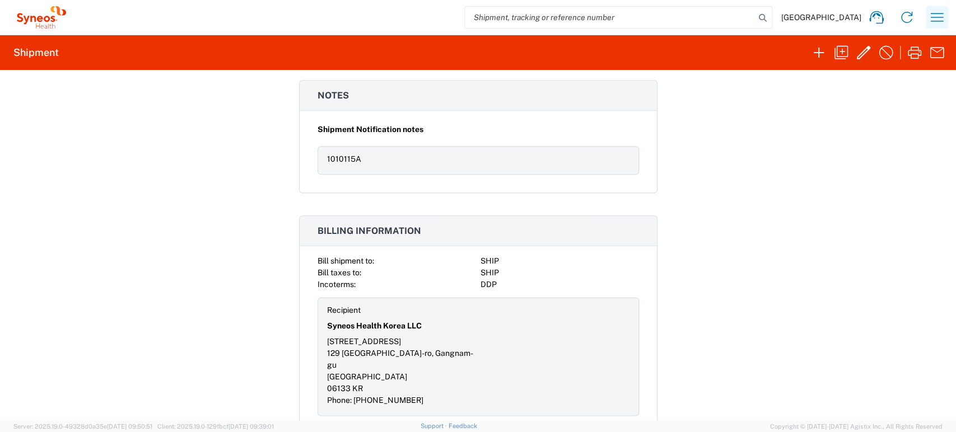
click at [932, 17] on icon "button" at bounding box center [937, 17] width 18 height 18
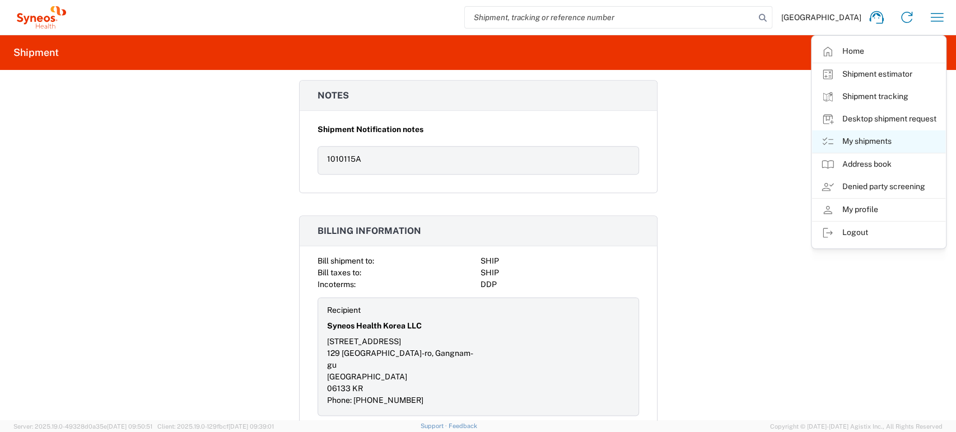
click at [863, 147] on link "My shipments" at bounding box center [878, 142] width 133 height 22
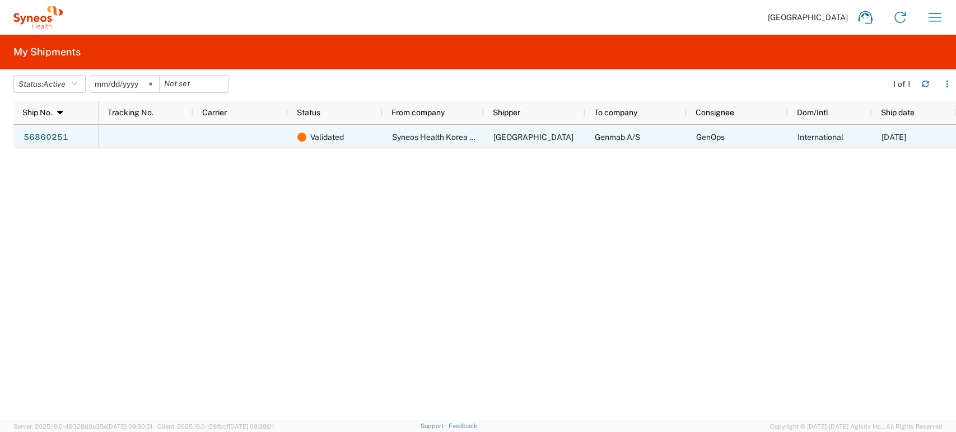
click at [148, 138] on div at bounding box center [146, 137] width 95 height 24
click at [234, 133] on div at bounding box center [240, 137] width 95 height 24
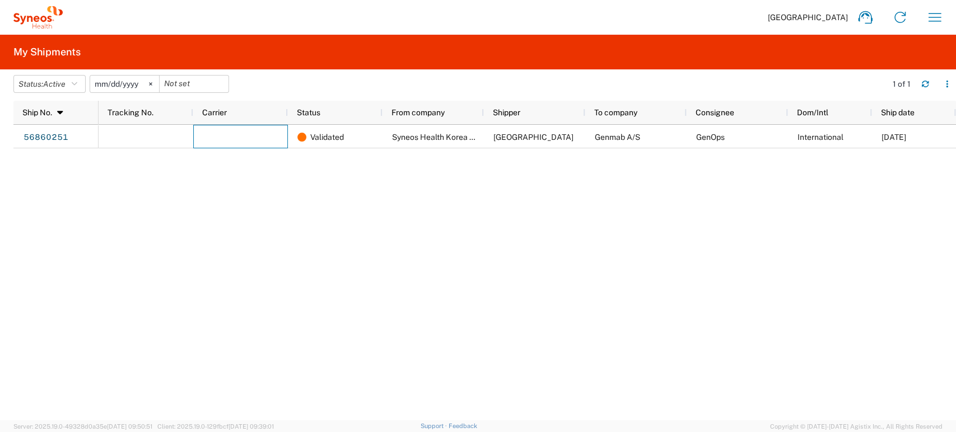
click at [263, 172] on div "Validated Syneos Health Korea LLC Jungeun Park Genmab A/S GenOps International …" at bounding box center [528, 273] width 858 height 296
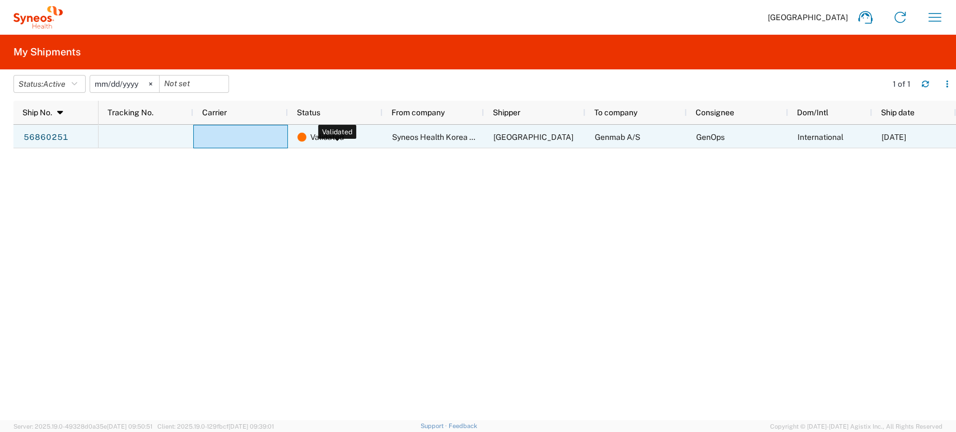
click at [322, 129] on span "Validated" at bounding box center [327, 137] width 34 height 24
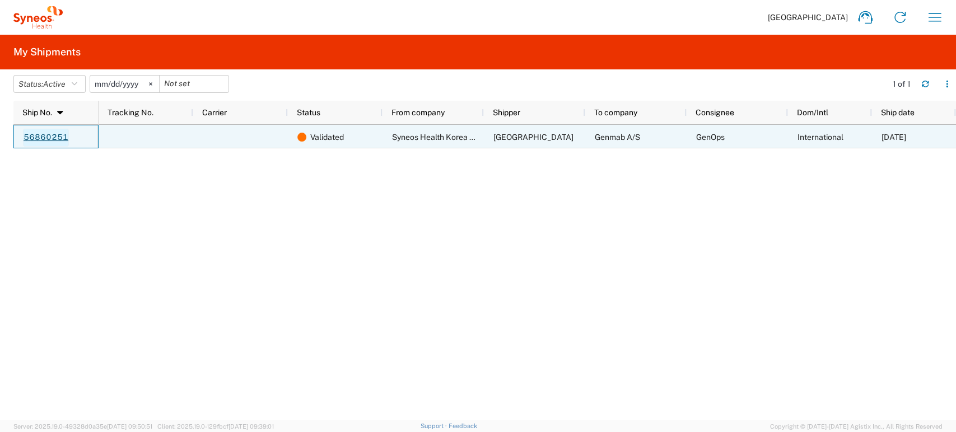
click at [55, 136] on link "56860251" at bounding box center [46, 138] width 46 height 18
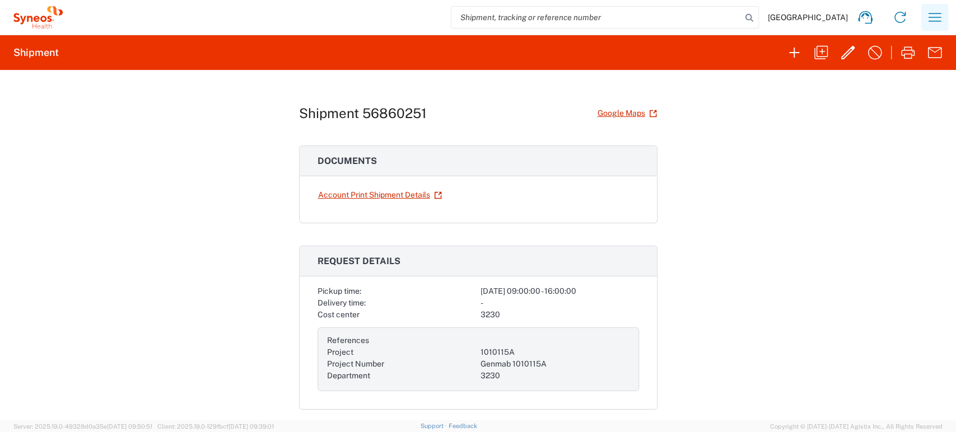
click at [935, 8] on icon "button" at bounding box center [935, 17] width 18 height 18
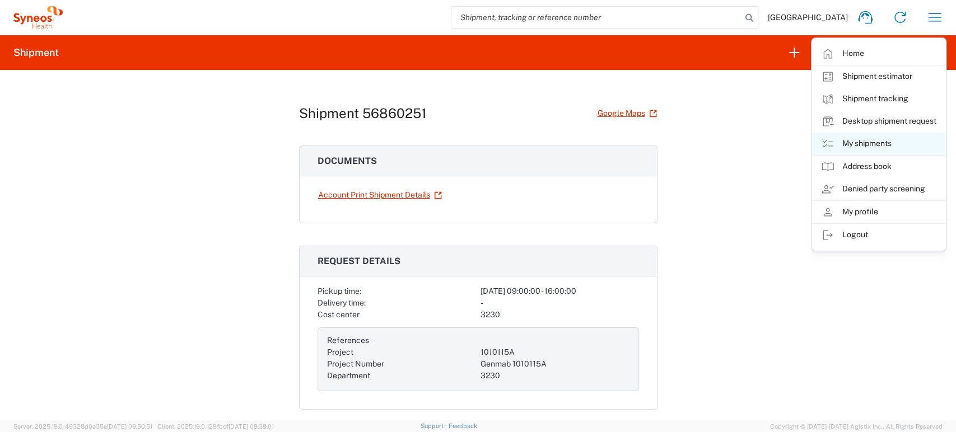
click at [878, 142] on link "My shipments" at bounding box center [878, 144] width 133 height 22
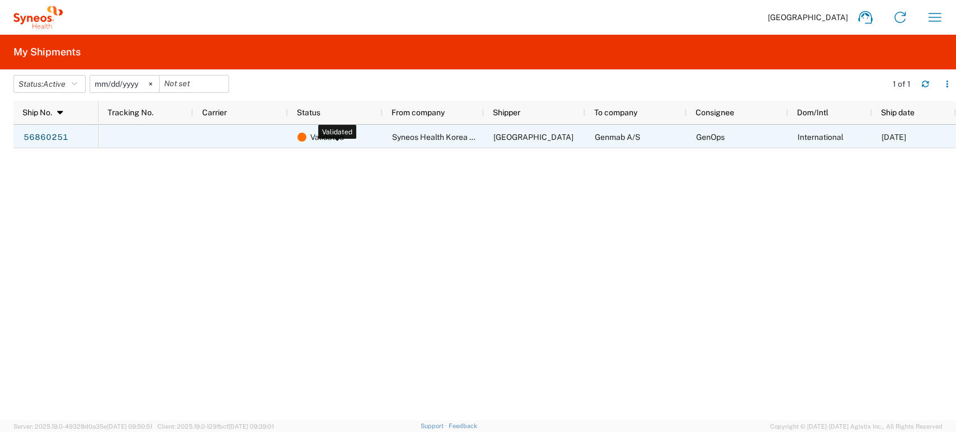
click at [315, 133] on span "Validated" at bounding box center [327, 137] width 34 height 24
click at [49, 137] on link "56860251" at bounding box center [46, 138] width 46 height 18
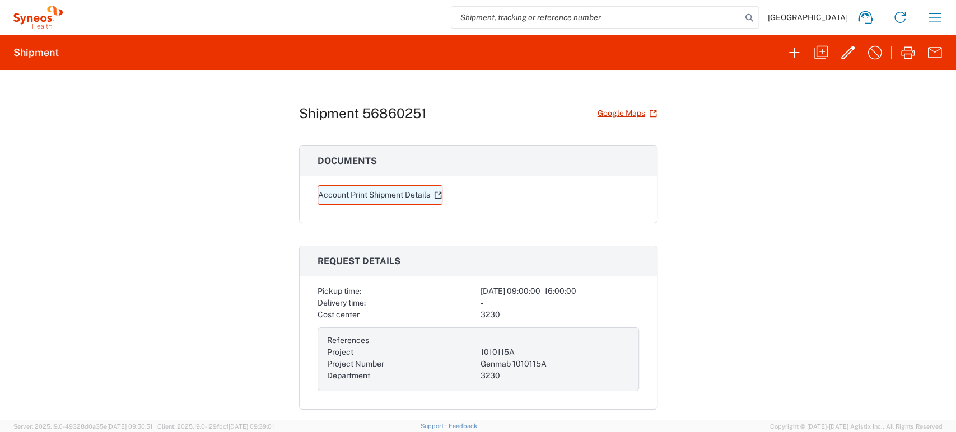
click at [370, 196] on link "Account Print Shipment Details" at bounding box center [380, 195] width 125 height 20
click at [796, 167] on div "Shipment 56860251 Google Maps Documents Account Print Shipment Details Request …" at bounding box center [478, 245] width 956 height 351
click at [928, 22] on icon "button" at bounding box center [935, 17] width 18 height 18
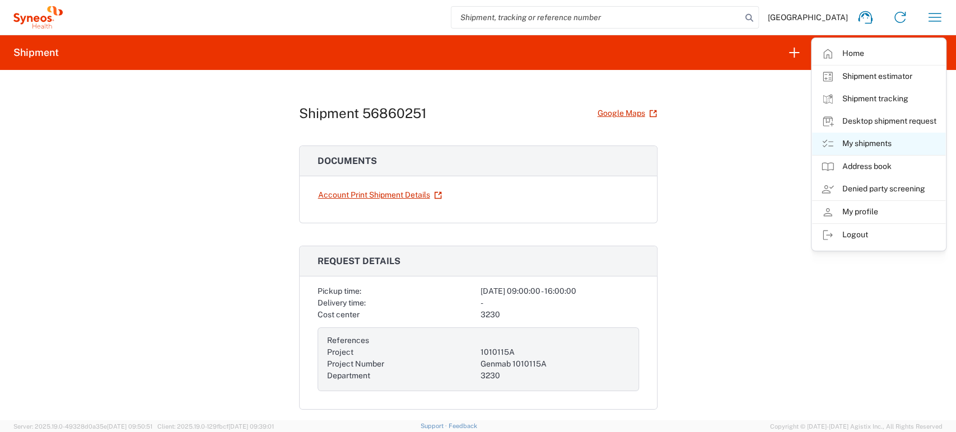
click at [860, 141] on link "My shipments" at bounding box center [878, 144] width 133 height 22
